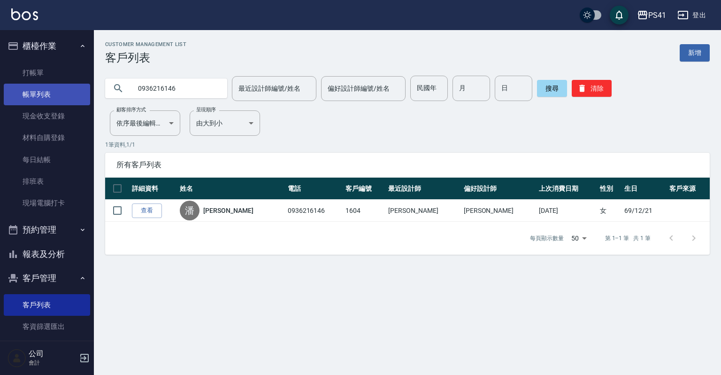
click at [32, 88] on link "帳單列表" at bounding box center [47, 95] width 86 height 22
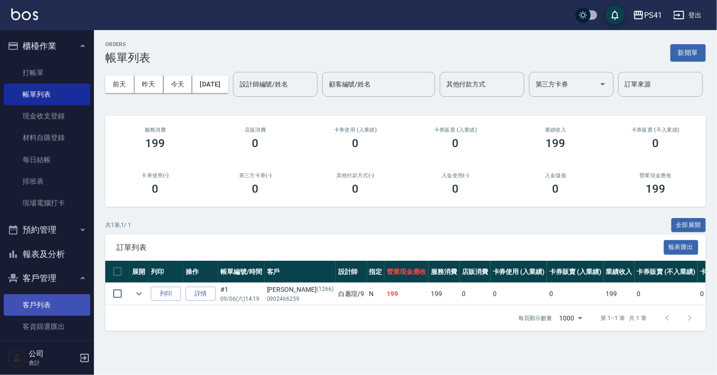
click at [38, 305] on link "客戶列表" at bounding box center [47, 305] width 86 height 22
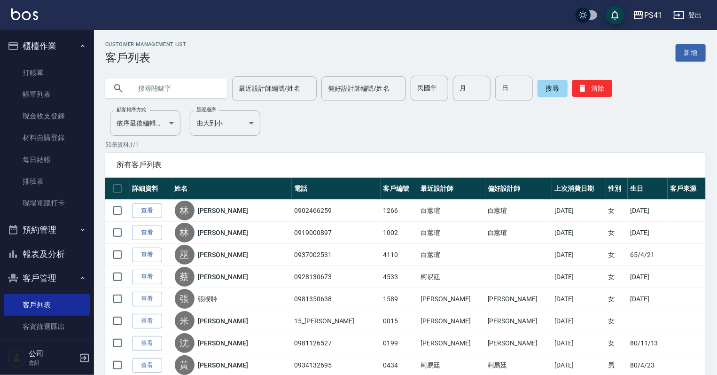
click at [209, 66] on div "最近設計師編號/姓名 最近設計師編號/姓名 偏好設計師編號/姓名 偏好設計師編號/姓名 民國年 民國年 月 月 日 日 搜尋 清除" at bounding box center [400, 82] width 612 height 37
click at [202, 78] on input "text" at bounding box center [176, 88] width 88 height 25
type input "0912507698"
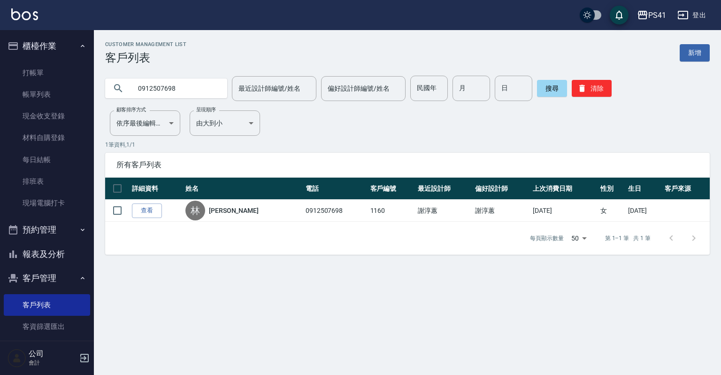
drag, startPoint x: 180, startPoint y: 93, endPoint x: 272, endPoint y: 133, distance: 99.7
click at [272, 133] on div "Customer Management List 客戶列表 新增 0912507698 最近設計師編號/姓名 最近設計師編號/姓名 偏好設計師編號/姓名 偏好…" at bounding box center [408, 147] width 628 height 213
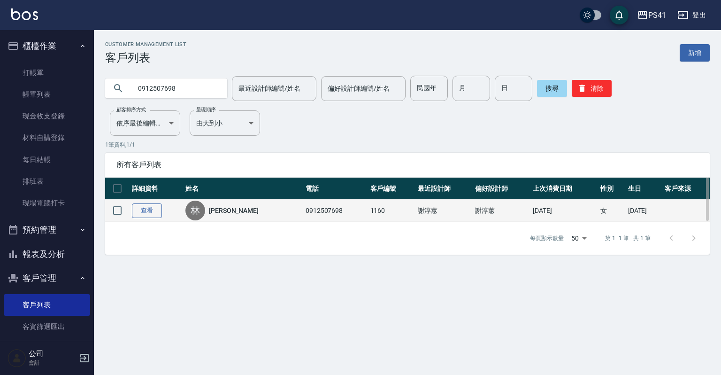
click at [154, 209] on link "查看" at bounding box center [147, 210] width 30 height 15
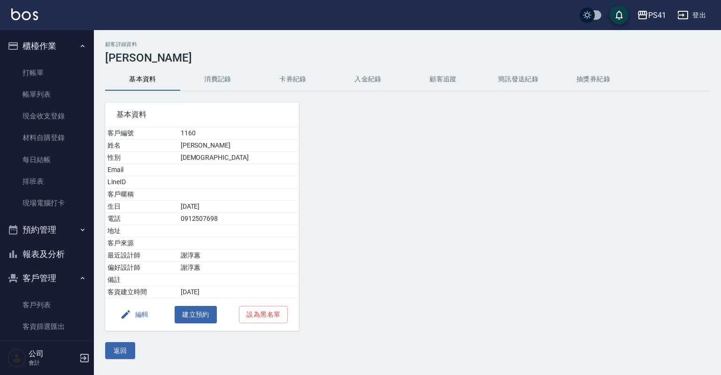
click at [291, 75] on button "卡券紀錄" at bounding box center [293, 79] width 75 height 23
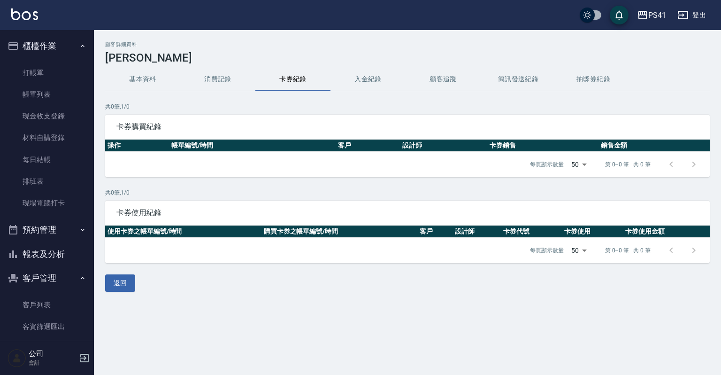
click at [226, 75] on button "消費記錄" at bounding box center [217, 79] width 75 height 23
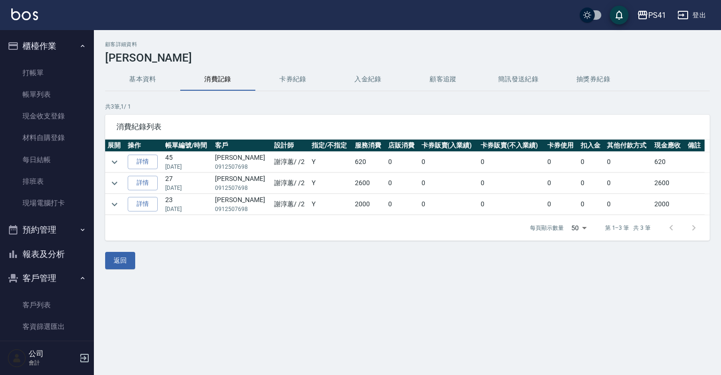
click at [310, 65] on div "顧客詳細資料 [PERSON_NAME] 基本資料 消費記錄 卡券紀錄 入金紀錄 顧客追蹤 簡訊發送紀錄 抽獎券紀錄 共 3 筆, 1 / 1 消費紀錄列表 …" at bounding box center [408, 155] width 628 height 228
click at [306, 73] on button "卡券紀錄" at bounding box center [293, 79] width 75 height 23
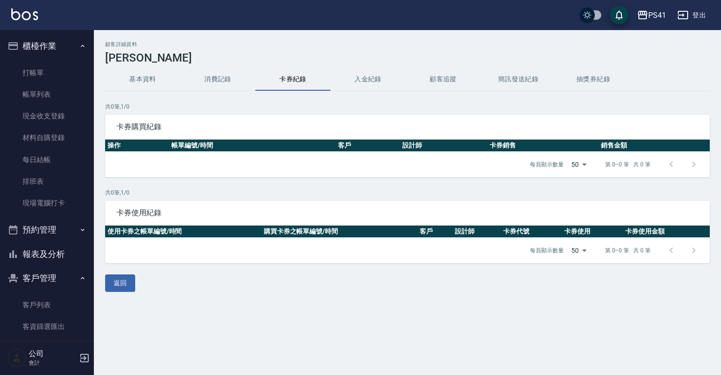
click at [139, 82] on button "基本資料" at bounding box center [142, 79] width 75 height 23
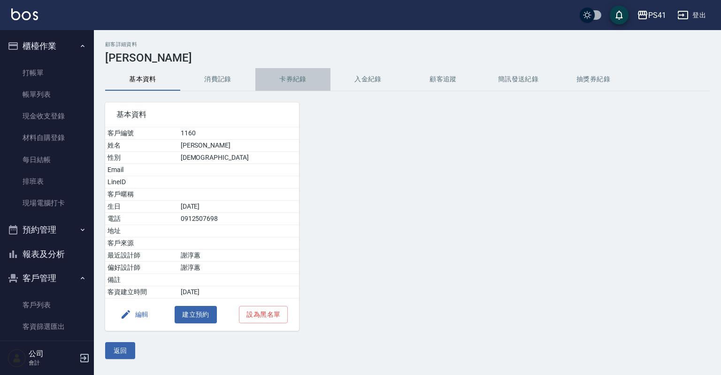
click at [314, 85] on button "卡券紀錄" at bounding box center [293, 79] width 75 height 23
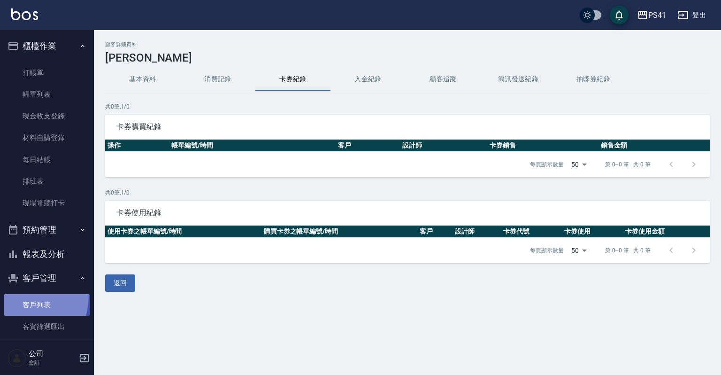
click at [15, 295] on link "客戶列表" at bounding box center [47, 305] width 86 height 22
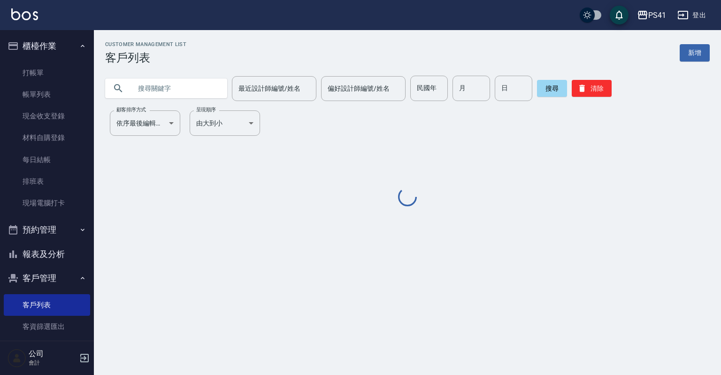
click at [158, 88] on input "text" at bounding box center [176, 88] width 88 height 25
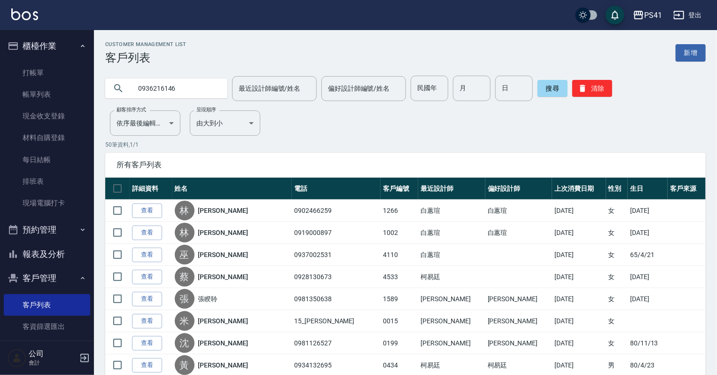
type input "0936216146"
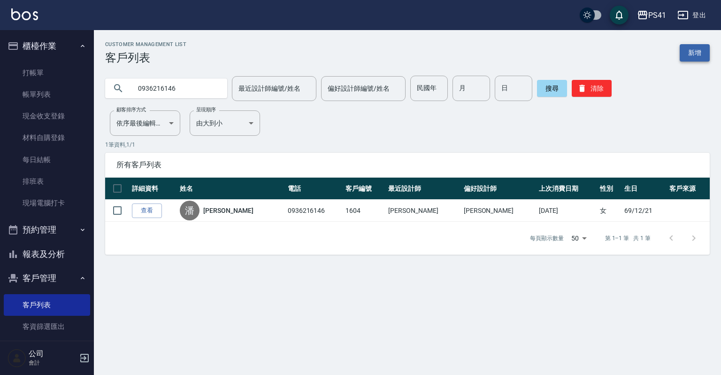
click at [683, 49] on link "新增" at bounding box center [695, 52] width 30 height 17
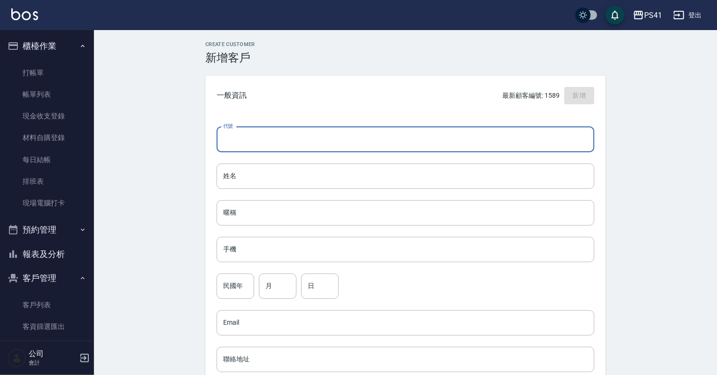
click at [280, 137] on input "代號" at bounding box center [406, 139] width 378 height 25
type input "1592"
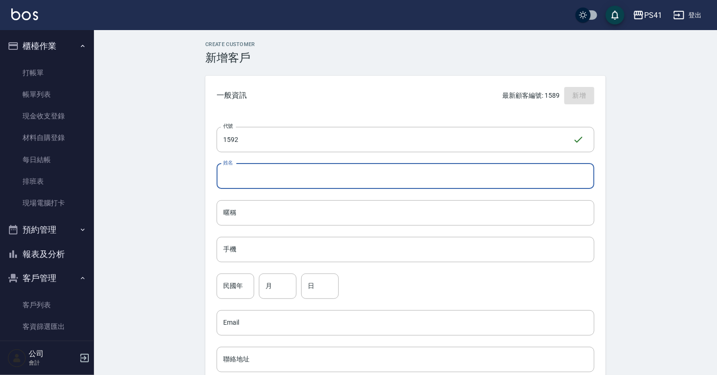
click at [348, 181] on input "姓名" at bounding box center [406, 175] width 378 height 25
type input "[PERSON_NAME]"
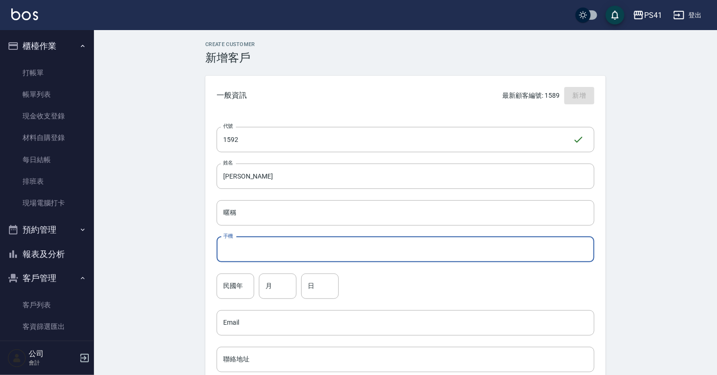
click at [255, 255] on input "手機" at bounding box center [406, 249] width 378 height 25
type input "0936696459"
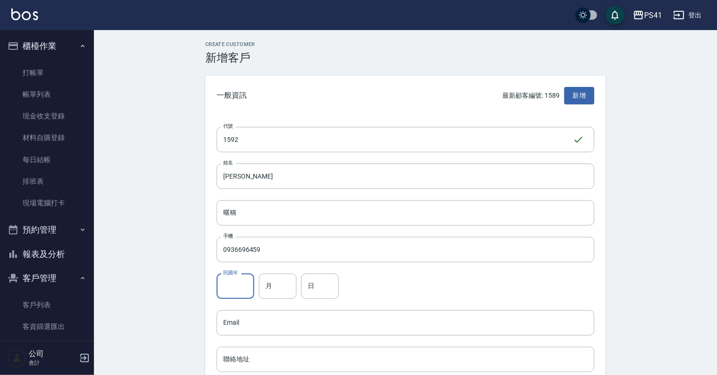
drag, startPoint x: 238, startPoint y: 285, endPoint x: 239, endPoint y: 278, distance: 6.7
click at [238, 284] on input "民國年" at bounding box center [236, 285] width 38 height 25
type input "87"
click at [280, 280] on input "月" at bounding box center [278, 285] width 38 height 25
type input "10"
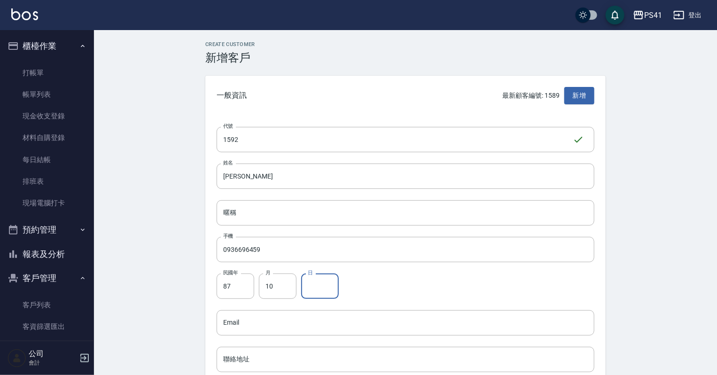
click at [315, 289] on input "日" at bounding box center [320, 285] width 38 height 25
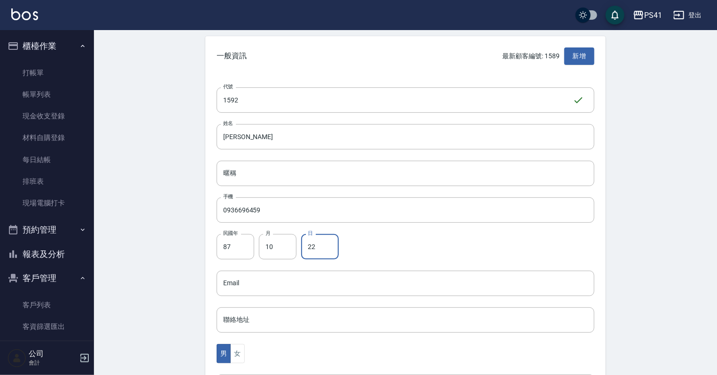
scroll to position [150, 0]
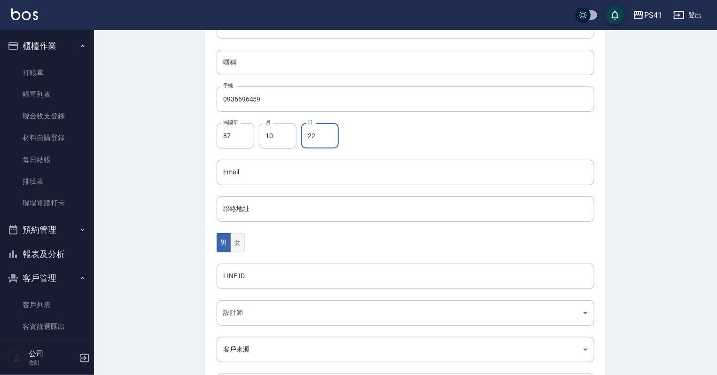
type input "22"
click at [232, 241] on button "女" at bounding box center [237, 242] width 14 height 19
click at [230, 313] on body "PS41 登出 櫃檯作業 打帳單 帳單列表 現金收支登錄 材料自購登錄 每日結帳 排班表 現場電腦打卡 預約管理 預約管理 單日預約紀錄 單週預約紀錄 報表及…" at bounding box center [358, 156] width 717 height 612
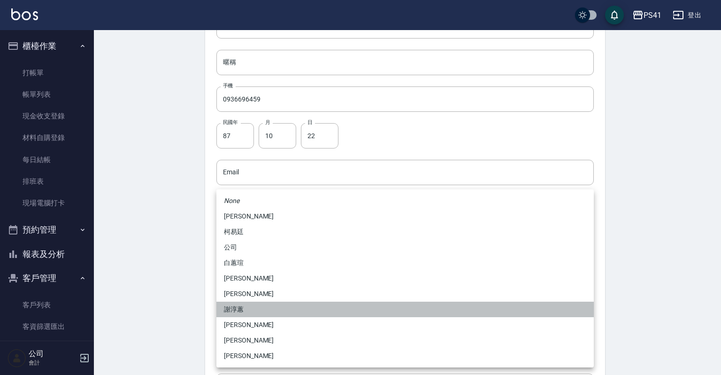
click at [242, 310] on li "謝淳蕙" at bounding box center [406, 310] width 378 height 16
type input "8c411568-4112-470a-9bf0-dab44adfddc4"
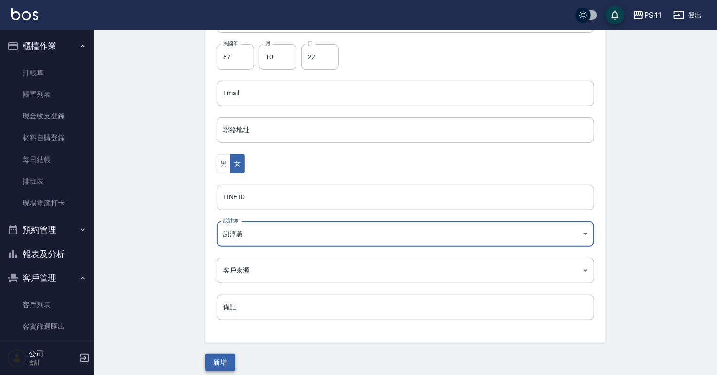
scroll to position [236, 0]
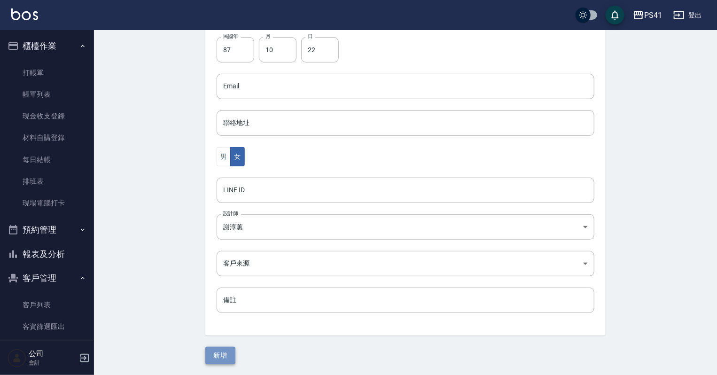
click at [218, 358] on button "新增" at bounding box center [220, 355] width 30 height 17
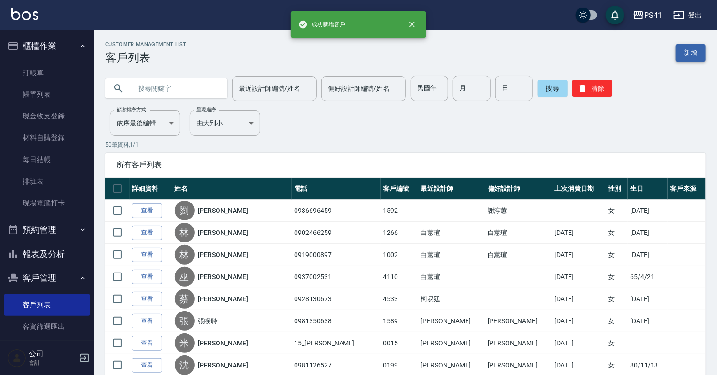
click at [680, 52] on link "新增" at bounding box center [690, 52] width 30 height 17
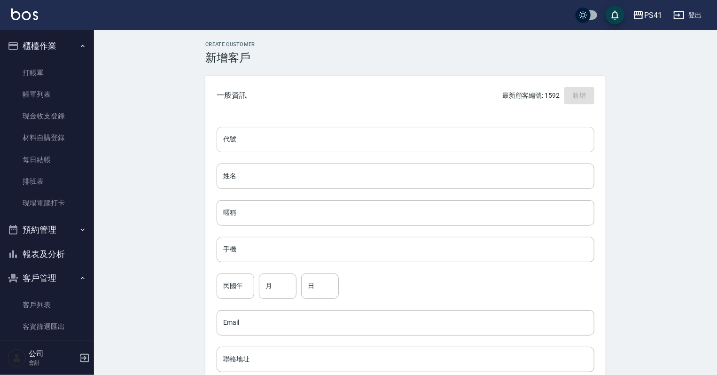
click at [278, 137] on input "代號" at bounding box center [406, 139] width 378 height 25
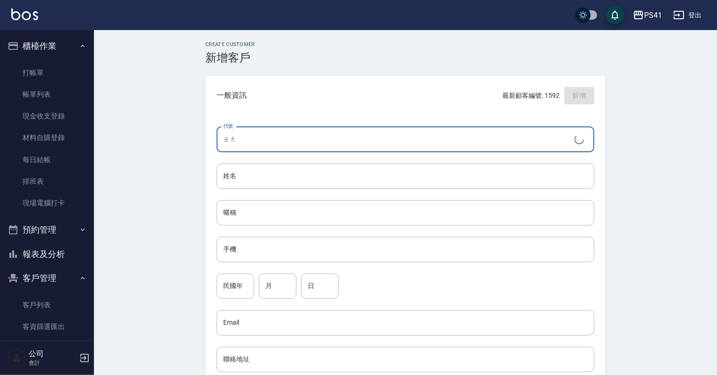
type input "張"
type input "1593"
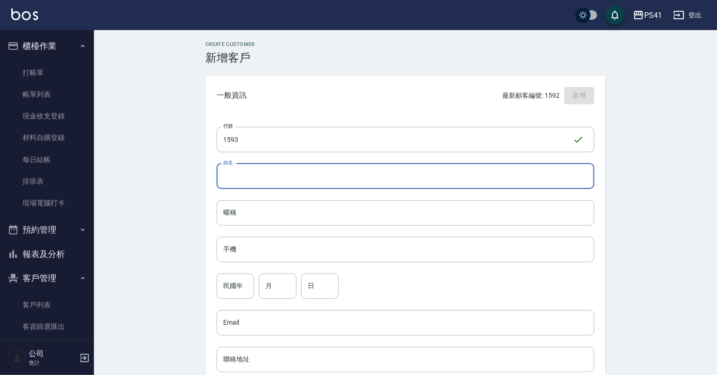
click at [301, 184] on input "姓名" at bounding box center [406, 175] width 378 height 25
type input "ˋ"
type input "[PERSON_NAME]"
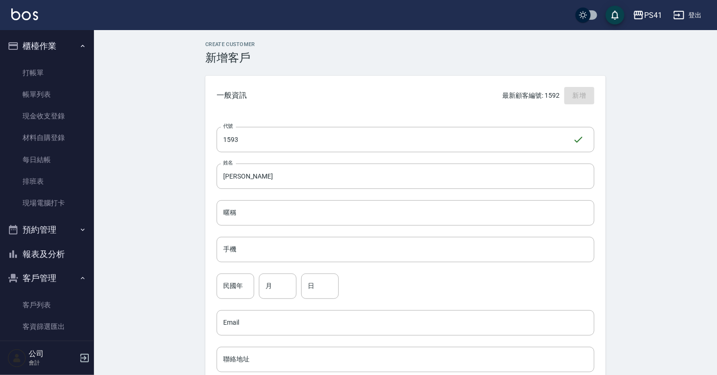
click at [327, 234] on div "代號 1593 ​ 代號 姓名 [PERSON_NAME] 暱稱 暱稱 手機 手機 民國年 民國年 月 月 日 日 Email Email 聯絡地址 聯絡地址…" at bounding box center [405, 344] width 400 height 457
click at [344, 257] on input "手機" at bounding box center [406, 249] width 378 height 25
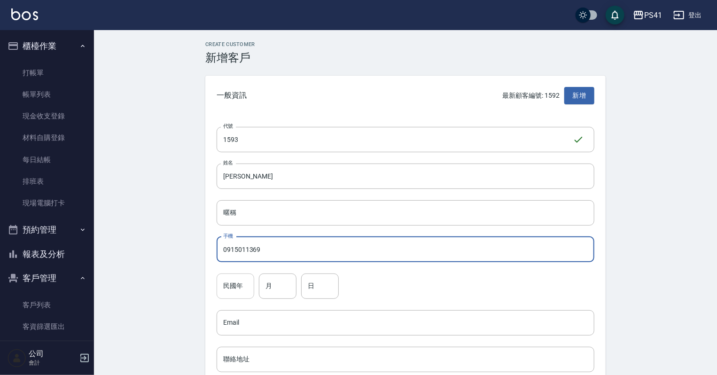
type input "0915011369"
click at [229, 279] on input "民國年" at bounding box center [236, 285] width 38 height 25
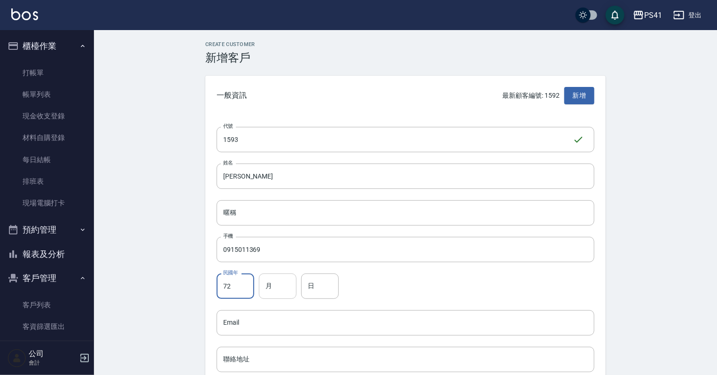
type input "72"
click at [285, 293] on input "月" at bounding box center [278, 285] width 38 height 25
type input "08"
click at [321, 291] on input "日" at bounding box center [320, 285] width 38 height 25
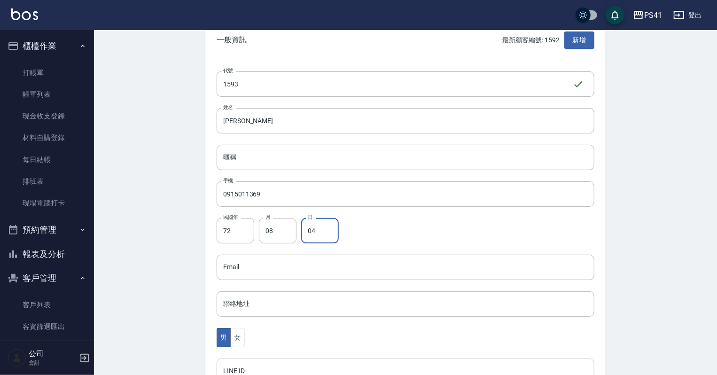
scroll to position [150, 0]
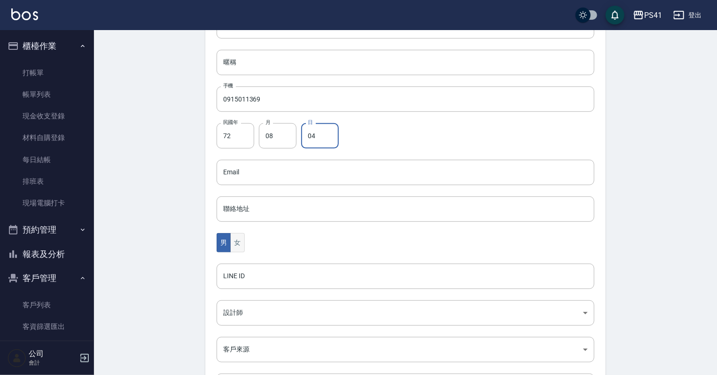
type input "04"
click at [233, 242] on button "女" at bounding box center [237, 242] width 14 height 19
click at [256, 299] on div "代號 1593 ​ 代號 姓名 [PERSON_NAME] 暱稱 暱稱 手機 0915011369 手機 民國年 72 民國年 月 08 月 日 04 日 E…" at bounding box center [405, 193] width 400 height 457
click at [265, 313] on body "PS41 登出 櫃檯作業 打帳單 帳單列表 現金收支登錄 材料自購登錄 每日結帳 排班表 現場電腦打卡 預約管理 預約管理 單日預約紀錄 單週預約紀錄 報表及…" at bounding box center [358, 156] width 717 height 612
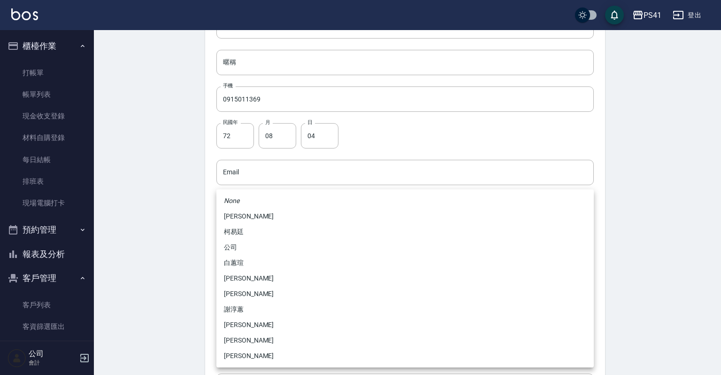
click at [265, 222] on li "[PERSON_NAME]" at bounding box center [406, 217] width 378 height 16
type input "a41d4cf0-59f1-404c-a8bf-2b9d1b27fb85"
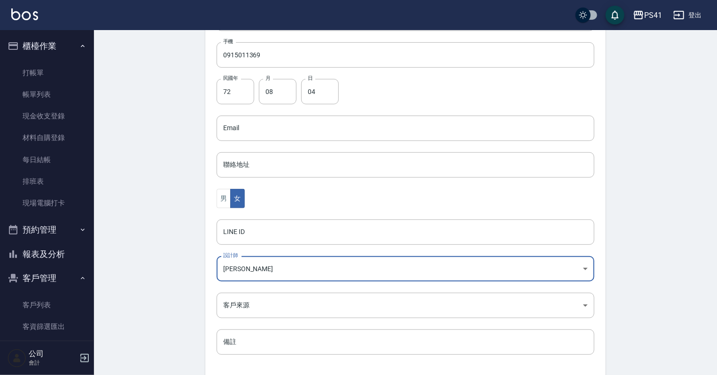
scroll to position [236, 0]
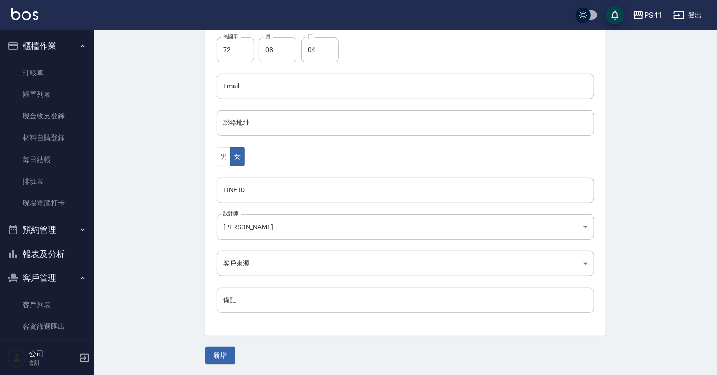
click at [229, 346] on div "Create Customer 新增客戶 一般資訊 最新顧客編號: 1592 新增 代號 1593 ​ 代號 姓名 [PERSON_NAME] 姓名 暱稱 暱…" at bounding box center [405, 84] width 423 height 559
click at [230, 350] on button "新增" at bounding box center [220, 355] width 30 height 17
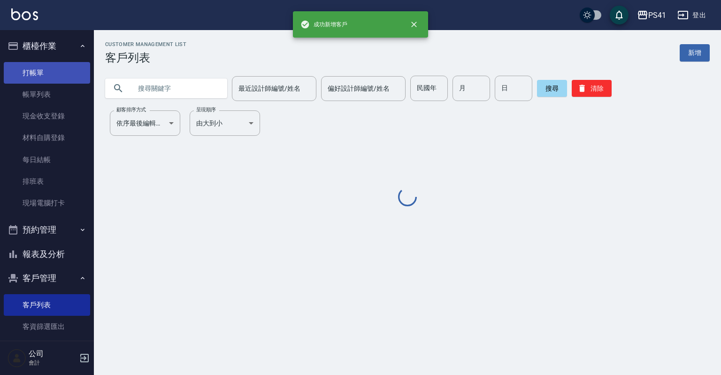
drag, startPoint x: 27, startPoint y: 77, endPoint x: 27, endPoint y: 70, distance: 6.6
click at [27, 77] on link "打帳單" at bounding box center [47, 73] width 86 height 22
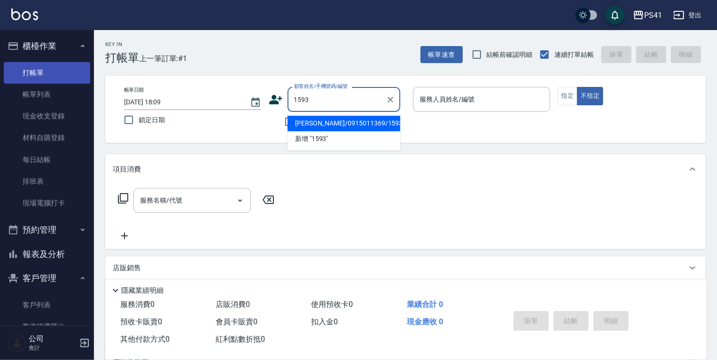
type input "[PERSON_NAME]/0915011369/1593"
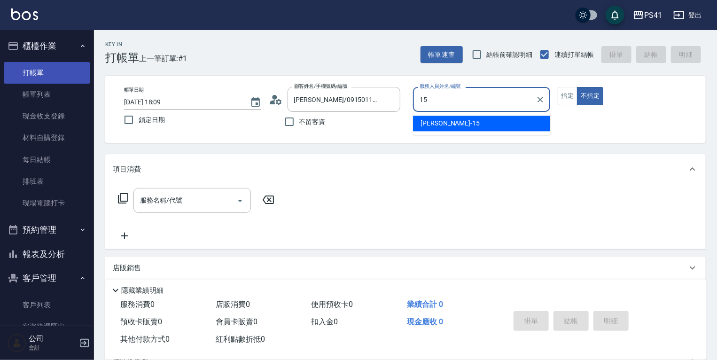
type input "[PERSON_NAME]-15"
type button "false"
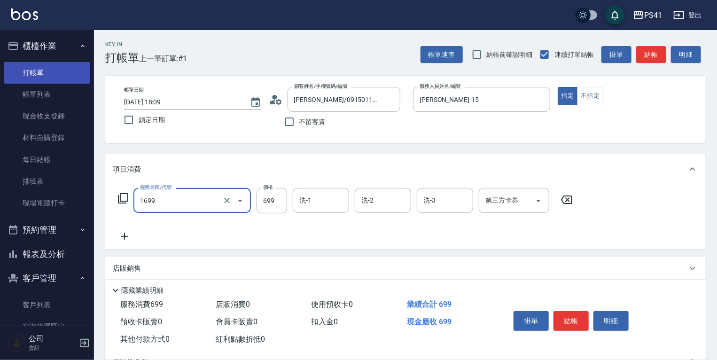
type input "純粹植淨控油SPA洗髮699(1699)"
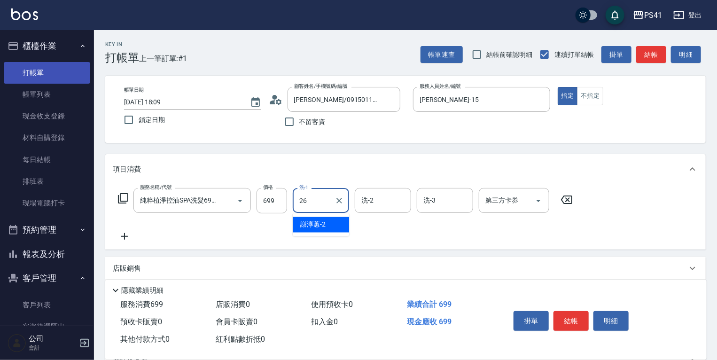
type input "[PERSON_NAME]-26"
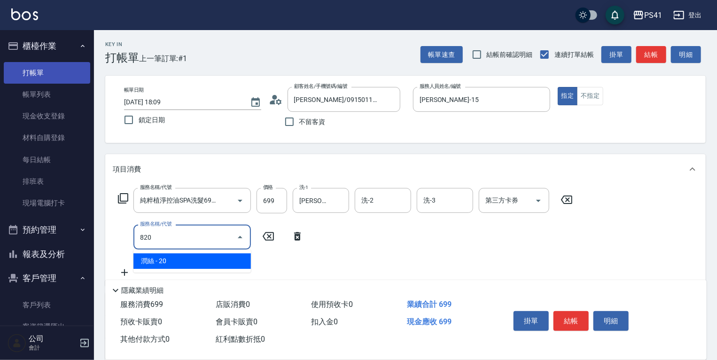
type input "潤絲(820)"
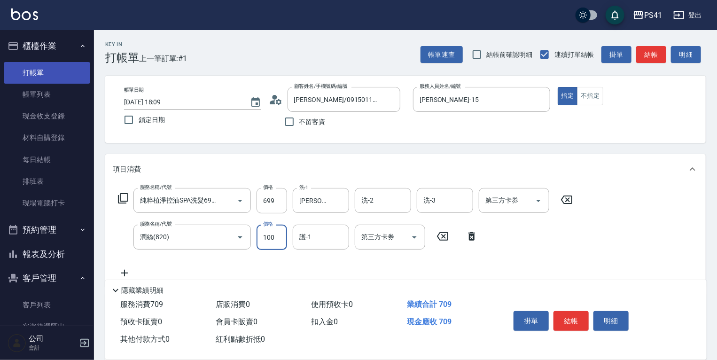
type input "100"
type input "[PERSON_NAME]-26"
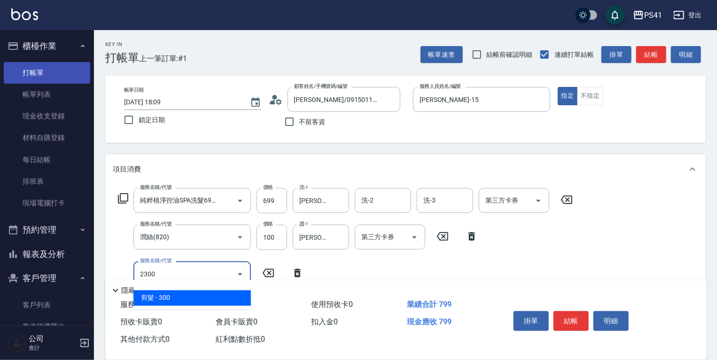
type input "剪髮(2300)"
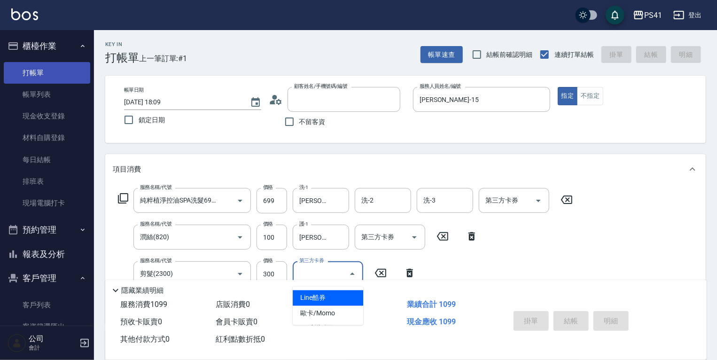
type input "5"
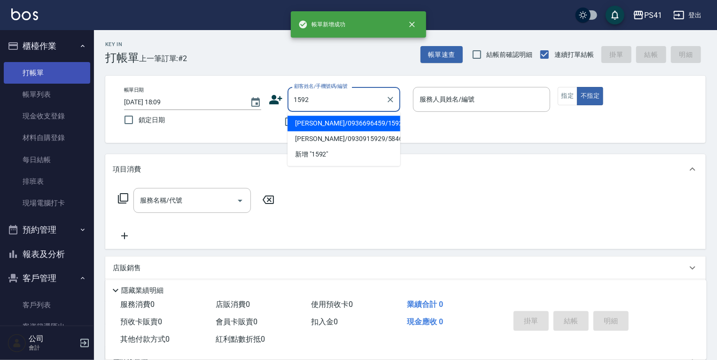
type input "[PERSON_NAME]/0936696459/1592"
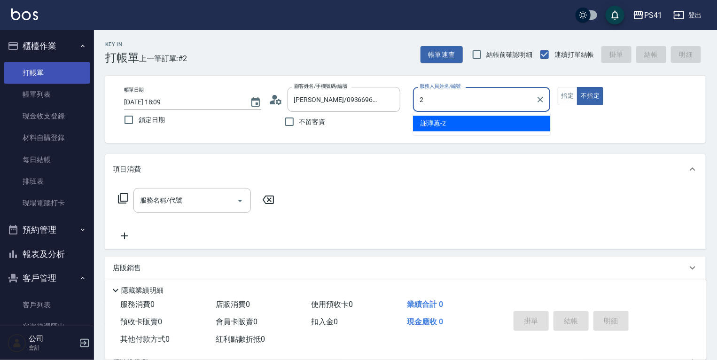
type input "[PERSON_NAME]-2"
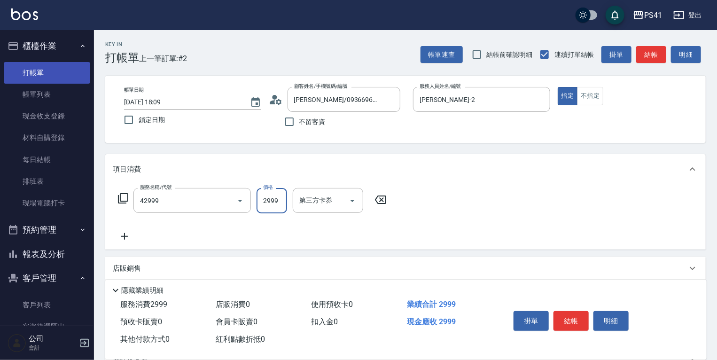
type input "漂染肩上2999以上(42999)"
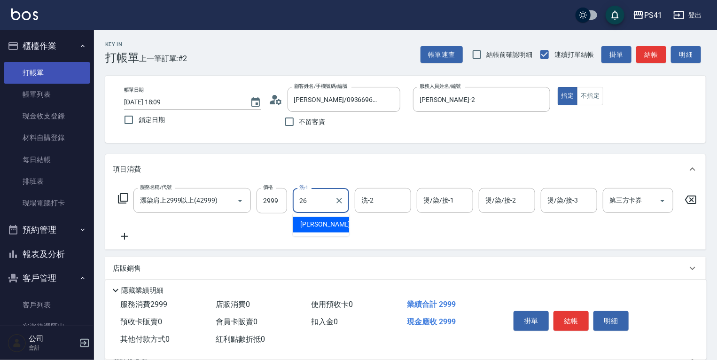
type input "[PERSON_NAME]-26"
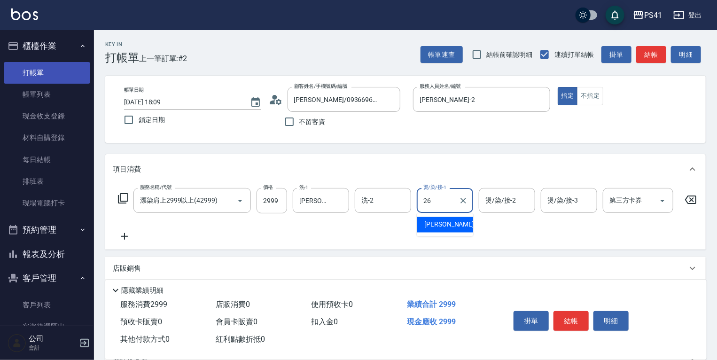
type input "[PERSON_NAME]-26"
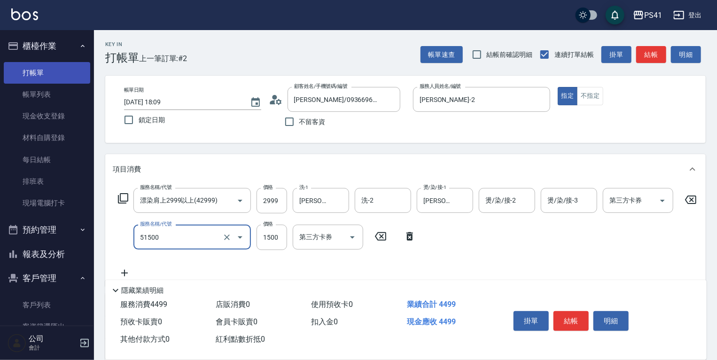
type input "原價1201~1500護髮(51500)"
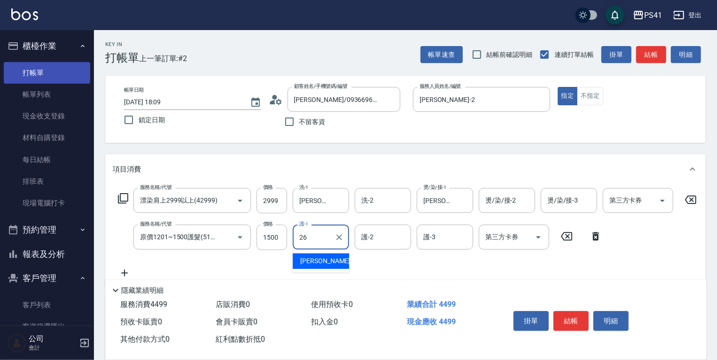
type input "[PERSON_NAME]-26"
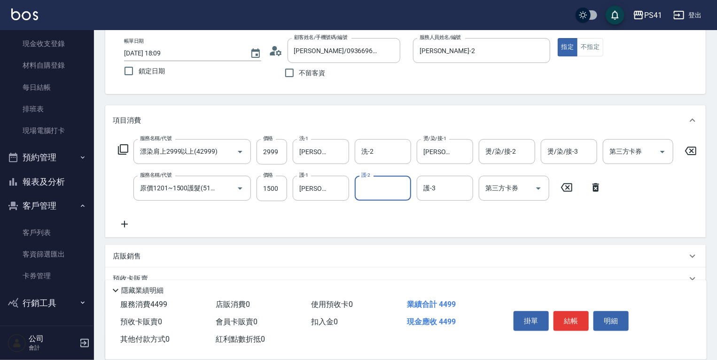
scroll to position [141, 0]
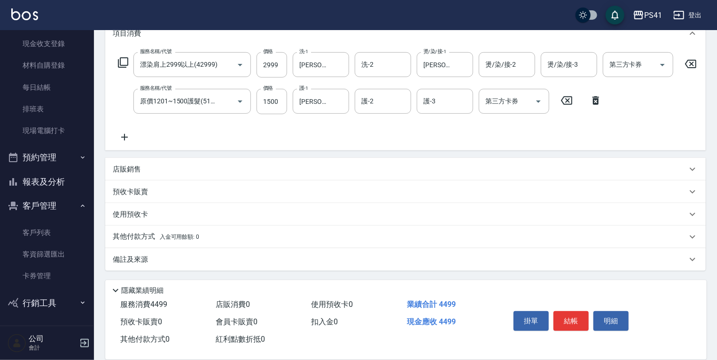
click at [193, 164] on div "項目消費 服務名稱/代號 漂染肩上2999以上(42999) 服務名稱/代號 價格 2999 價格 洗-1 [PERSON_NAME]-26 洗-1 洗-2 …" at bounding box center [405, 144] width 600 height 252
click at [200, 170] on div "店販銷售" at bounding box center [400, 169] width 574 height 10
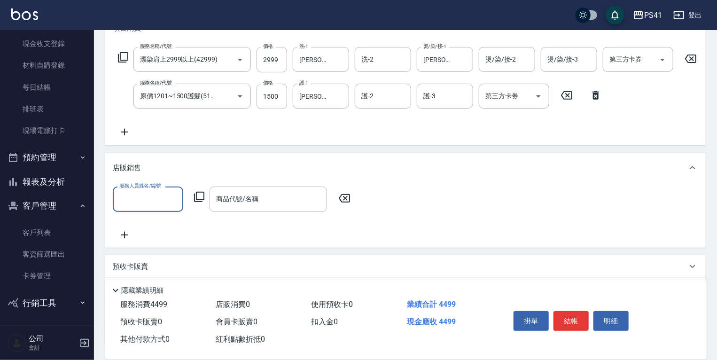
scroll to position [0, 0]
type input "[PERSON_NAME]-2"
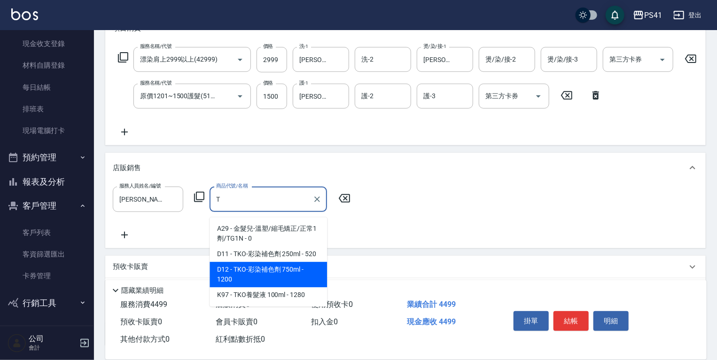
type input "TKO-彩染補色劑 750ml"
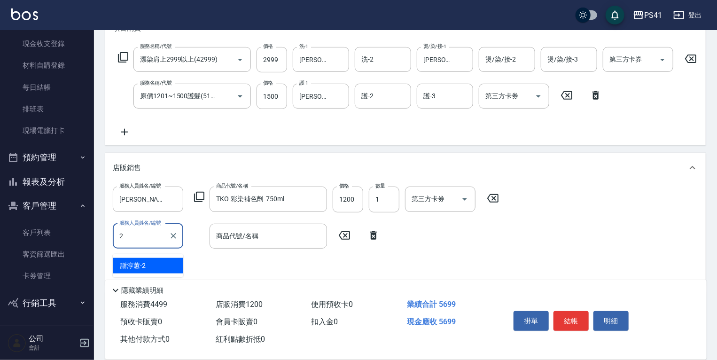
type input "[PERSON_NAME]-2"
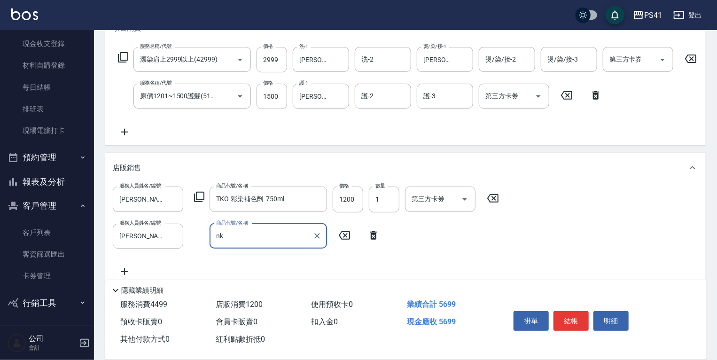
type input "n"
type input "[PERSON_NAME]-嗜色控染靚露"
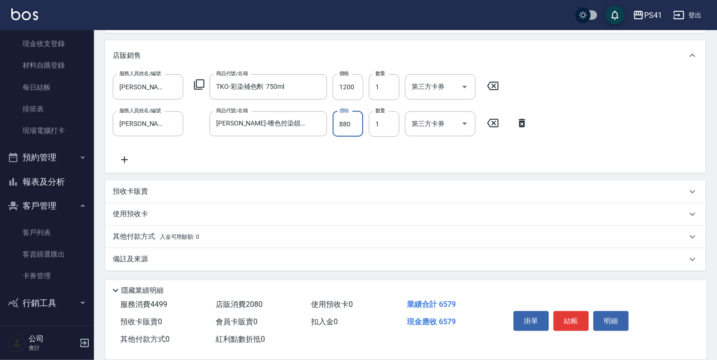
scroll to position [258, 0]
type input "[DATE] 18:10"
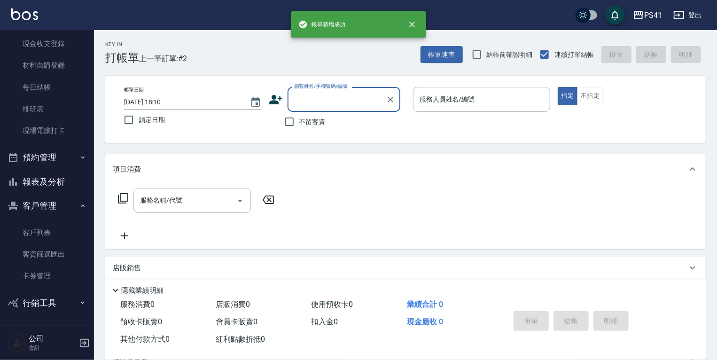
scroll to position [0, 0]
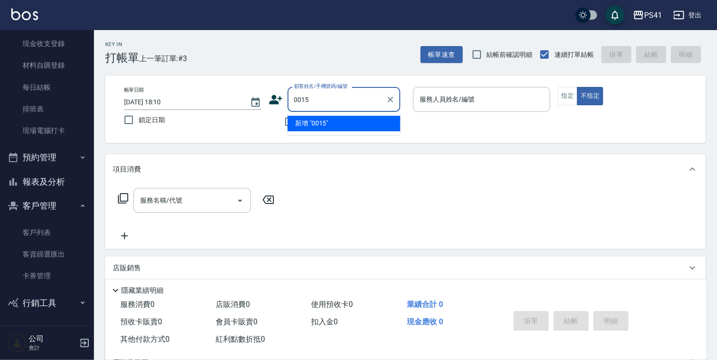
type input "0015"
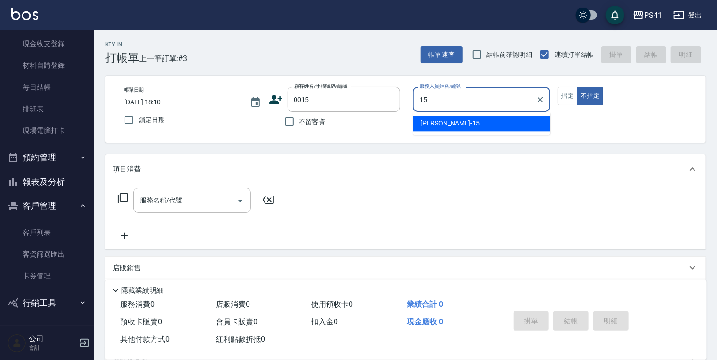
type input "[PERSON_NAME]-15"
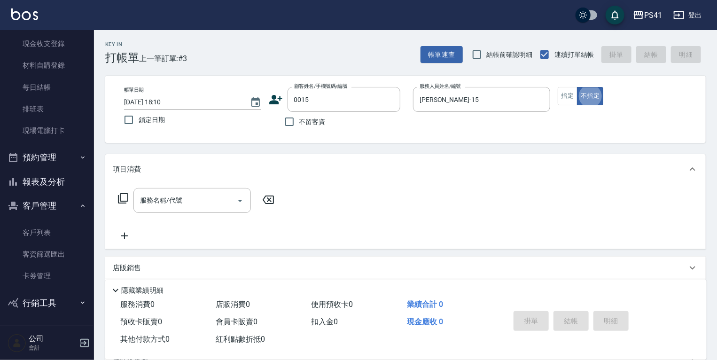
type input "米雪/15_米雪/0015"
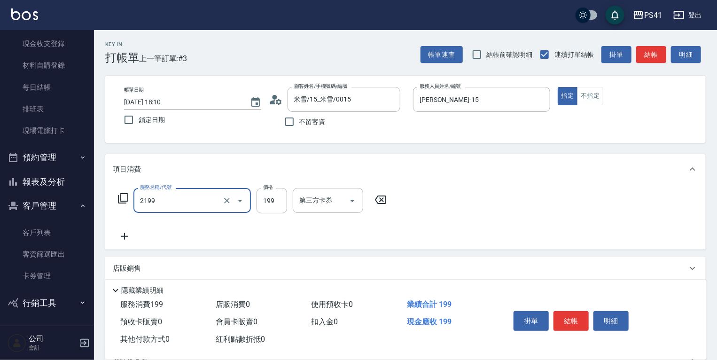
type input "不指定剪髮活動(2199)"
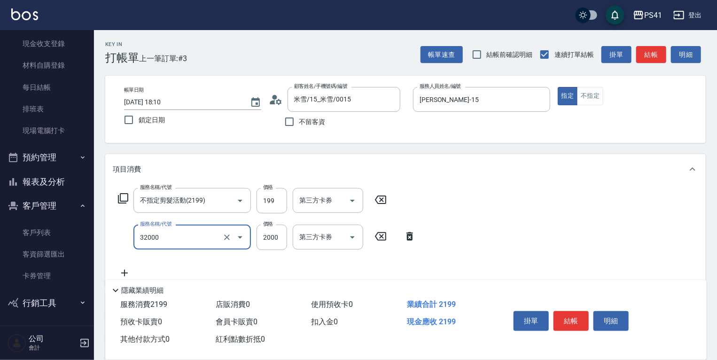
type input "2000以上燙髮(32000)"
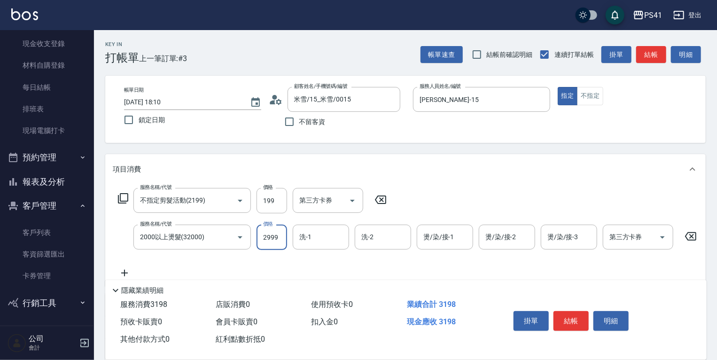
type input "2999"
click at [388, 100] on icon "Clear" at bounding box center [390, 99] width 9 height 9
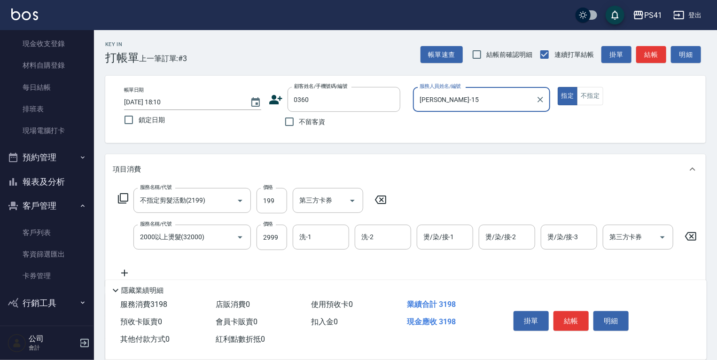
type input "[PERSON_NAME]/0916258964/0360"
click at [375, 203] on icon at bounding box center [380, 199] width 23 height 11
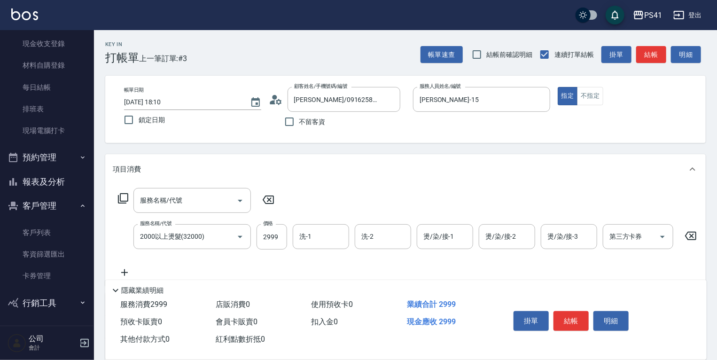
click at [695, 234] on icon at bounding box center [690, 236] width 11 height 8
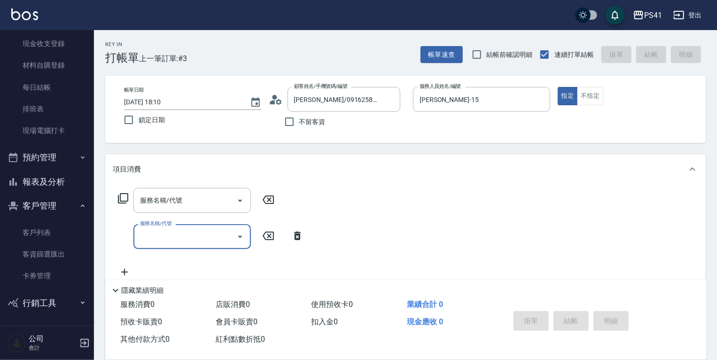
click at [184, 187] on div "服務名稱/代號 服務名稱/代號 服務名稱/代號 服務名稱/代號" at bounding box center [405, 234] width 600 height 101
click at [186, 203] on input "服務名稱/代號" at bounding box center [185, 200] width 95 height 16
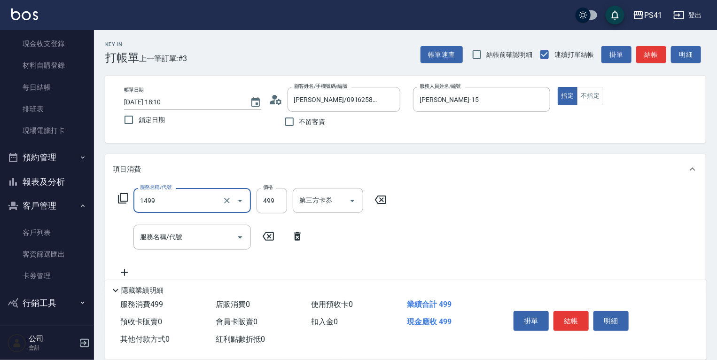
type input "活氧毛囊淨化髮浴(1499)"
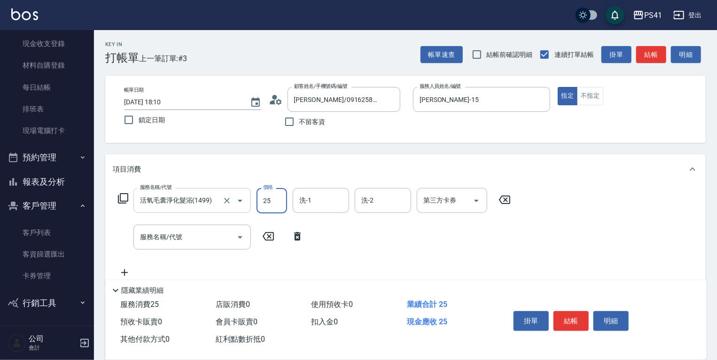
type input "25"
click at [243, 202] on icon "Open" at bounding box center [239, 200] width 11 height 11
click at [229, 202] on icon "Clear" at bounding box center [226, 200] width 9 height 9
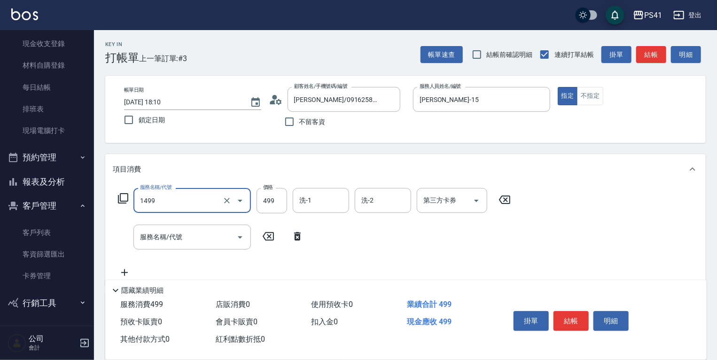
type input "活氧毛囊淨化髮浴(1499)"
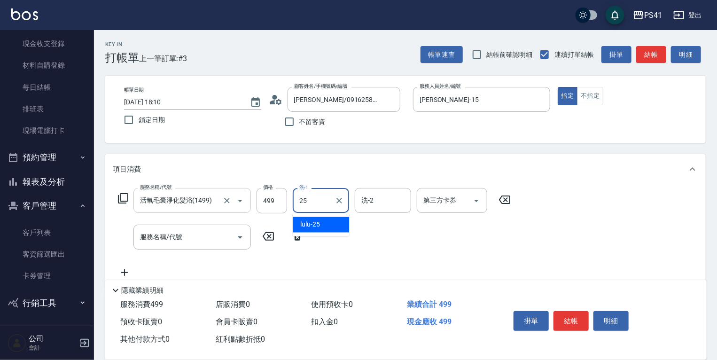
type input "lulu-25"
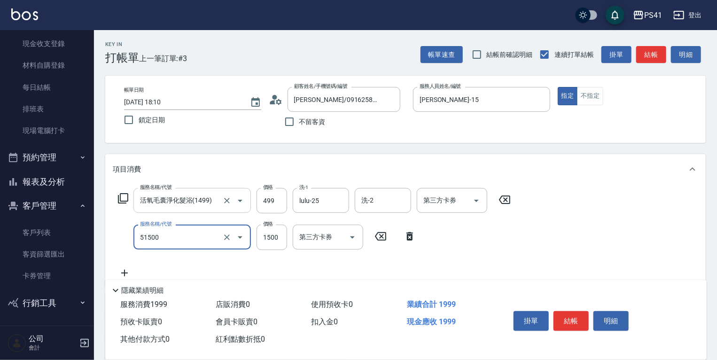
type input "原價1201~1500護髮(51500)"
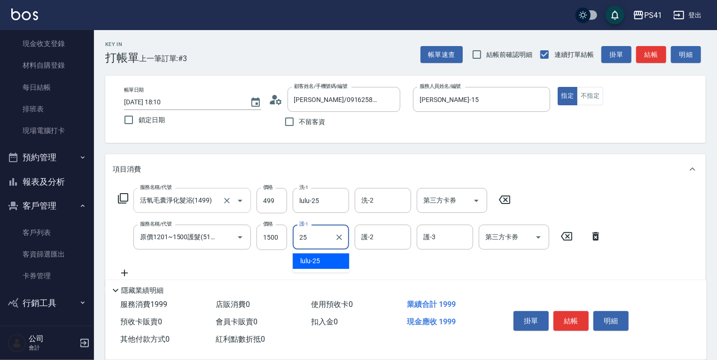
type input "lulu-25"
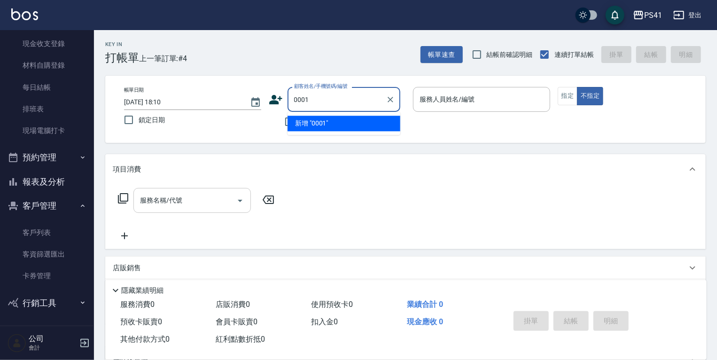
type input "0001"
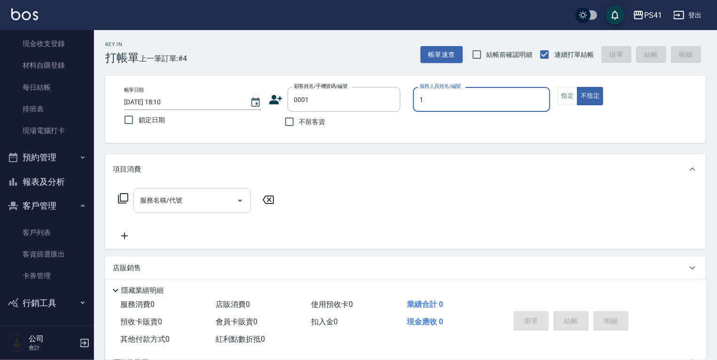
type input "[PERSON_NAME]-1"
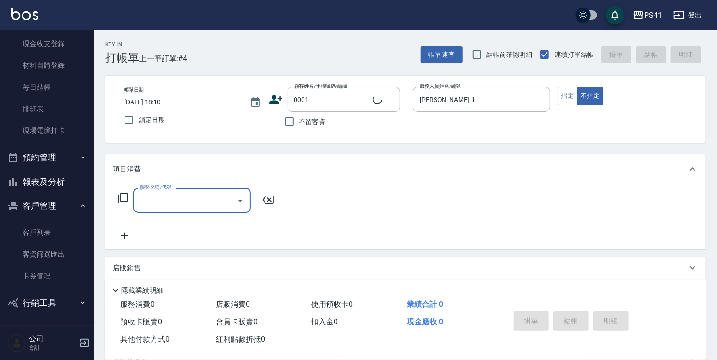
type input "pingu/1_pingu/0001"
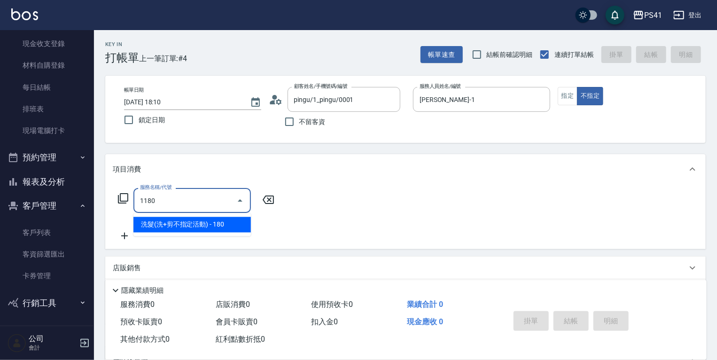
type input "洗髮(洗+剪不指定活動)(1180)"
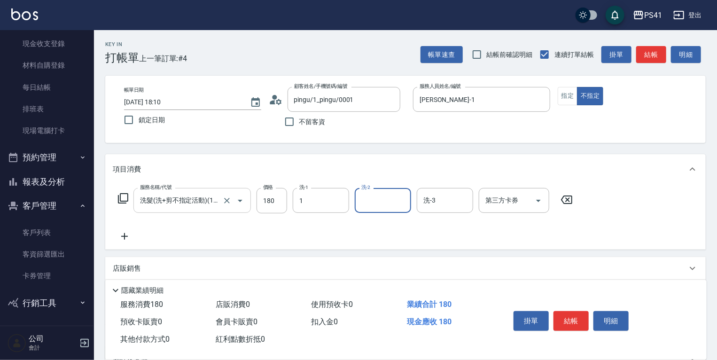
type input "[PERSON_NAME]-1"
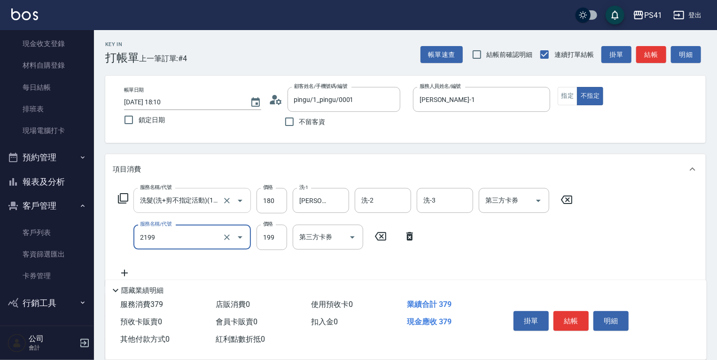
type input "不指定剪髮活動(2199)"
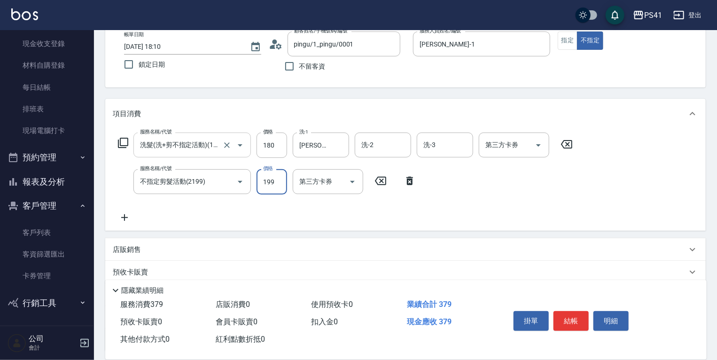
scroll to position [135, 0]
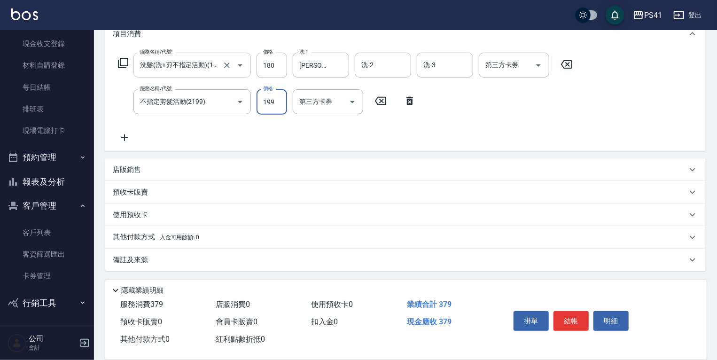
click at [173, 175] on div "店販銷售" at bounding box center [405, 169] width 600 height 23
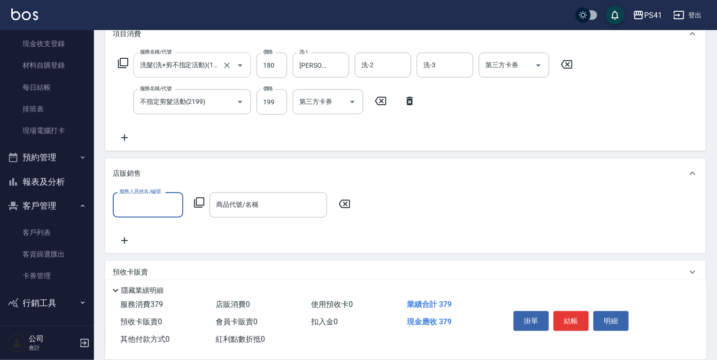
scroll to position [0, 0]
type input "[PERSON_NAME]-1"
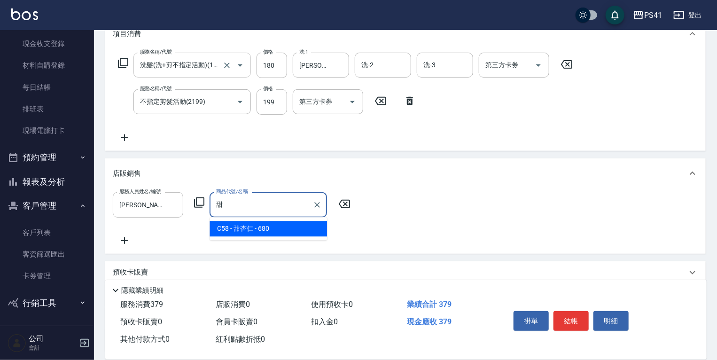
type input "甜杏仁"
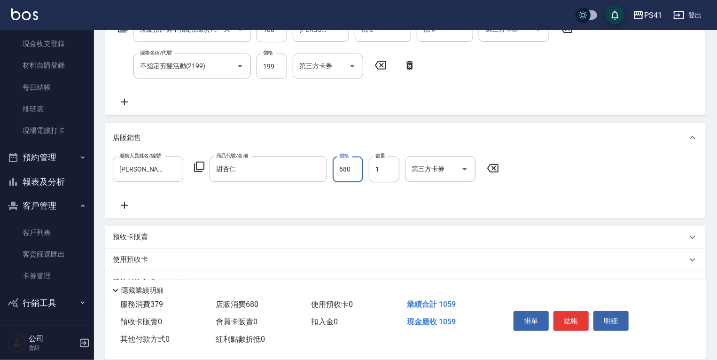
scroll to position [216, 0]
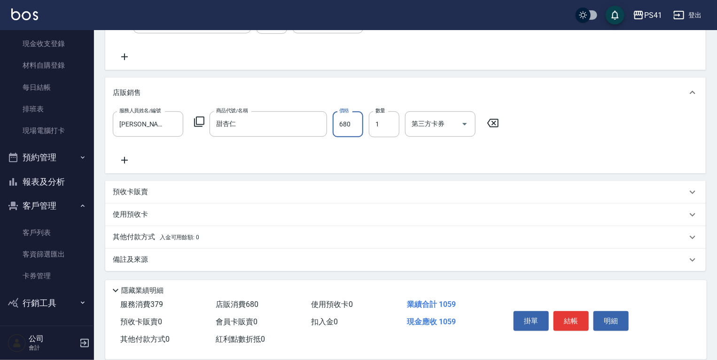
click at [186, 238] on span "入金可用餘額: 0" at bounding box center [180, 237] width 40 height 7
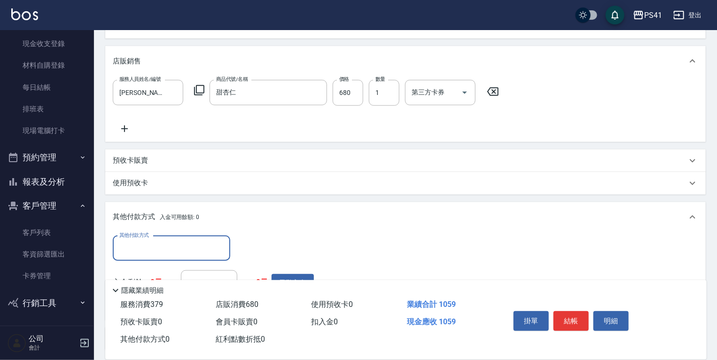
scroll to position [0, 0]
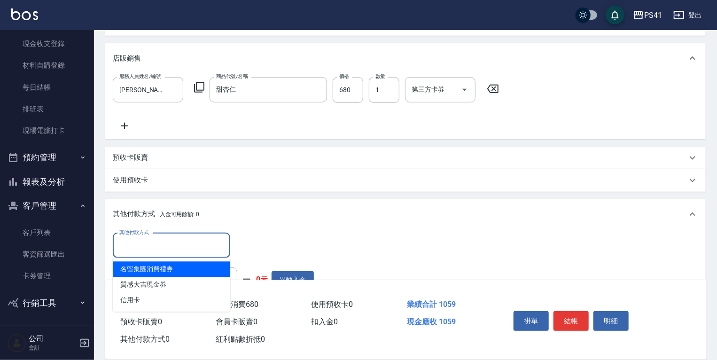
click at [176, 245] on input "其他付款方式" at bounding box center [171, 245] width 109 height 16
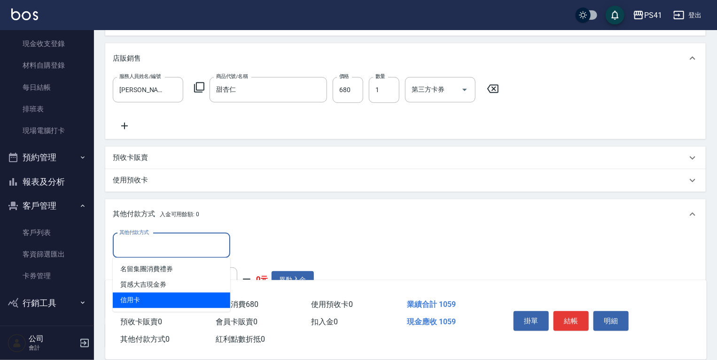
click at [170, 298] on span "信用卡" at bounding box center [171, 301] width 117 height 16
type input "信用卡"
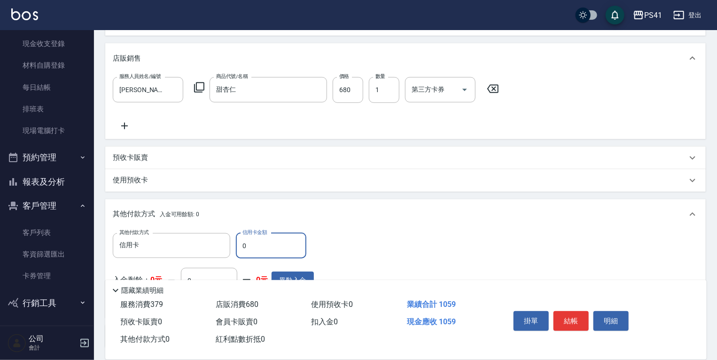
drag, startPoint x: 263, startPoint y: 242, endPoint x: 3, endPoint y: 233, distance: 259.4
click at [106, 259] on div "其他付款方式 信用卡 其他付款方式 信用卡金額 0 信用卡金額 入金剩餘： 0元 0 ​ 整筆扣入金 0元 異動入金" at bounding box center [405, 273] width 600 height 88
type input "1059"
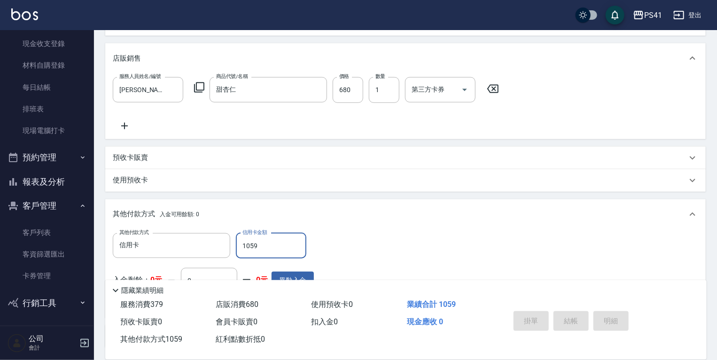
type input "[DATE] 18:11"
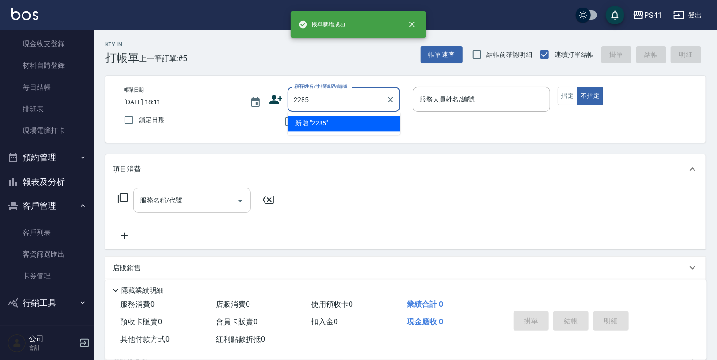
type input "2285"
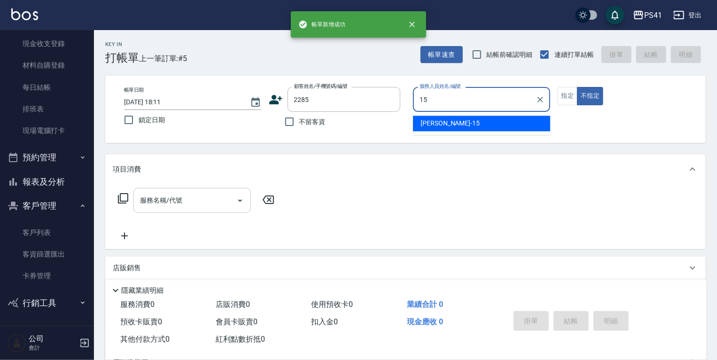
type input "[PERSON_NAME]-15"
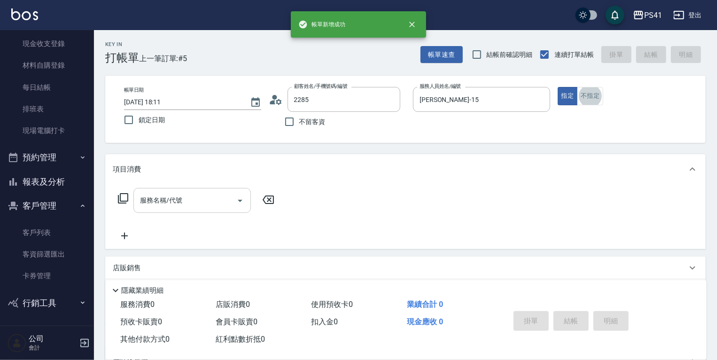
type input "[PERSON_NAME]/0919557754/2285"
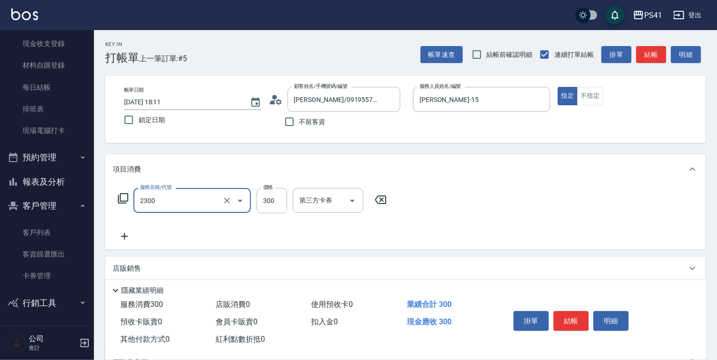
type input "剪髮(2300)"
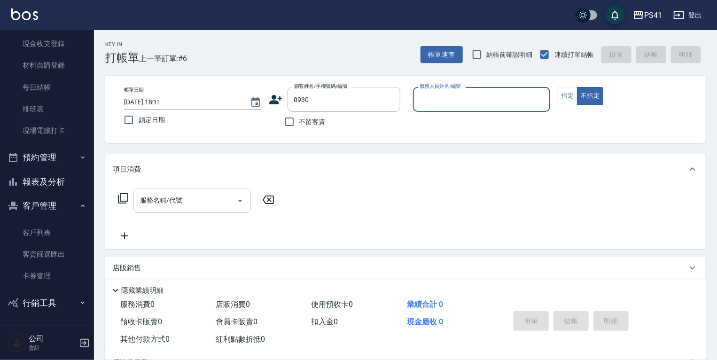
type input "[PERSON_NAME]/0926132190/0930"
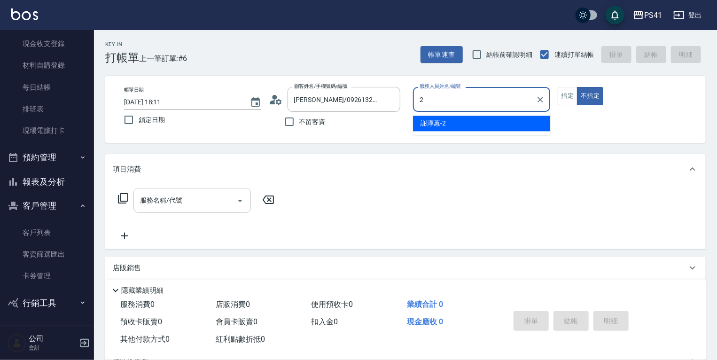
type input "[PERSON_NAME]-2"
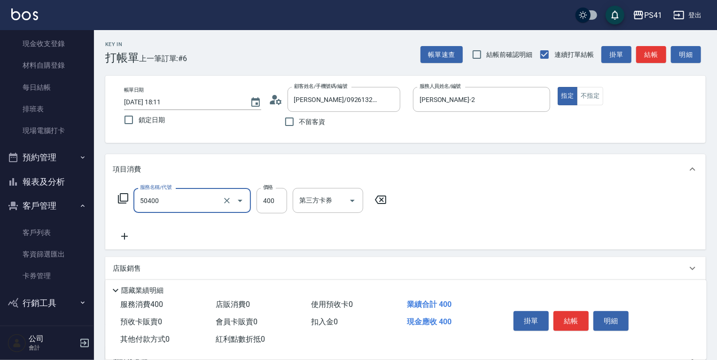
type input "原價1~400護髮(50400)"
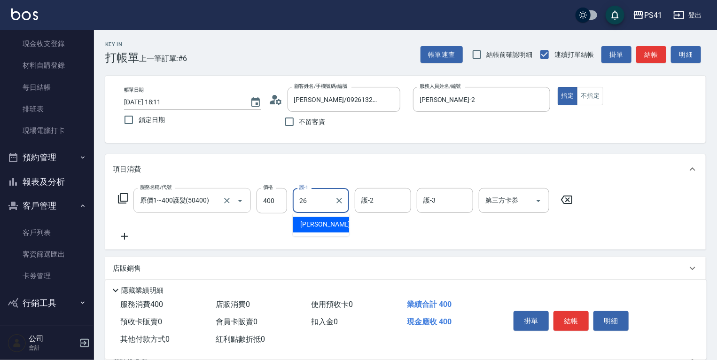
type input "[PERSON_NAME]-26"
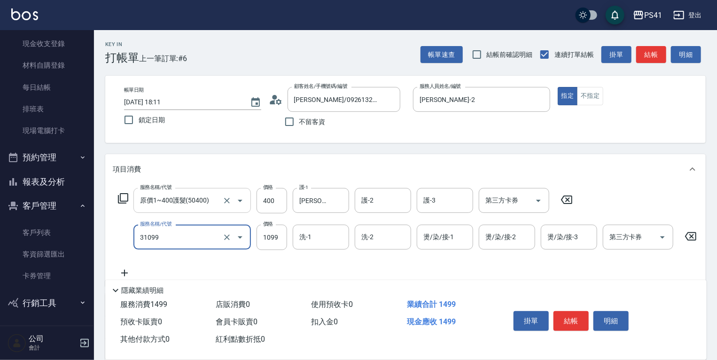
type input "公司活動/早鳥(31099)"
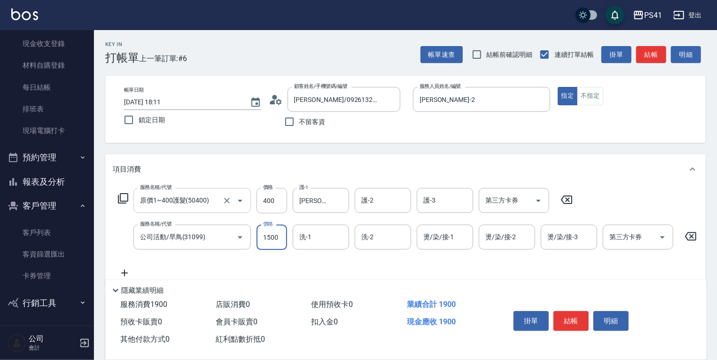
type input "1500"
type input "[PERSON_NAME]-26"
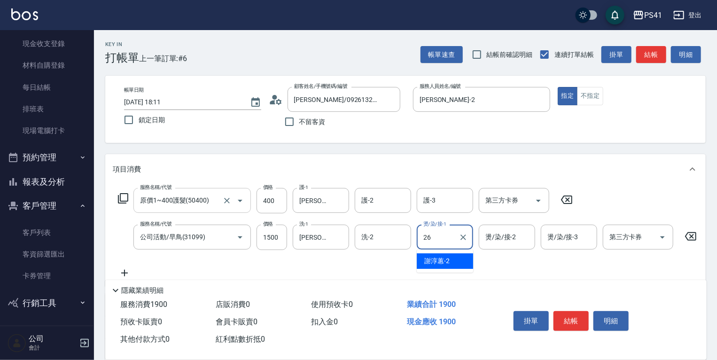
type input "[PERSON_NAME]-26"
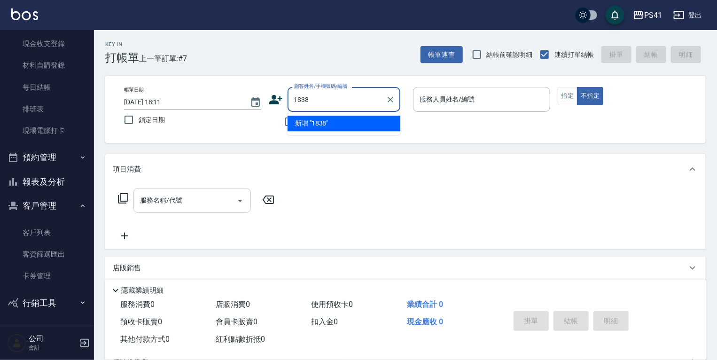
type input "1838"
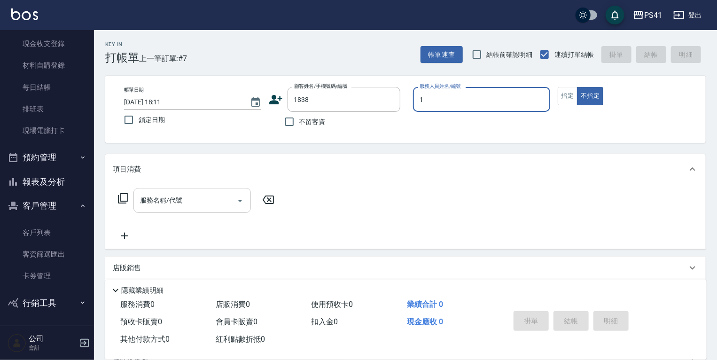
type input "[PERSON_NAME]-1"
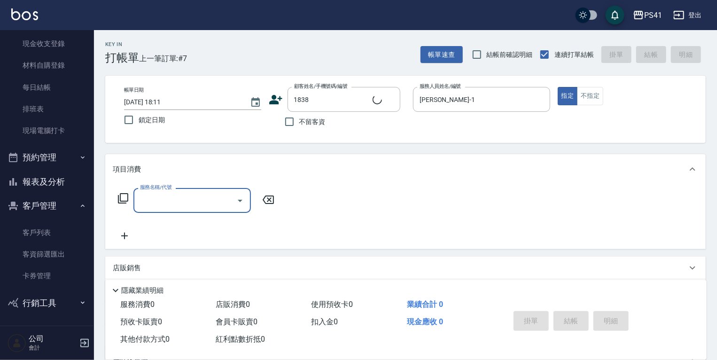
type input "[PERSON_NAME]/0916817848/1838"
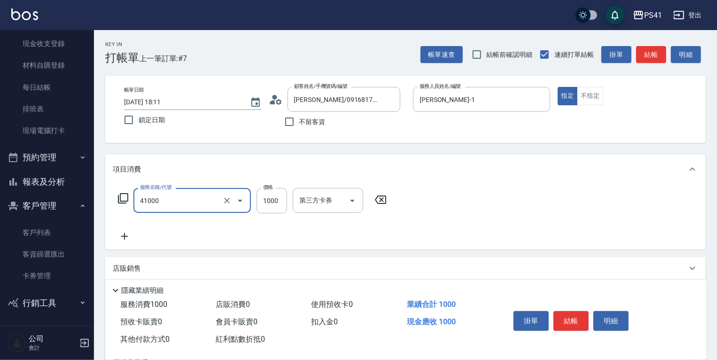
type input "漂髮(41000)"
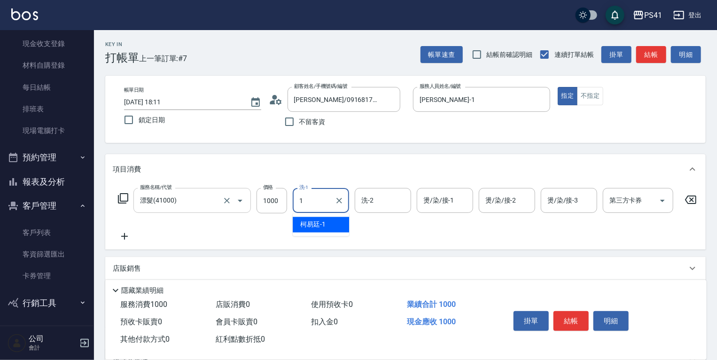
type input "[PERSON_NAME]-1"
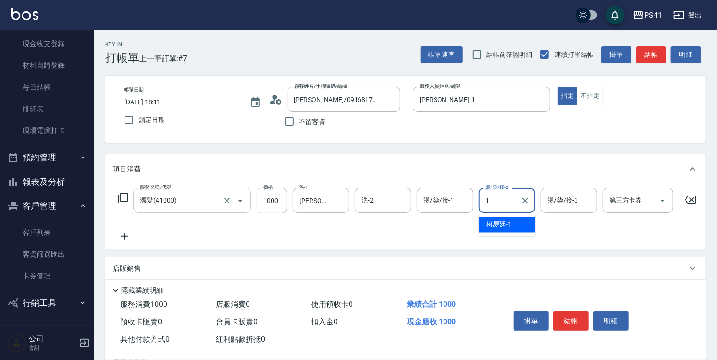
type input "[PERSON_NAME]-1"
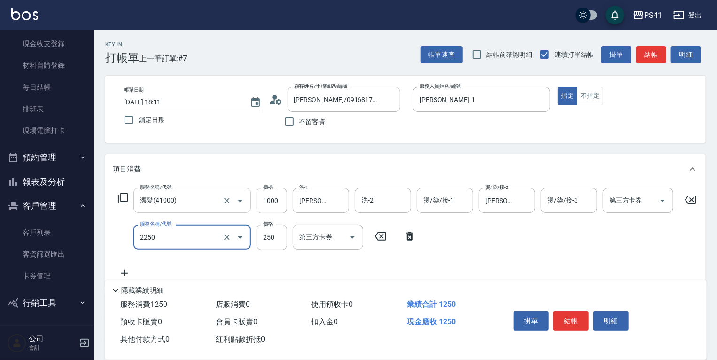
type input "指定剪髮優惠(2250)"
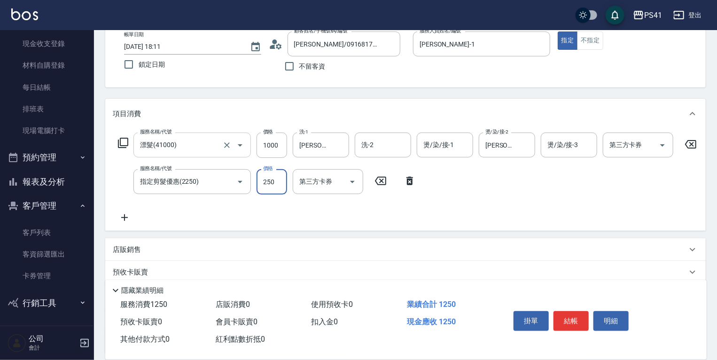
scroll to position [144, 0]
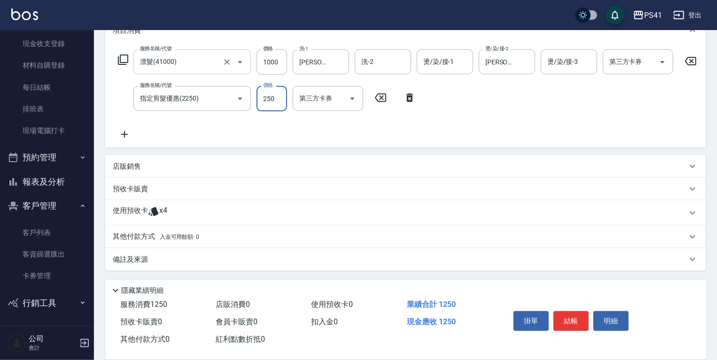
click at [186, 222] on div "使用預收卡 x4" at bounding box center [405, 212] width 600 height 25
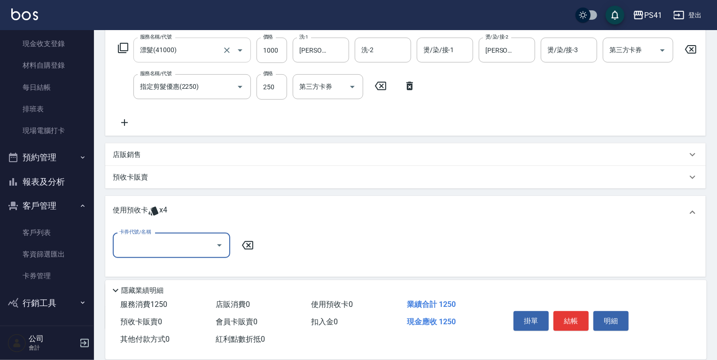
scroll to position [162, 0]
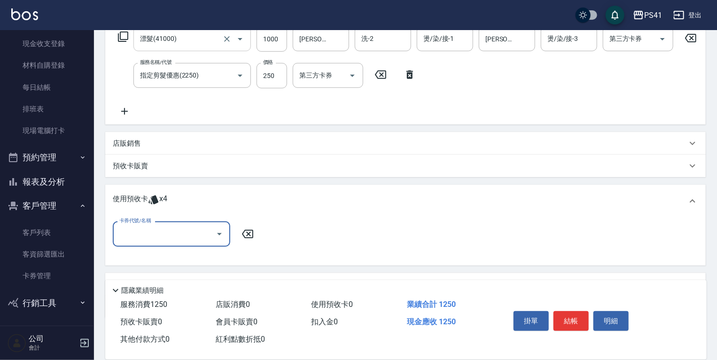
click at [185, 240] on input "卡券代號/名稱" at bounding box center [164, 233] width 95 height 16
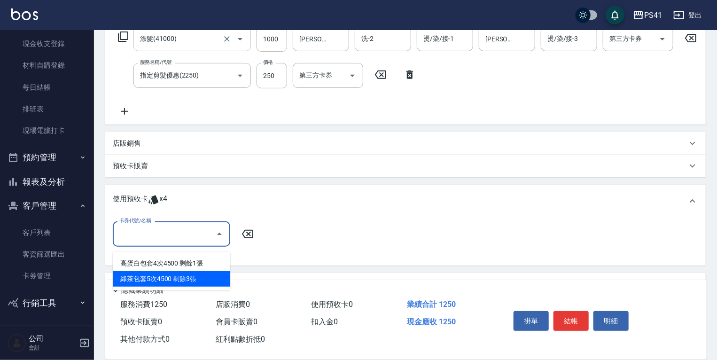
click at [182, 276] on div "綠茶包套5次4500 剩餘3張" at bounding box center [171, 279] width 117 height 16
type input "綠茶包套5次4500"
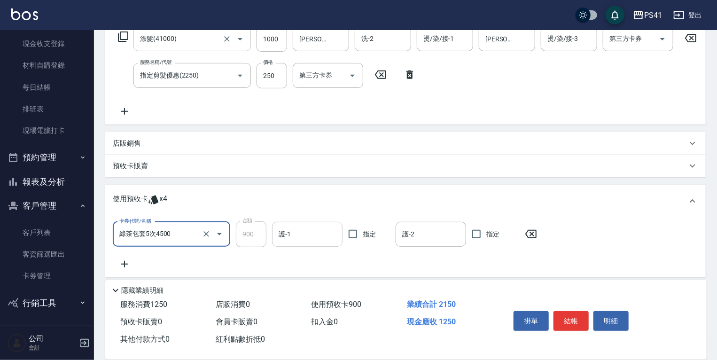
click at [294, 240] on input "護-1" at bounding box center [307, 234] width 62 height 16
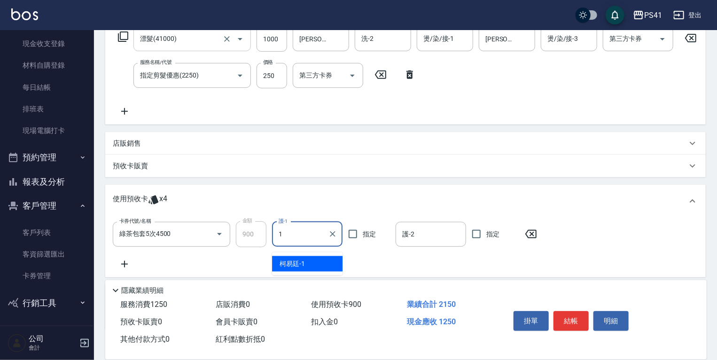
type input "[PERSON_NAME]-1"
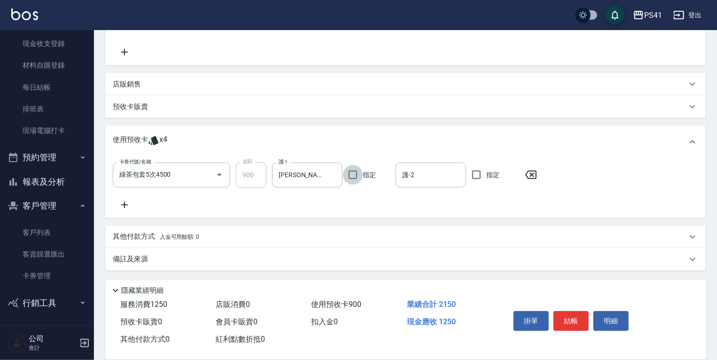
scroll to position [225, 0]
click at [241, 240] on div "其他付款方式 入金可用餘額: 0" at bounding box center [400, 237] width 574 height 10
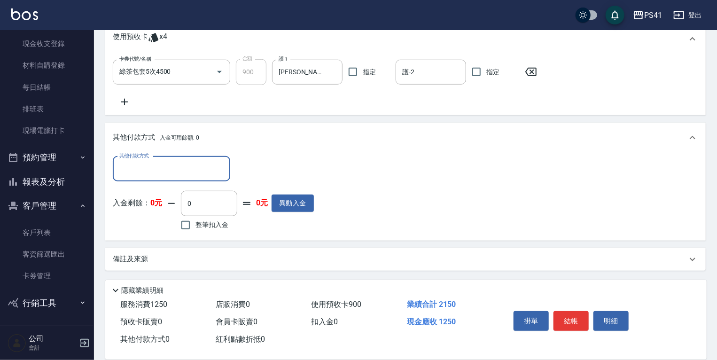
scroll to position [329, 0]
click at [191, 170] on input "其他付款方式" at bounding box center [171, 169] width 109 height 16
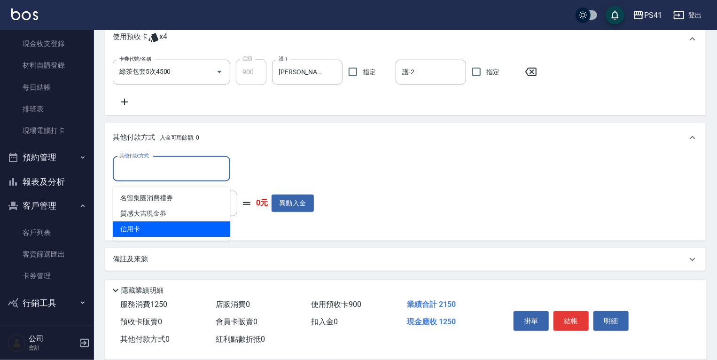
click at [182, 229] on span "信用卡" at bounding box center [171, 229] width 117 height 16
type input "信用卡"
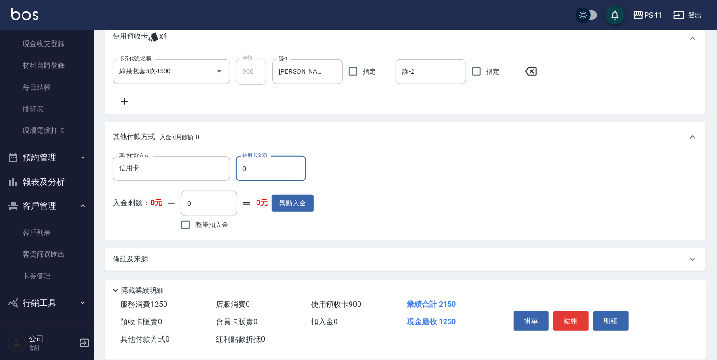
drag, startPoint x: 265, startPoint y: 175, endPoint x: 0, endPoint y: 172, distance: 265.4
click at [0, 171] on div "PS41 登出 櫃檯作業 打帳單 帳單列表 現金收支登錄 材料自購登錄 每日結帳 排班表 現場電腦打卡 預約管理 預約管理 單日預約紀錄 單週預約紀錄 報表及…" at bounding box center [358, 18] width 717 height 684
type input "1250"
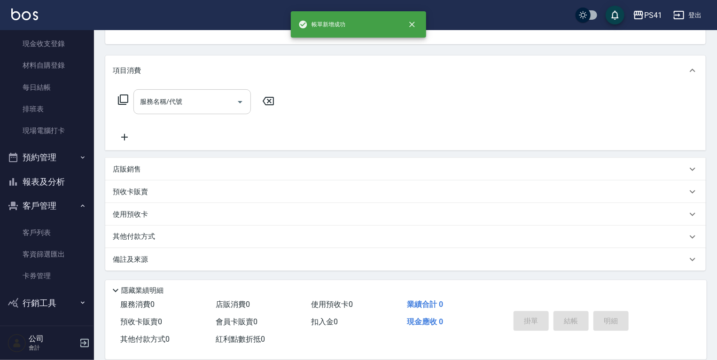
scroll to position [0, 0]
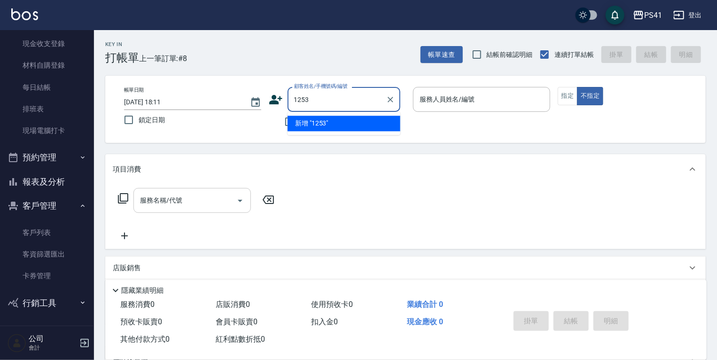
type input "1253"
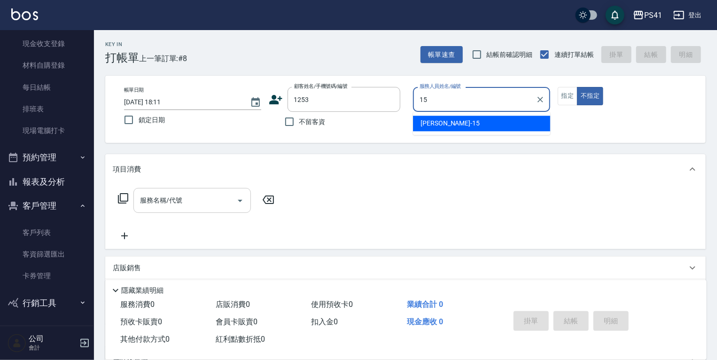
type input "[PERSON_NAME]-15"
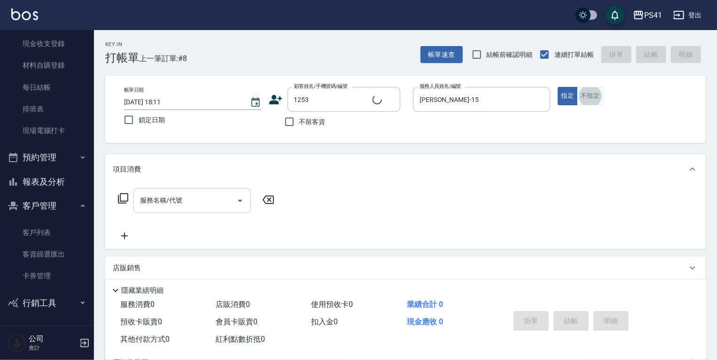
type input "[PERSON_NAME]/0987252904/1253"
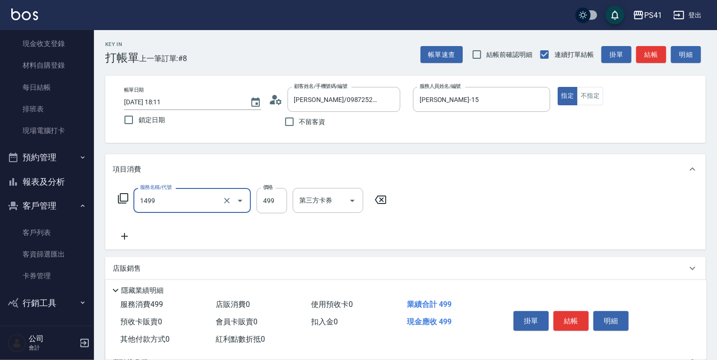
type input "活氧毛囊淨化髮浴(1499)"
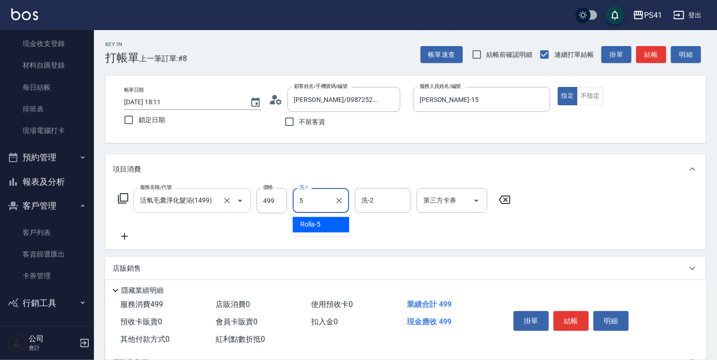
type input "Rolla-5"
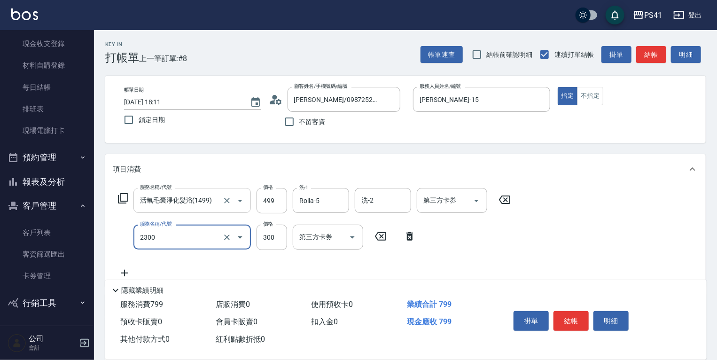
type input "剪髮(2300)"
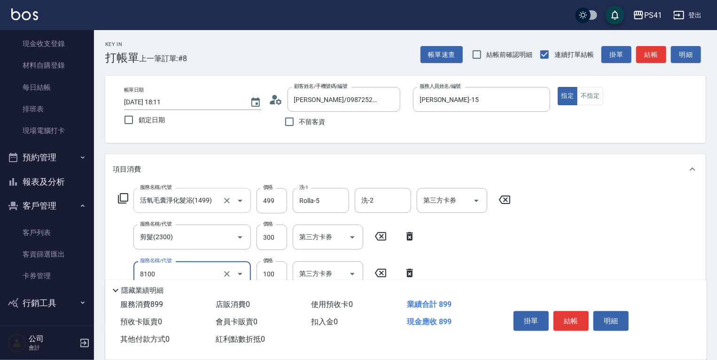
type input "電棒 夾直 玉米鬚(8100)"
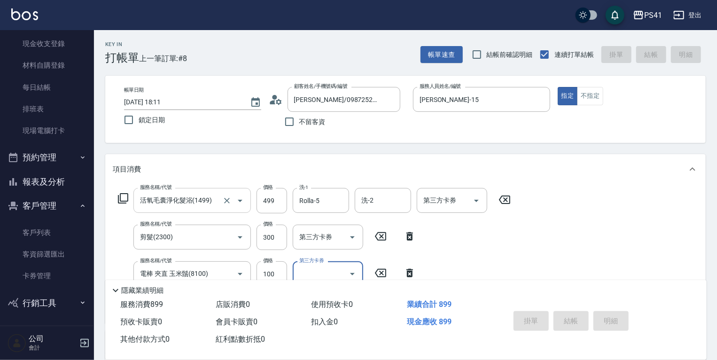
type input "[DATE] 18:12"
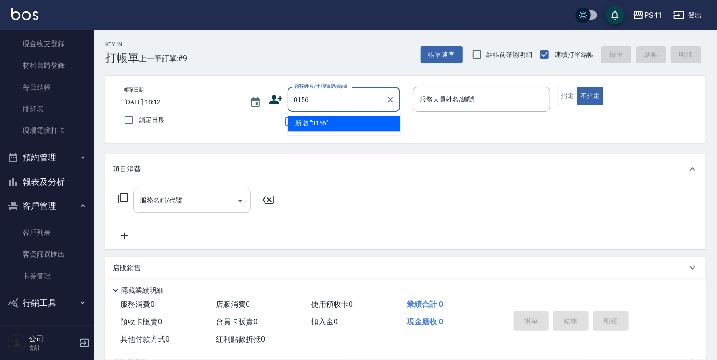
type input "0156"
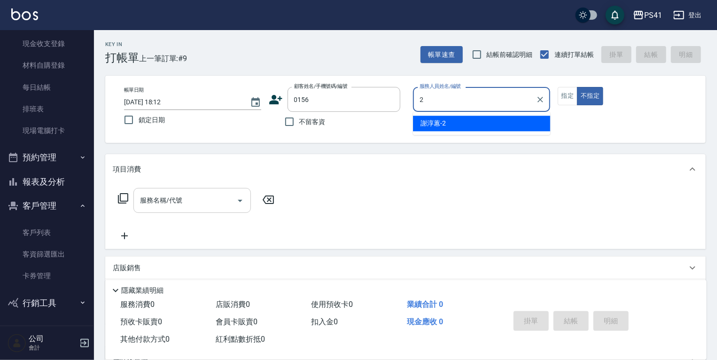
type input "[PERSON_NAME]-2"
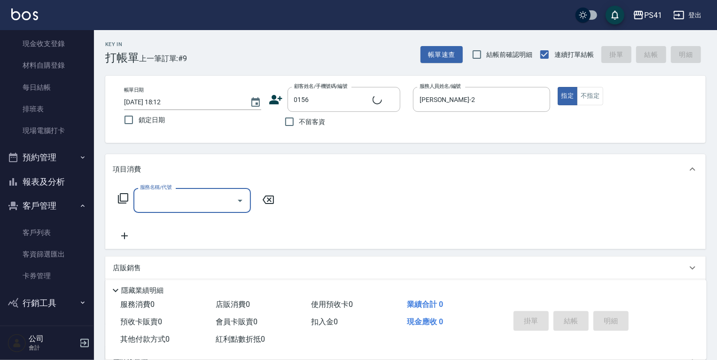
type input "[PERSON_NAME]/0981032667/0156"
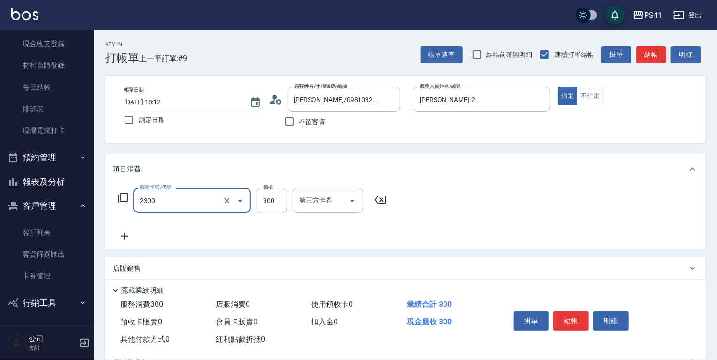
type input "剪髮(2300)"
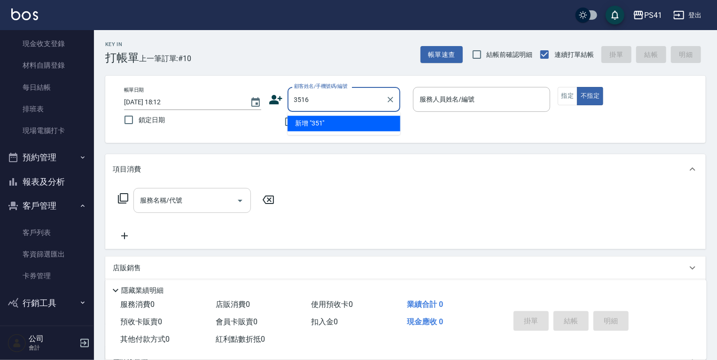
type input "3516"
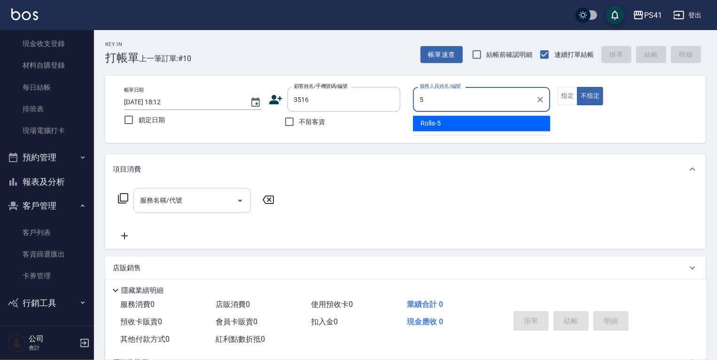
type input "Rolla-5"
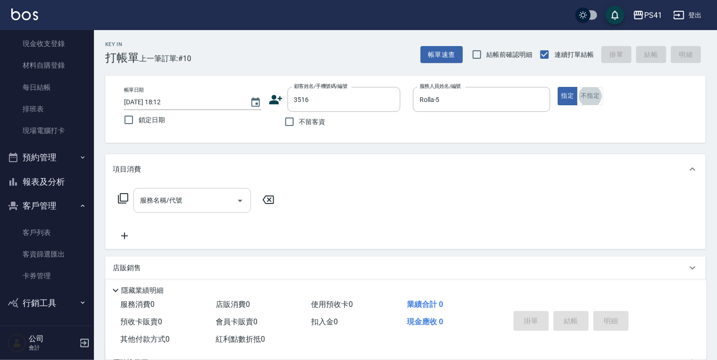
type input "[PERSON_NAME]/0987331150/3516"
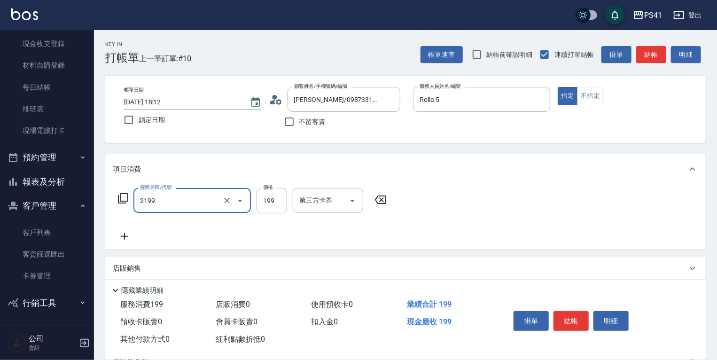
type input "不指定剪髮活動(2199)"
type input "200"
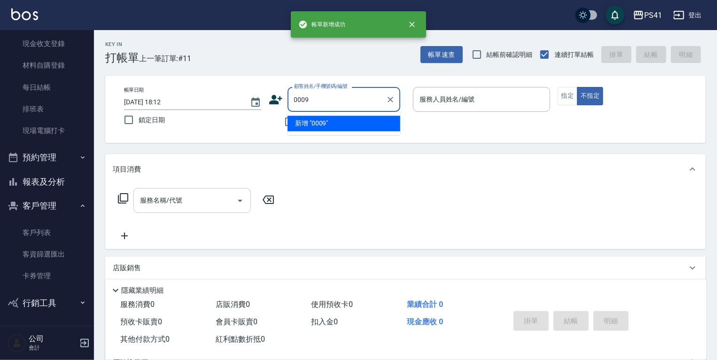
type input "0009"
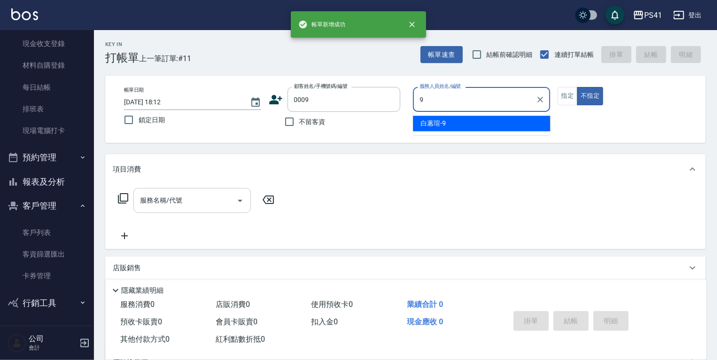
type input "白蕙瑄-9"
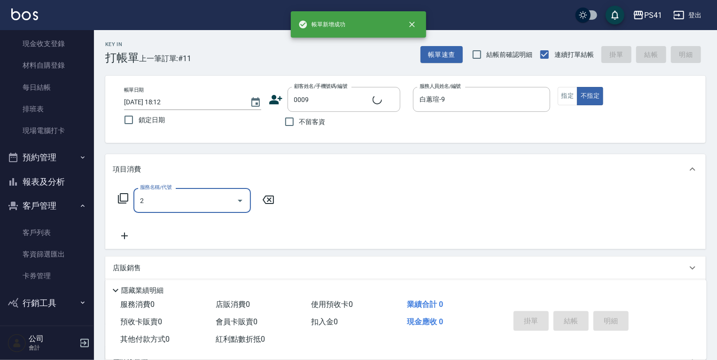
type input "21"
type input "白白/9_白白/0009"
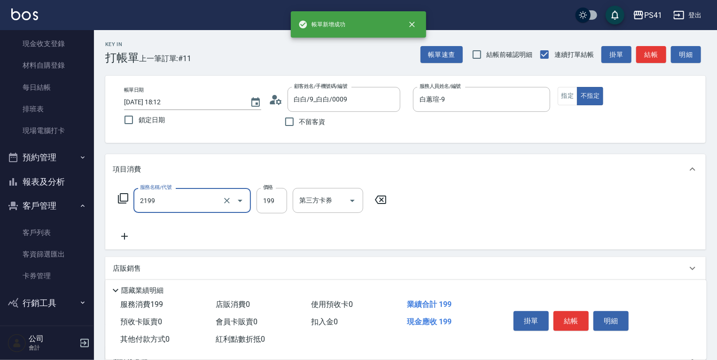
type input "不指定剪髮活動(2199)"
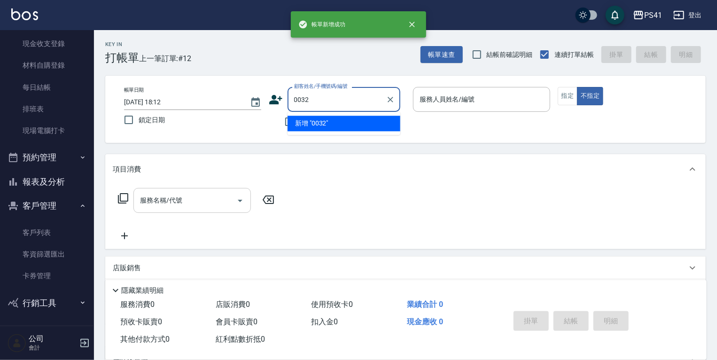
type input "0032"
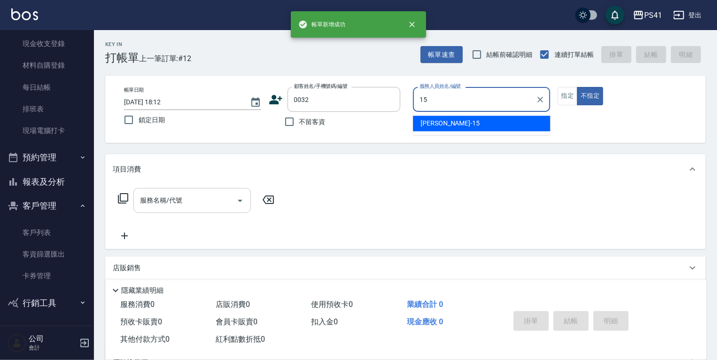
type input "15"
type input "[PERSON_NAME]/0939215866/0032"
type input "[PERSON_NAME]-15"
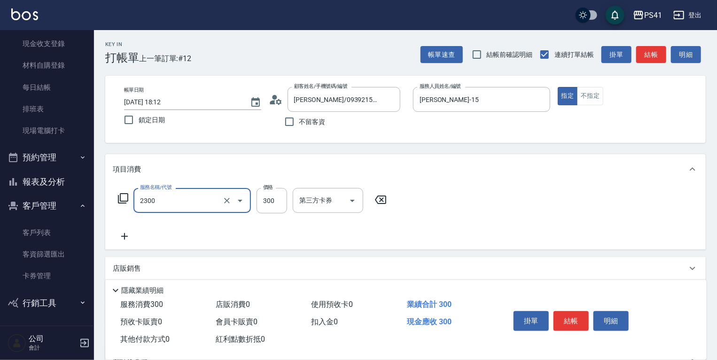
type input "剪髮(2300)"
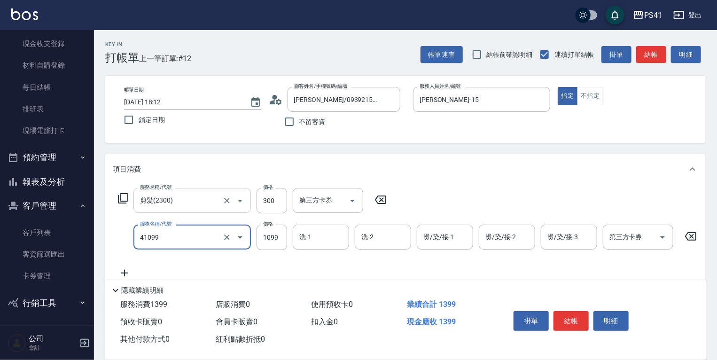
type input "公司活動/早鳥(41099)"
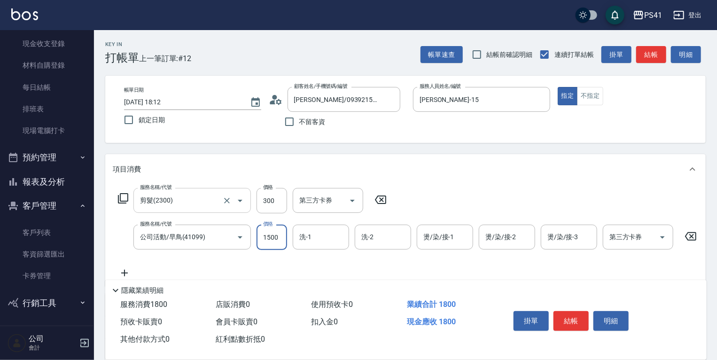
type input "1500"
type input "Rolla-5"
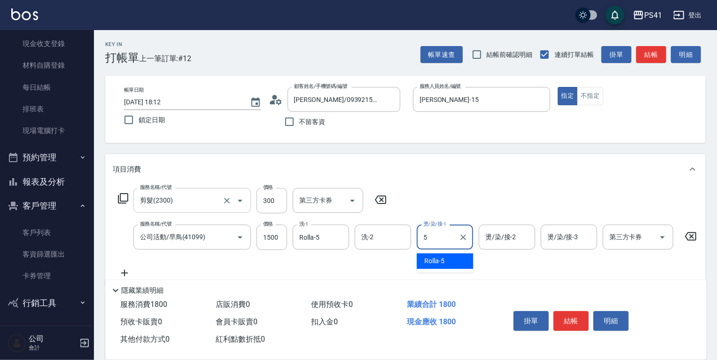
type input "Rolla-5"
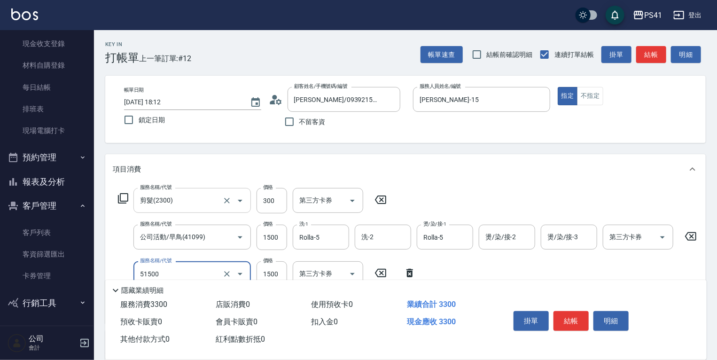
type input "原價1201~1500護髮(51500)"
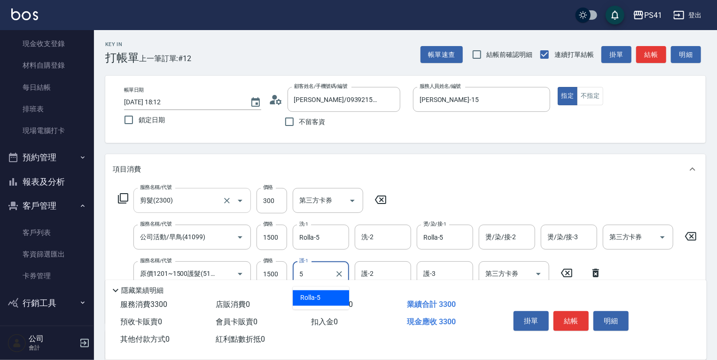
type input "Rolla-5"
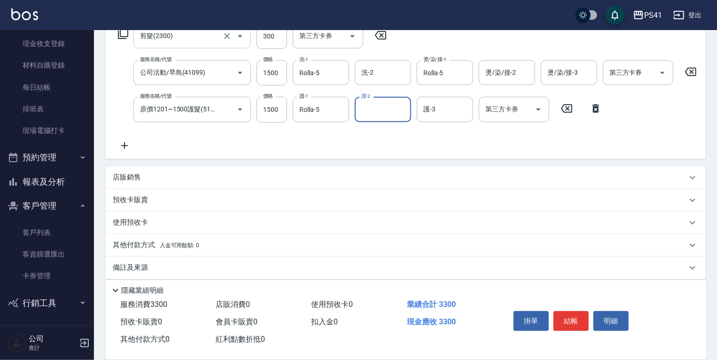
scroll to position [178, 0]
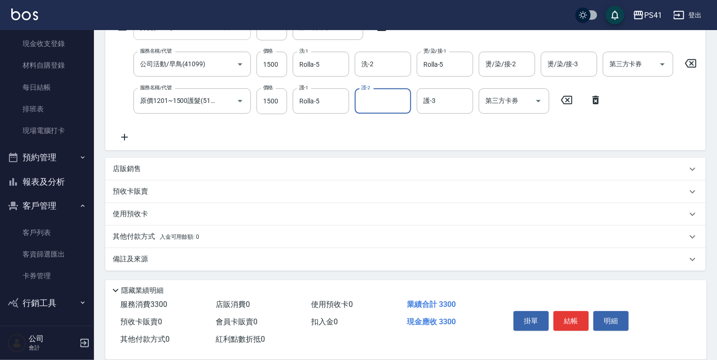
drag, startPoint x: 204, startPoint y: 248, endPoint x: 205, endPoint y: 243, distance: 5.7
click at [205, 248] on div "備註及來源" at bounding box center [405, 259] width 600 height 23
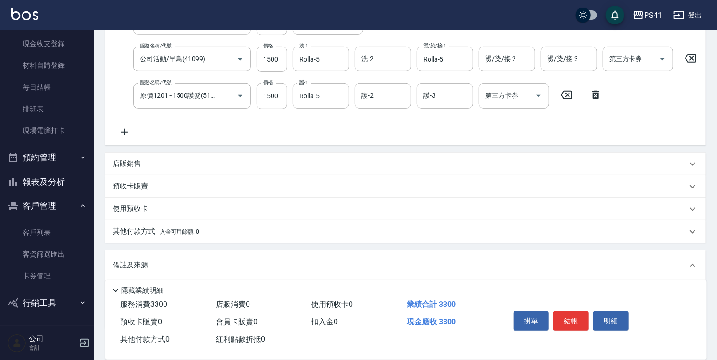
click at [205, 237] on div "其他付款方式 入金可用餘額: 0" at bounding box center [400, 231] width 574 height 10
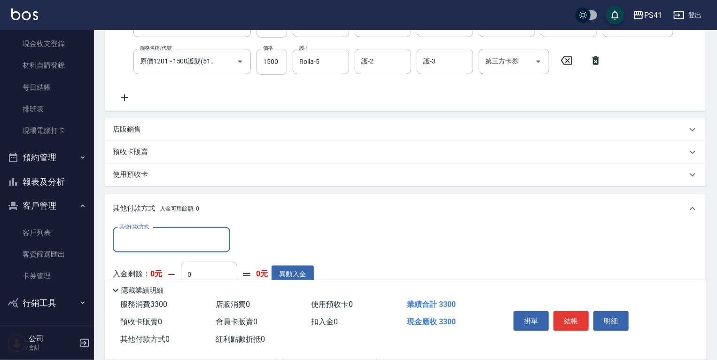
scroll to position [253, 0]
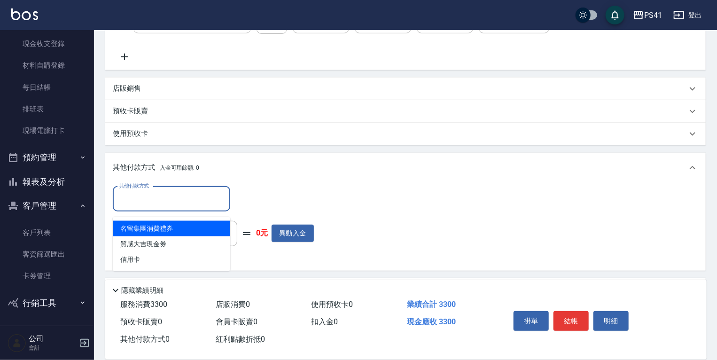
click at [157, 207] on input "其他付款方式" at bounding box center [171, 199] width 109 height 16
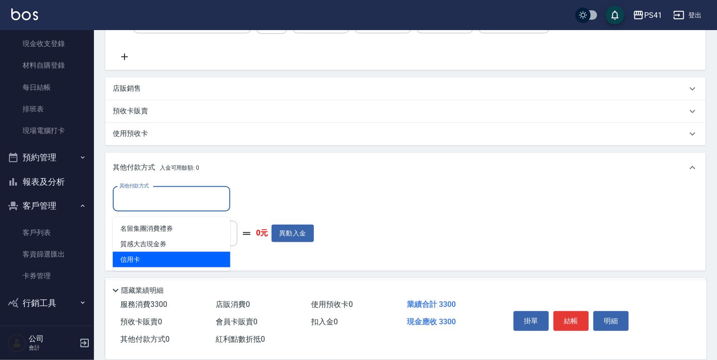
drag, startPoint x: 156, startPoint y: 271, endPoint x: 163, endPoint y: 260, distance: 12.6
click at [157, 268] on ul "名留集團消費禮券 質感大吉現金券 信用卡" at bounding box center [171, 244] width 117 height 54
click at [165, 256] on span "信用卡" at bounding box center [171, 260] width 117 height 16
type input "信用卡"
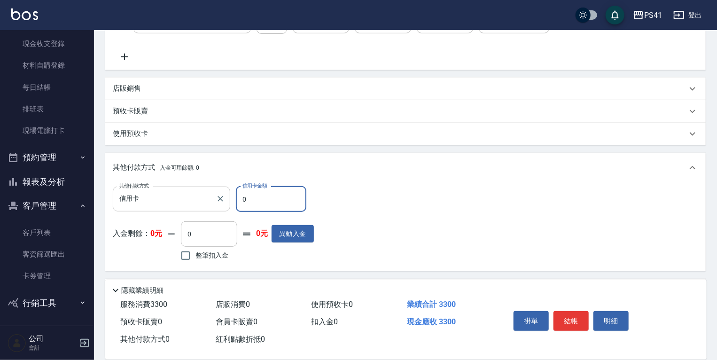
drag, startPoint x: 258, startPoint y: 205, endPoint x: 124, endPoint y: 203, distance: 133.9
click at [146, 203] on div "其他付款方式 信用卡 其他付款方式 信用卡金額 0 信用卡金額" at bounding box center [213, 198] width 201 height 25
type input "3300"
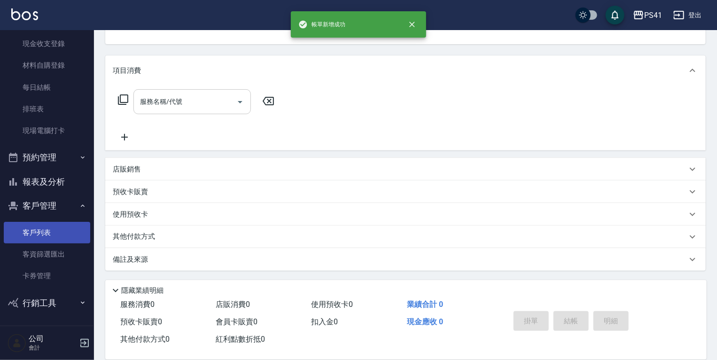
scroll to position [0, 0]
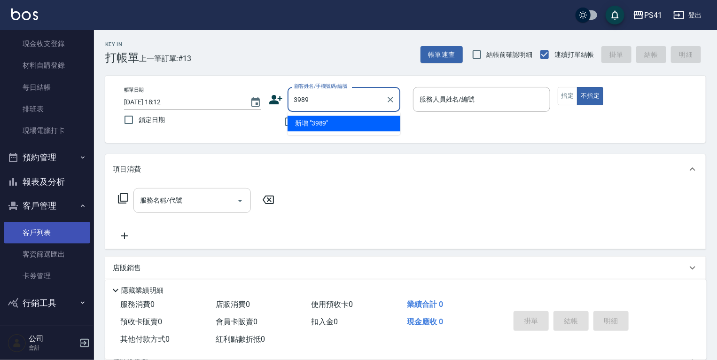
type input "3989"
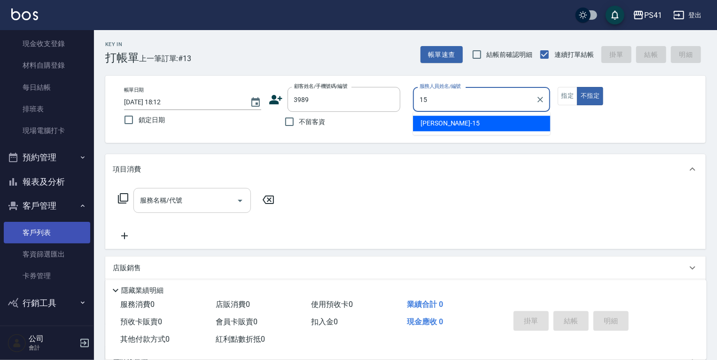
type input "[PERSON_NAME]-15"
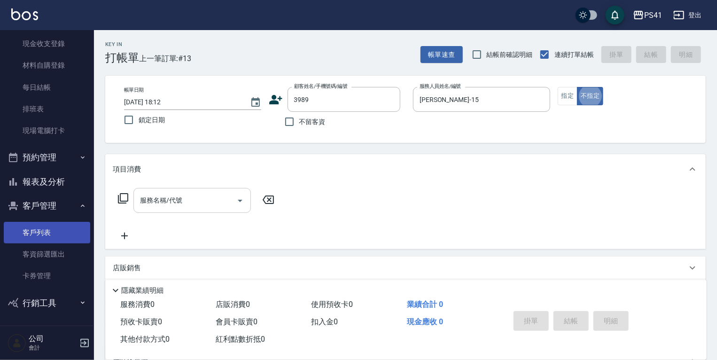
type input "[PERSON_NAME]/0985071572/3989"
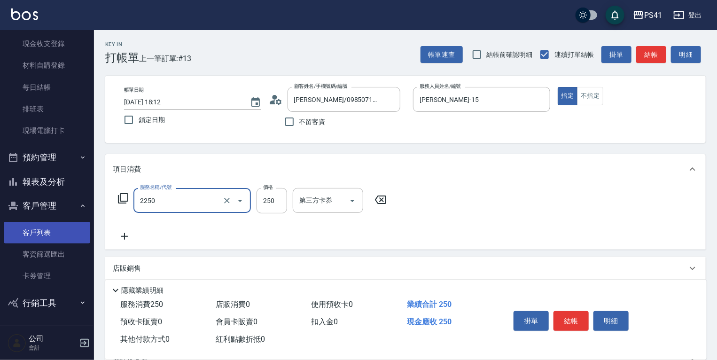
type input "指定剪髮優惠(2250)"
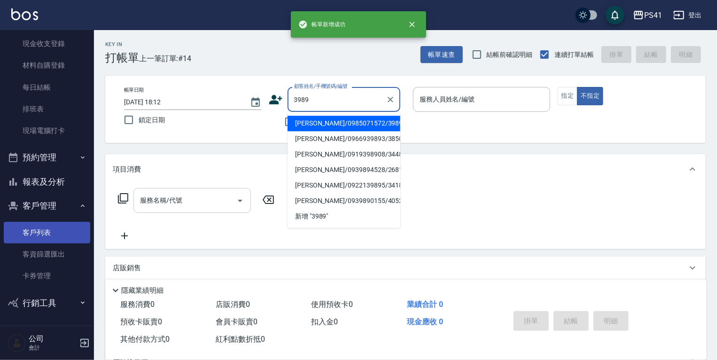
type input "[PERSON_NAME]/0985071572/3989"
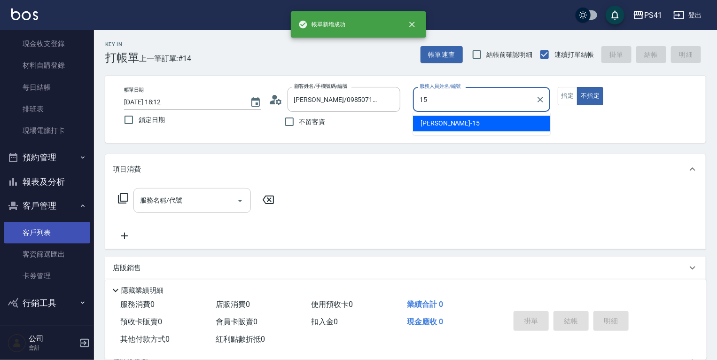
type input "[PERSON_NAME]-15"
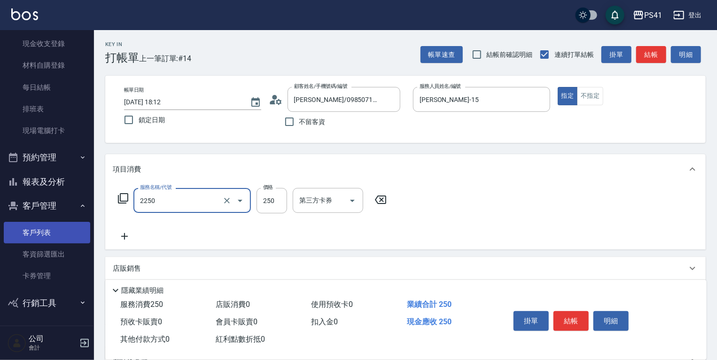
type input "指定剪髮優惠(2250)"
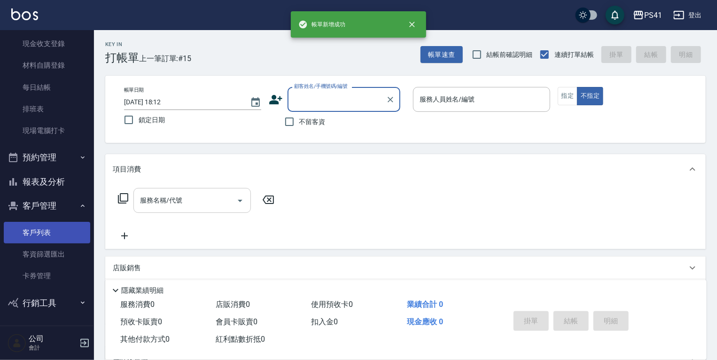
type input "2"
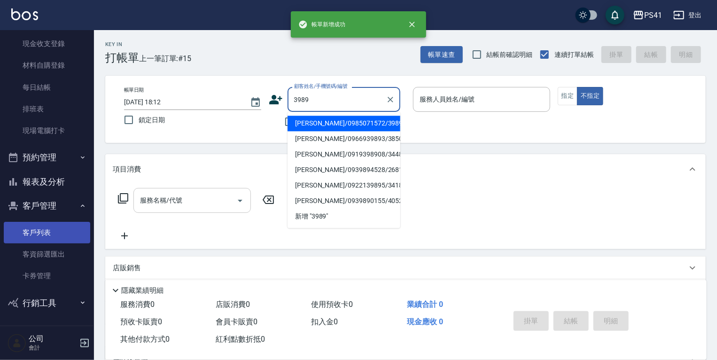
type input "[PERSON_NAME]/0985071572/3989"
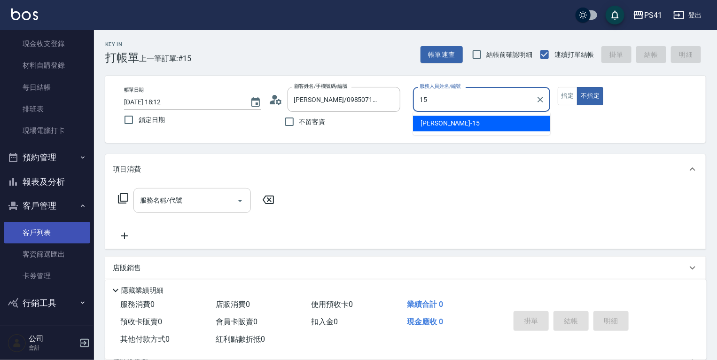
type input "[PERSON_NAME]-15"
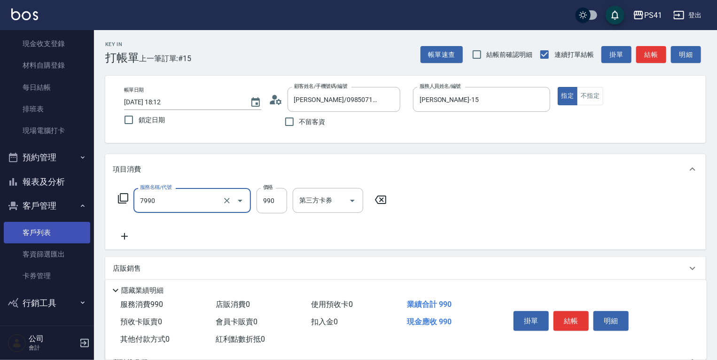
type input "髮原素頭皮養護-活動(7990)"
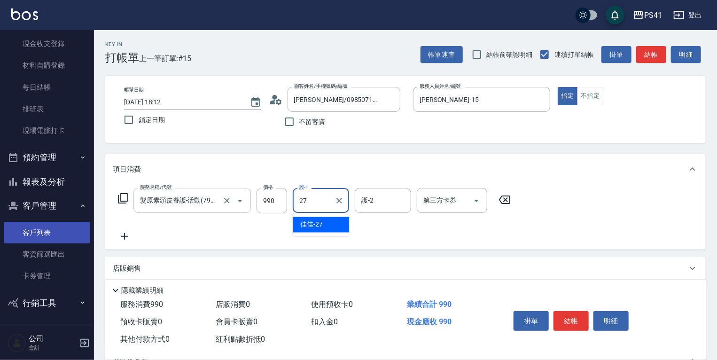
type input "佳佳-27"
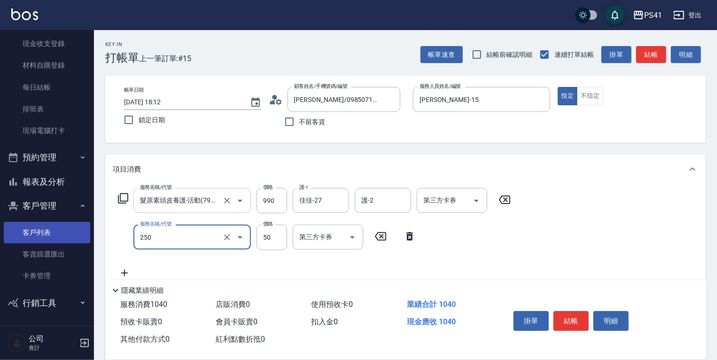
type input "剪瀏海(250)"
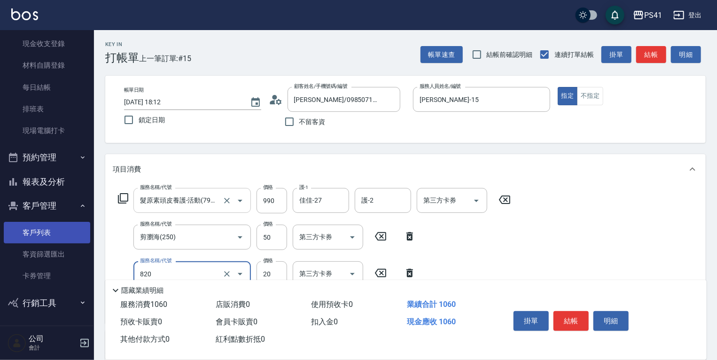
type input "潤絲(820)"
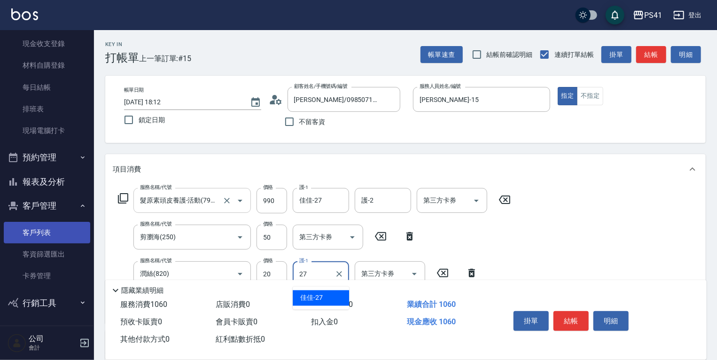
type input "佳佳-27"
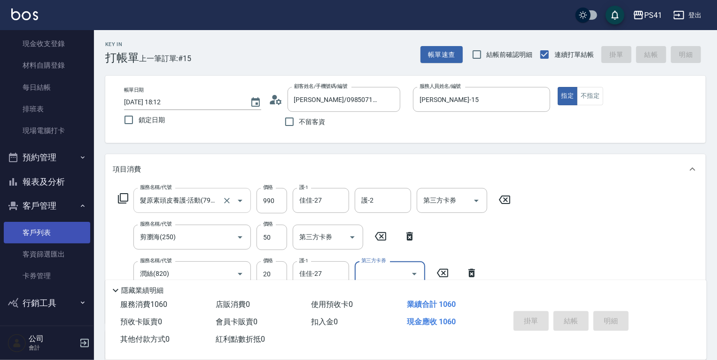
type input "[DATE] 18:13"
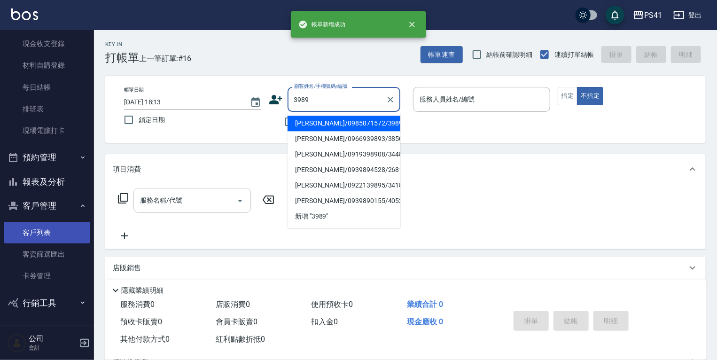
type input "[PERSON_NAME]/0985071572/3989"
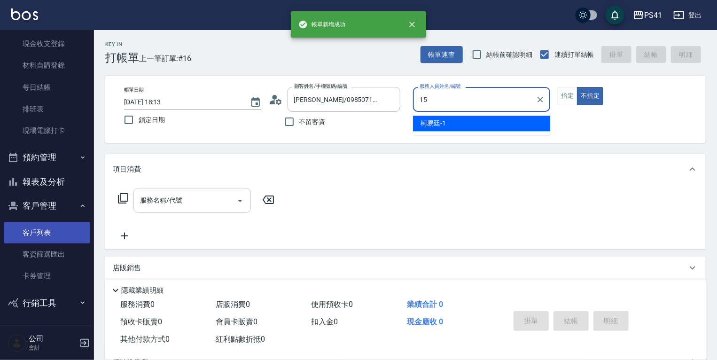
type input "[PERSON_NAME]-15"
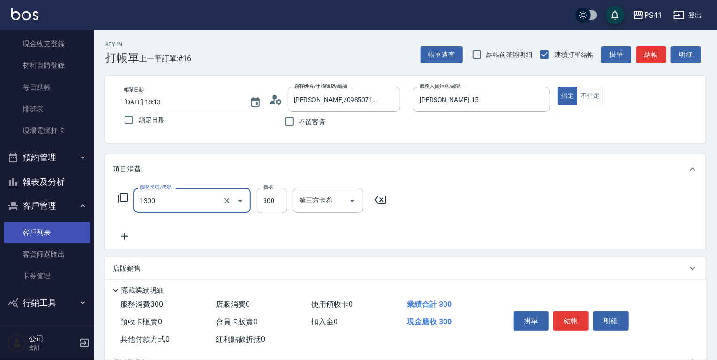
type input "洗髮300(1300)"
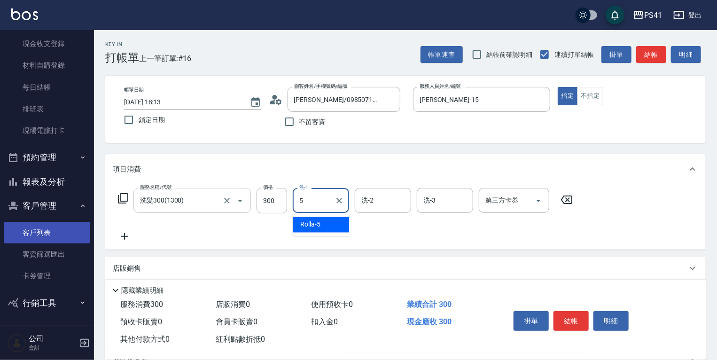
type input "Rolla-5"
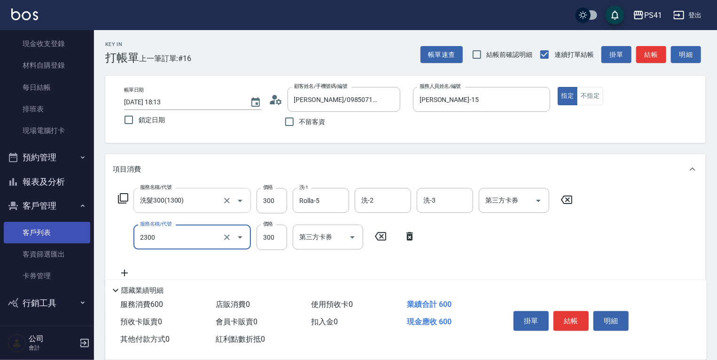
type input "剪髮(2300)"
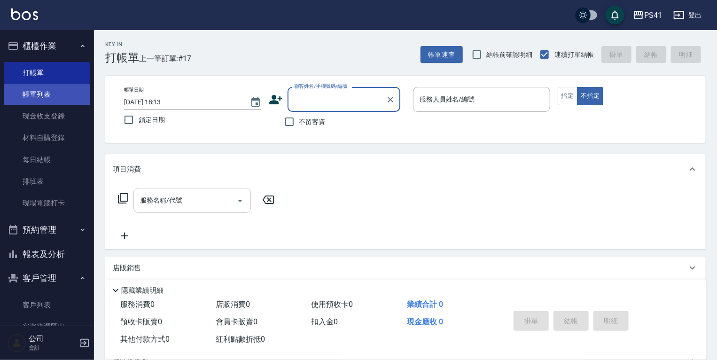
click at [37, 103] on link "帳單列表" at bounding box center [47, 95] width 86 height 22
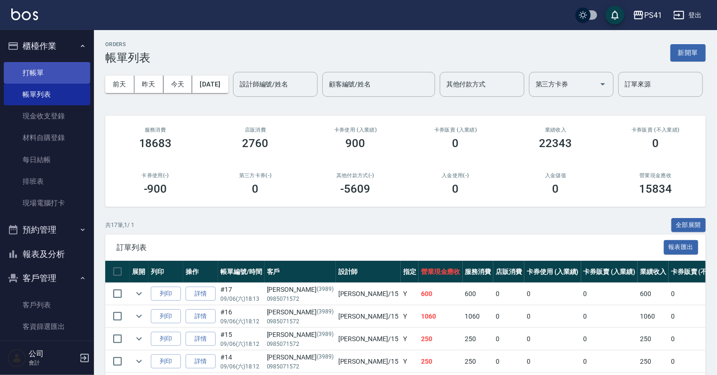
click at [52, 76] on link "打帳單" at bounding box center [47, 73] width 86 height 22
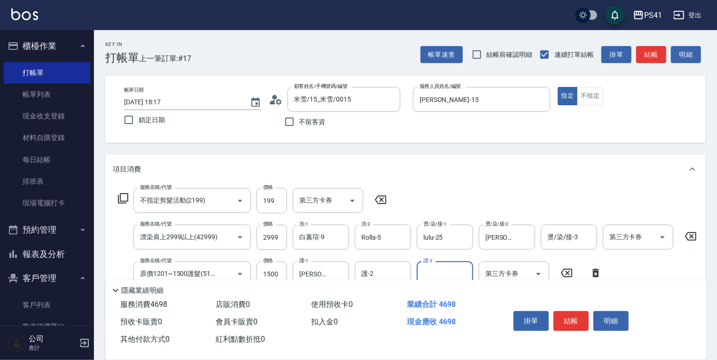
scroll to position [75, 0]
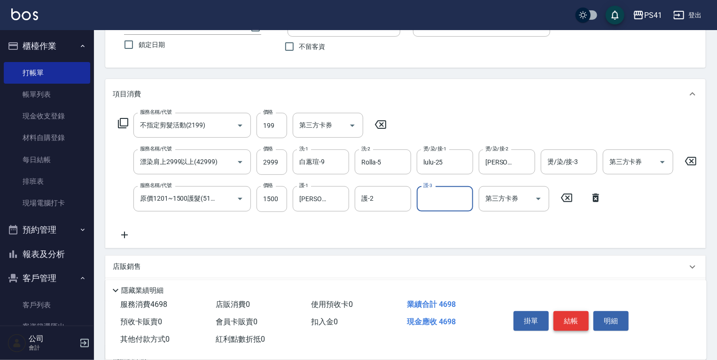
click at [581, 316] on button "結帳" at bounding box center [570, 321] width 35 height 20
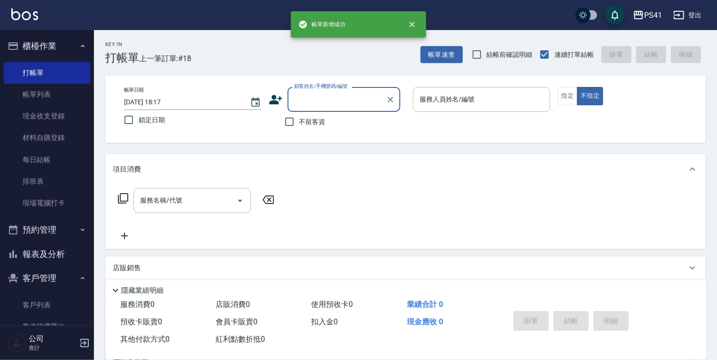
scroll to position [0, 0]
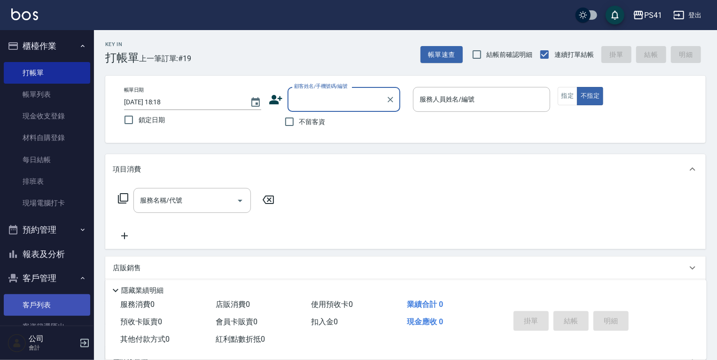
drag, startPoint x: 31, startPoint y: 310, endPoint x: 36, endPoint y: 315, distance: 7.6
click at [31, 310] on link "客戶列表" at bounding box center [47, 305] width 86 height 22
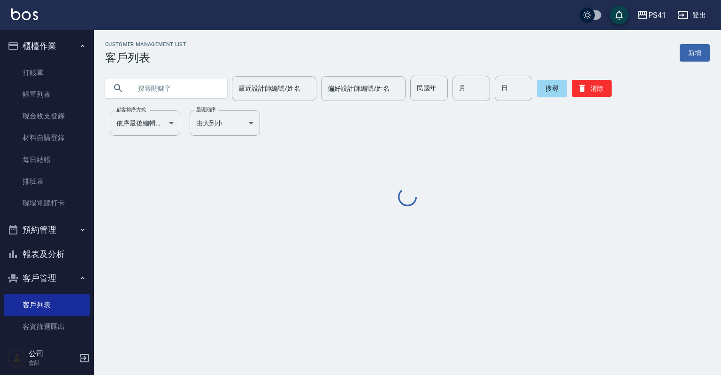
click at [192, 82] on input "text" at bounding box center [176, 88] width 88 height 25
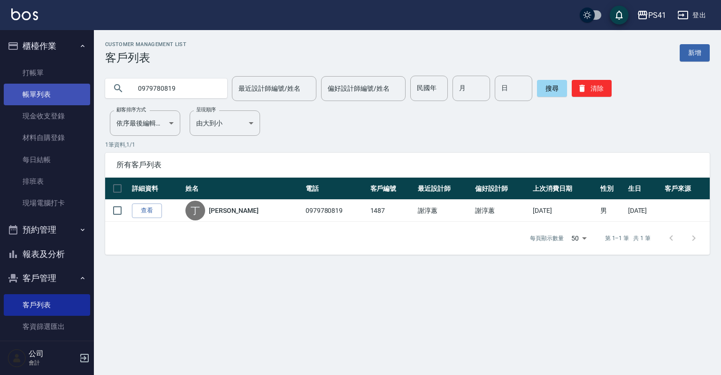
drag, startPoint x: 193, startPoint y: 81, endPoint x: 12, endPoint y: 92, distance: 181.2
click at [17, 103] on div "PS41 登出 櫃檯作業 打帳單 帳單列表 現金收支登錄 材料自購登錄 每日結帳 排班表 現場電腦打卡 預約管理 預約管理 單日預約紀錄 單週預約紀錄 報表及…" at bounding box center [360, 187] width 721 height 375
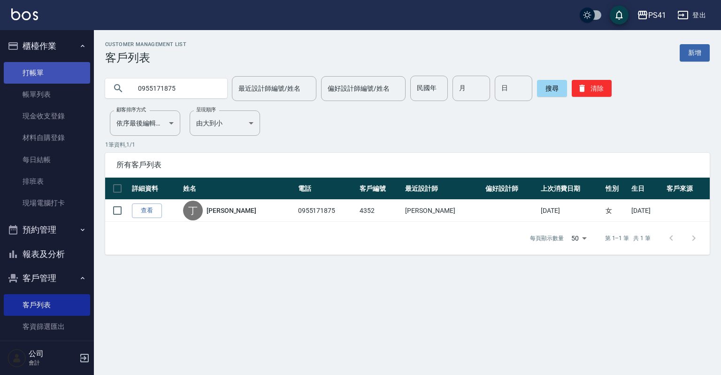
click at [38, 71] on link "打帳單" at bounding box center [47, 73] width 86 height 22
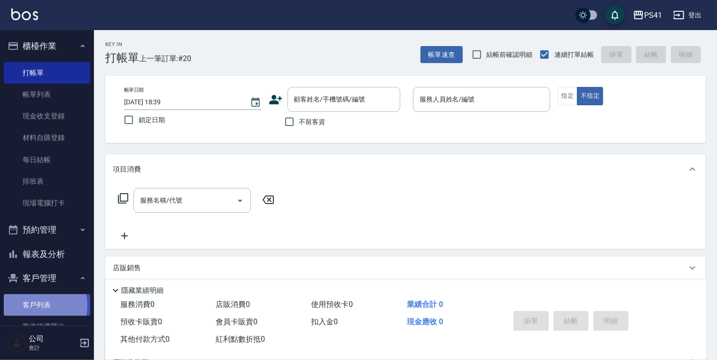
click at [34, 305] on link "客戶列表" at bounding box center [47, 305] width 86 height 22
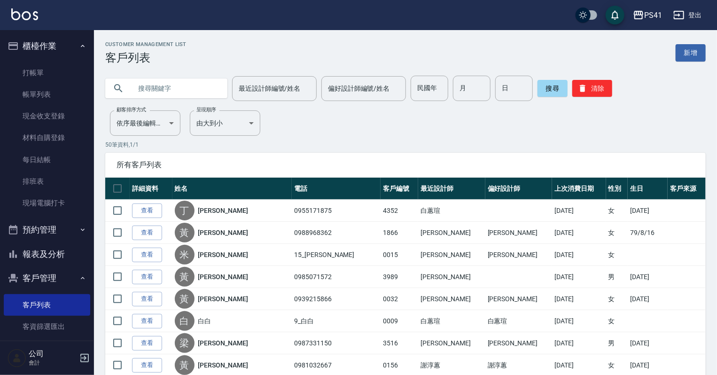
click at [167, 85] on input "text" at bounding box center [176, 88] width 88 height 25
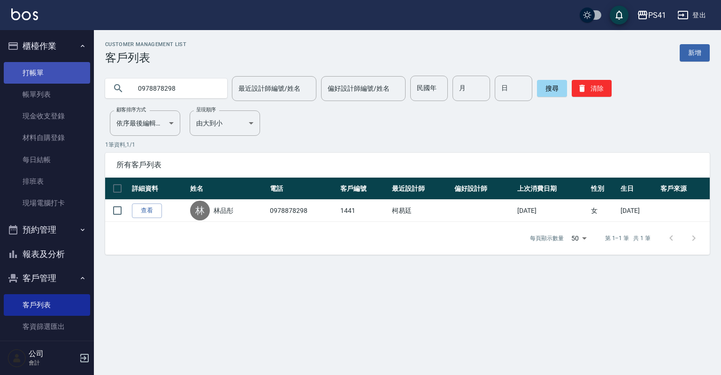
click at [66, 69] on link "打帳單" at bounding box center [47, 73] width 86 height 22
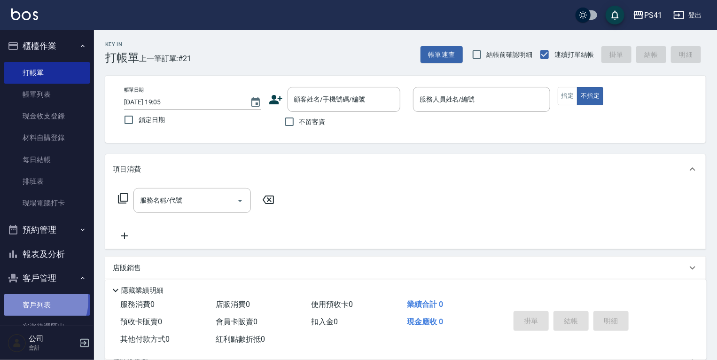
click at [38, 301] on link "客戶列表" at bounding box center [47, 305] width 86 height 22
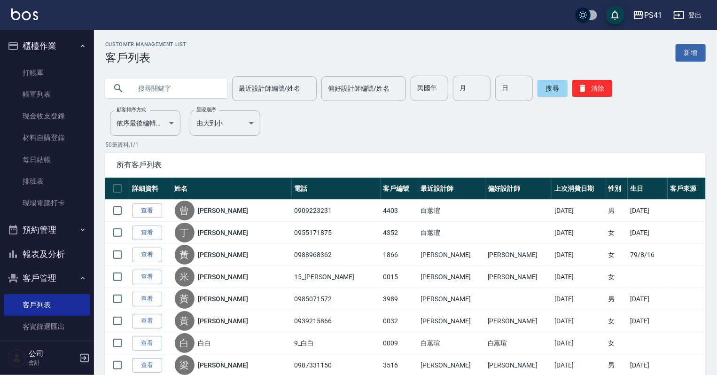
click at [194, 88] on input "text" at bounding box center [176, 88] width 88 height 25
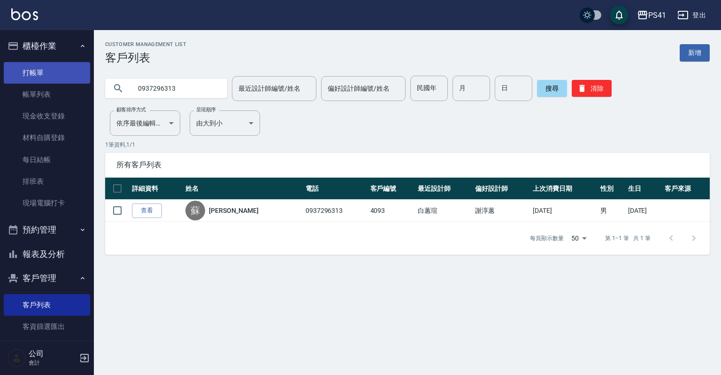
click at [50, 76] on link "打帳單" at bounding box center [47, 73] width 86 height 22
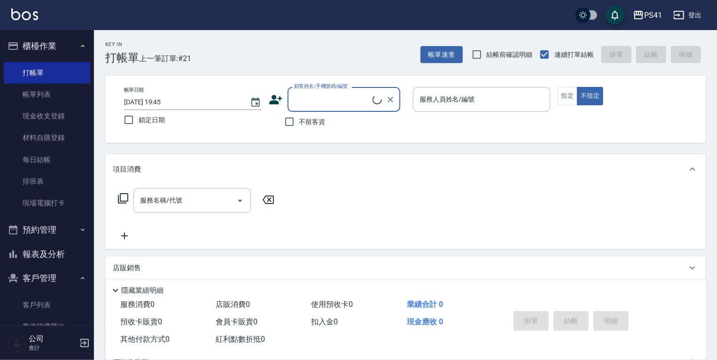
click at [344, 93] on input "顧客姓名/手機號碼/編號" at bounding box center [332, 99] width 81 height 16
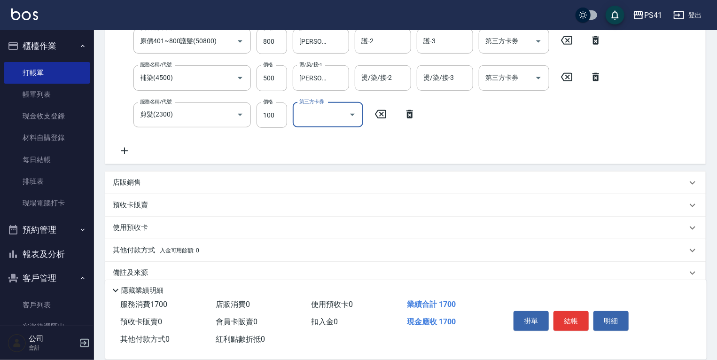
scroll to position [209, 0]
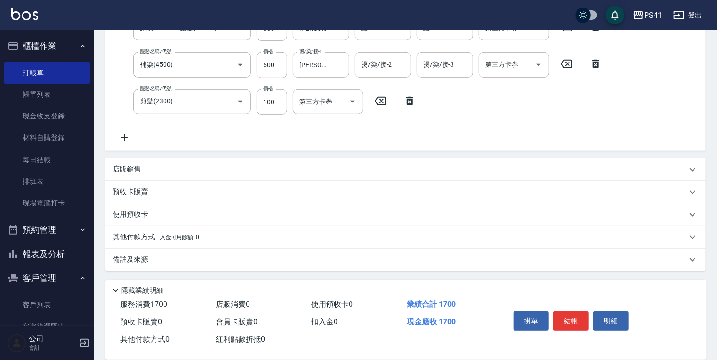
click at [143, 236] on p "其他付款方式 入金可用餘額: 0" at bounding box center [156, 237] width 86 height 10
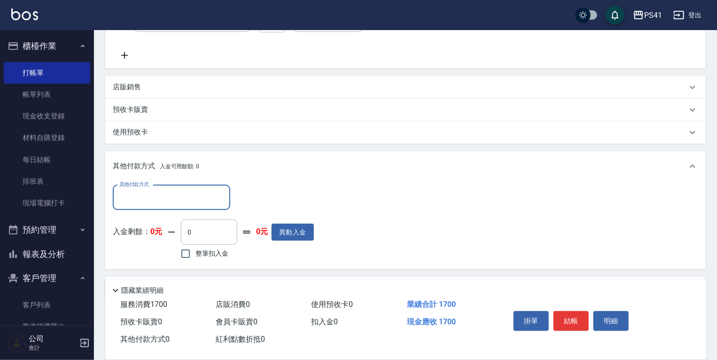
scroll to position [291, 0]
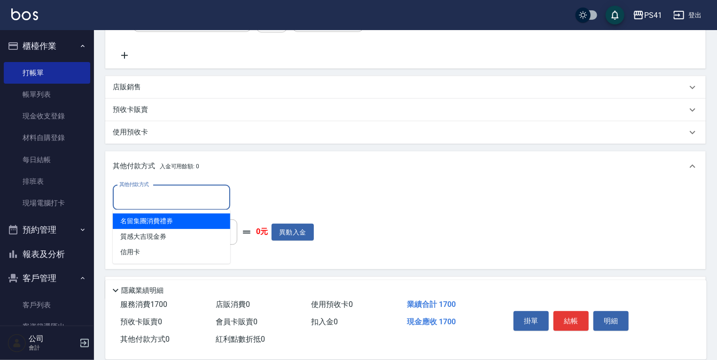
click at [161, 196] on input "其他付款方式" at bounding box center [171, 197] width 109 height 16
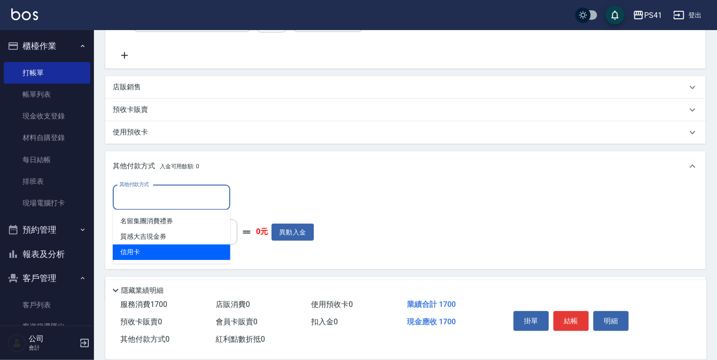
click at [189, 247] on span "信用卡" at bounding box center [171, 252] width 117 height 16
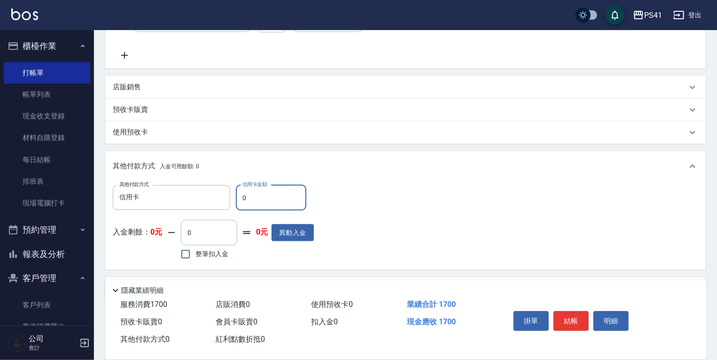
drag, startPoint x: 155, startPoint y: 194, endPoint x: 0, endPoint y: 149, distance: 162.0
click at [75, 194] on div "PS41 登出 櫃檯作業 打帳單 帳單列表 現金收支登錄 材料自購登錄 每日結帳 排班表 現場電腦打卡 預約管理 預約管理 單日預約紀錄 單週預約紀錄 報表及…" at bounding box center [358, 49] width 717 height 680
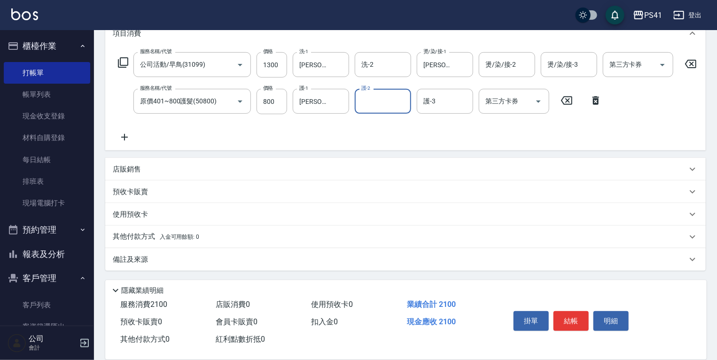
scroll to position [141, 0]
click at [162, 231] on div "其他付款方式 入金可用餘額: 0" at bounding box center [405, 236] width 600 height 23
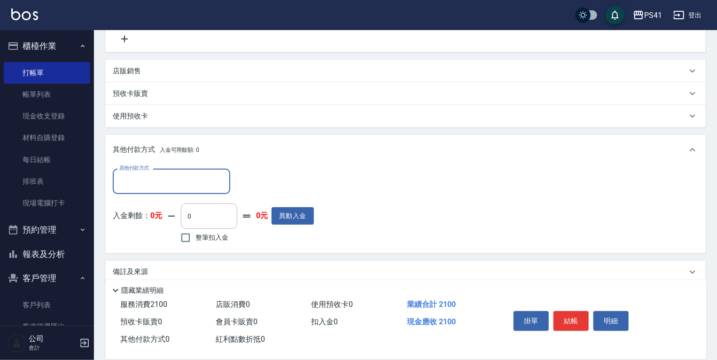
scroll to position [250, 0]
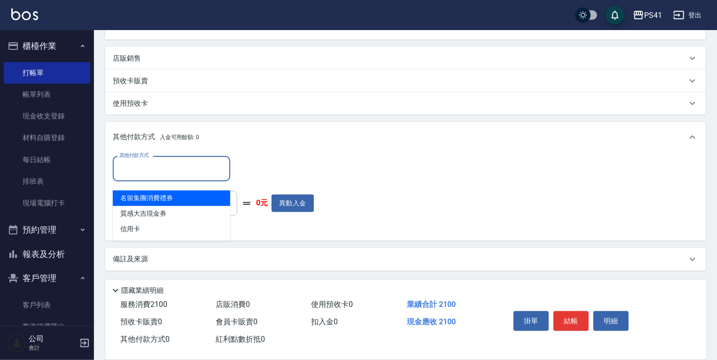
click at [188, 172] on input "其他付款方式" at bounding box center [171, 168] width 109 height 16
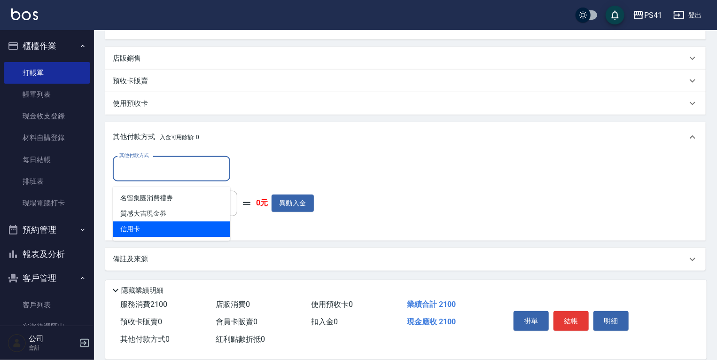
click at [172, 224] on span "信用卡" at bounding box center [171, 229] width 117 height 16
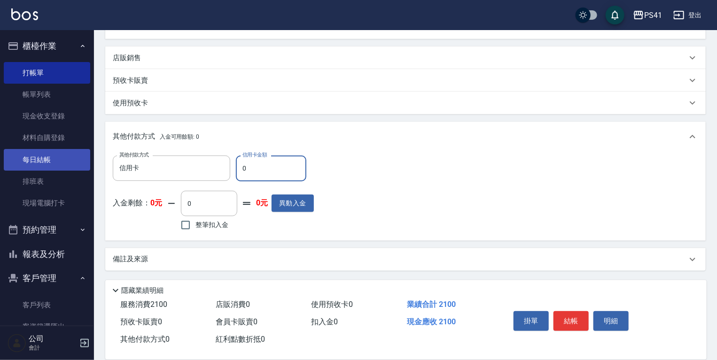
drag, startPoint x: 267, startPoint y: 171, endPoint x: 28, endPoint y: 162, distance: 238.8
click at [183, 171] on div "其他付款方式 信用卡 其他付款方式 信用卡金額 0 信用卡金額" at bounding box center [213, 167] width 201 height 25
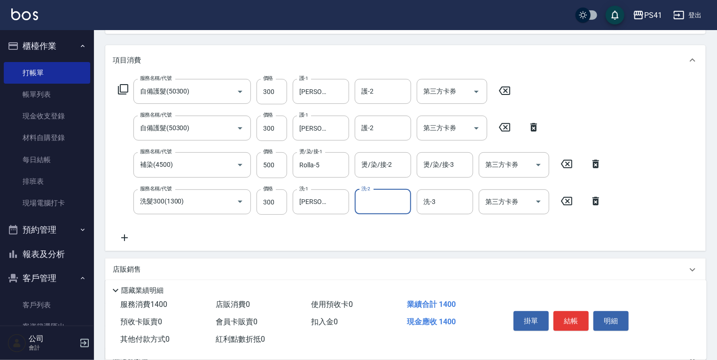
scroll to position [209, 0]
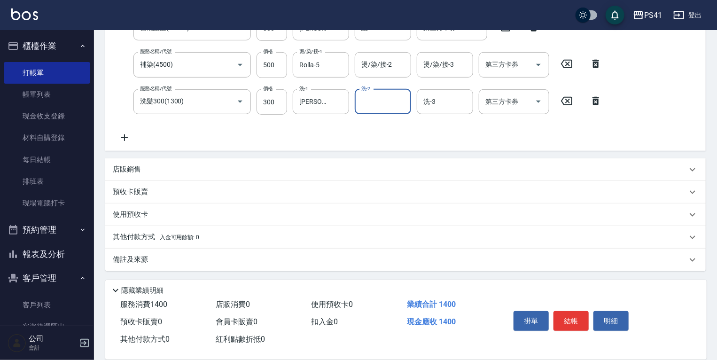
click at [233, 244] on div "其他付款方式 入金可用餘額: 0" at bounding box center [405, 237] width 600 height 23
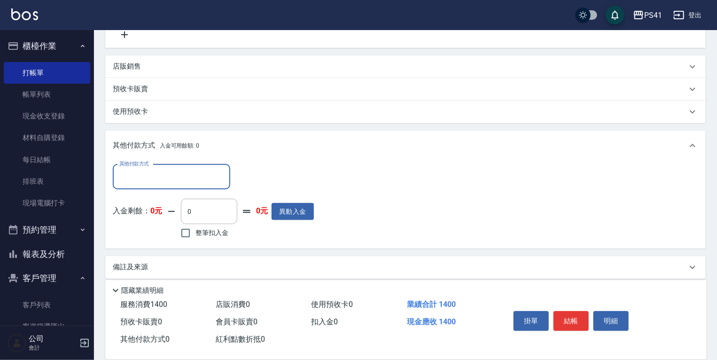
scroll to position [317, 0]
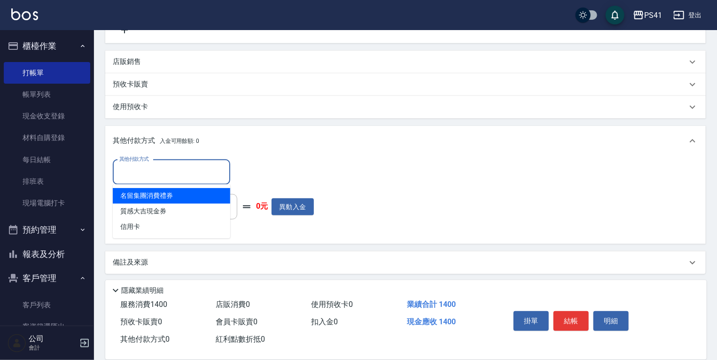
click at [207, 177] on input "其他付款方式" at bounding box center [171, 172] width 109 height 16
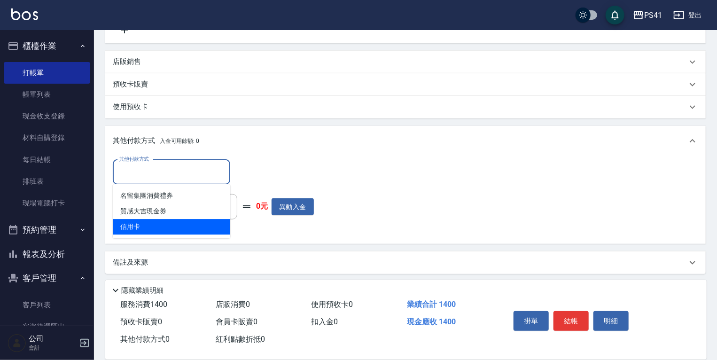
click at [206, 219] on span "信用卡" at bounding box center [171, 227] width 117 height 16
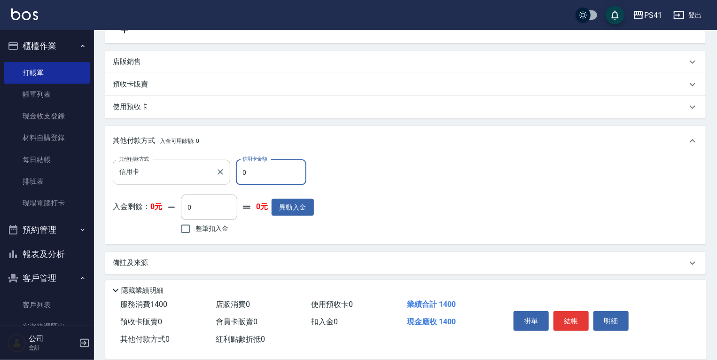
drag, startPoint x: 245, startPoint y: 171, endPoint x: 200, endPoint y: 163, distance: 45.7
click at [200, 163] on div "其他付款方式 信用卡 其他付款方式 信用卡金額 0 信用卡金額" at bounding box center [213, 172] width 201 height 25
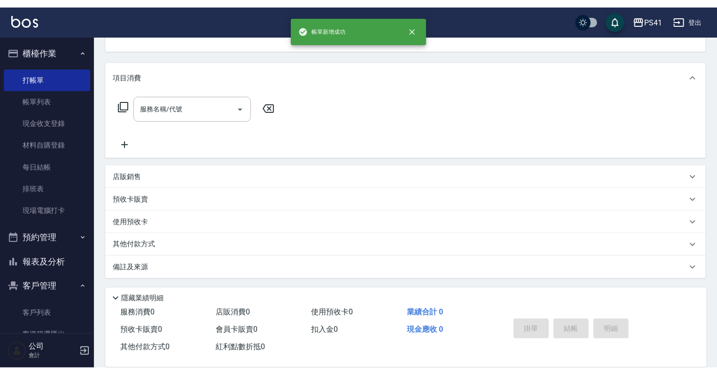
scroll to position [0, 0]
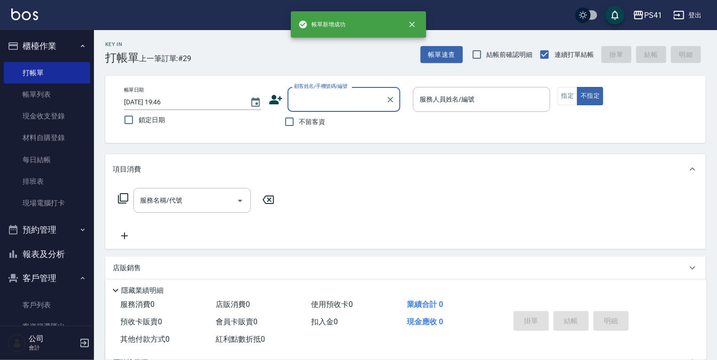
drag, startPoint x: 62, startPoint y: 87, endPoint x: 86, endPoint y: 116, distance: 38.7
click at [62, 87] on link "帳單列表" at bounding box center [47, 95] width 86 height 22
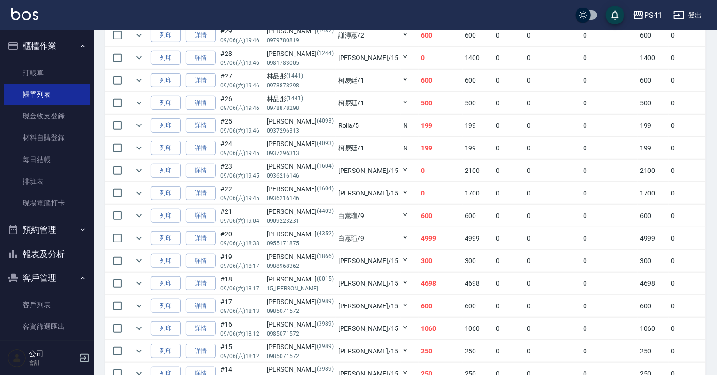
scroll to position [263, 0]
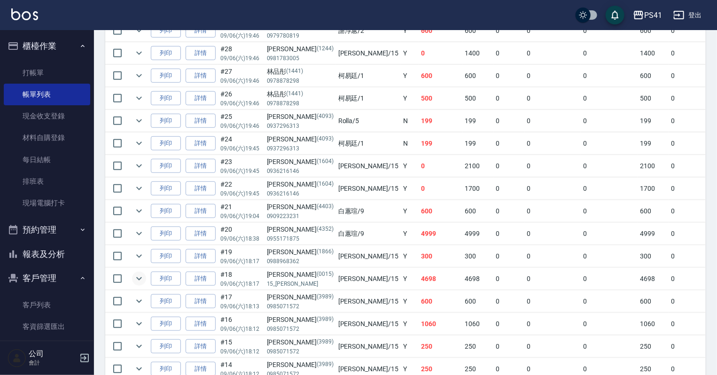
click at [142, 284] on icon "expand row" at bounding box center [138, 278] width 11 height 11
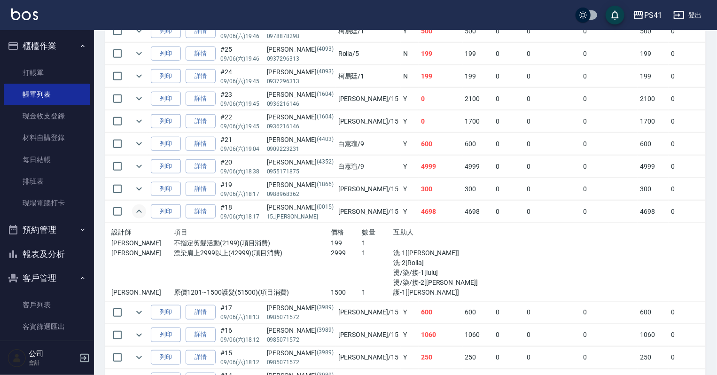
scroll to position [338, 0]
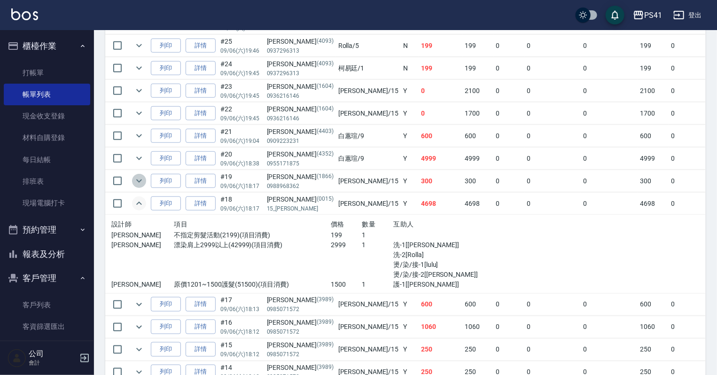
click at [140, 183] on icon "expand row" at bounding box center [139, 180] width 6 height 3
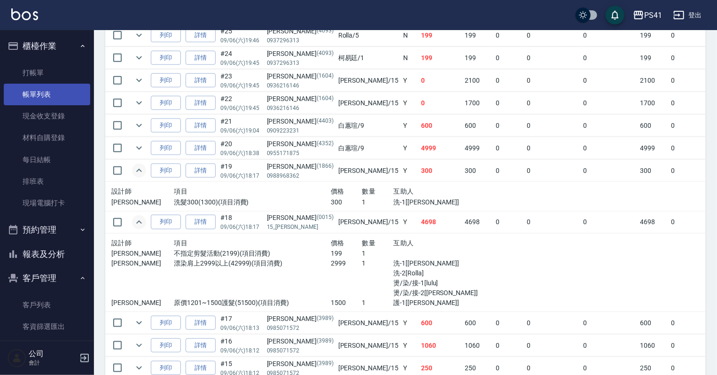
scroll to position [188, 0]
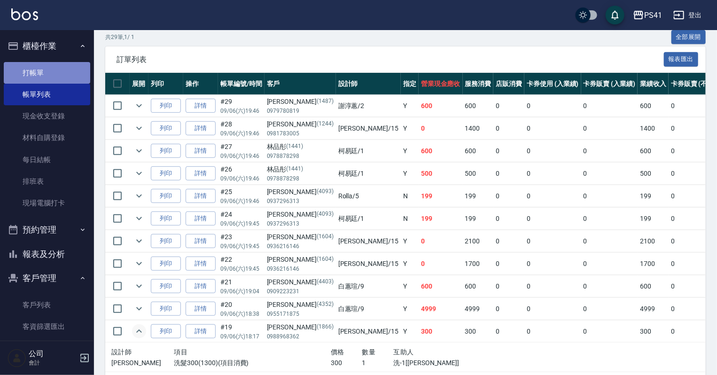
click at [62, 79] on link "打帳單" at bounding box center [47, 73] width 86 height 22
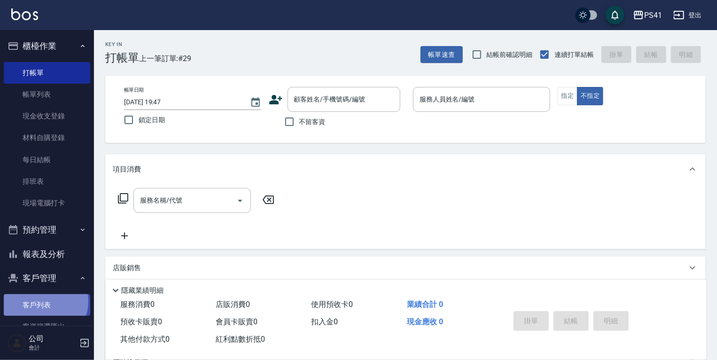
click at [41, 301] on link "客戶列表" at bounding box center [47, 305] width 86 height 22
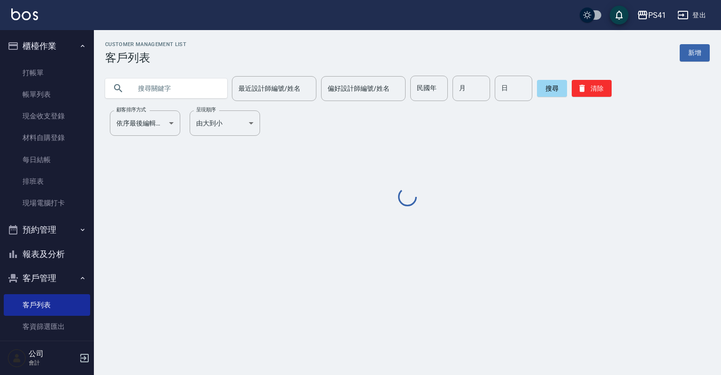
click at [155, 86] on input "text" at bounding box center [176, 88] width 88 height 25
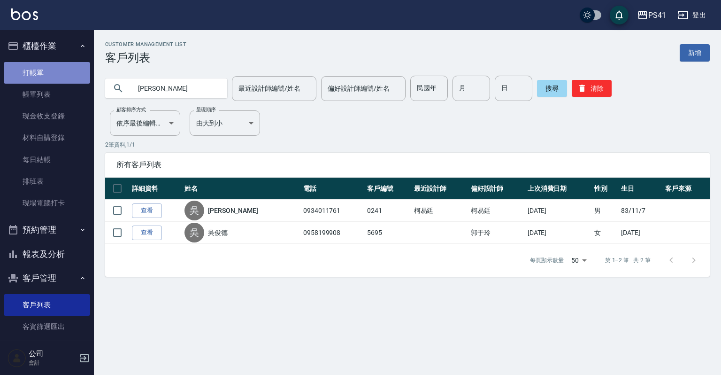
click at [53, 76] on link "打帳單" at bounding box center [47, 73] width 86 height 22
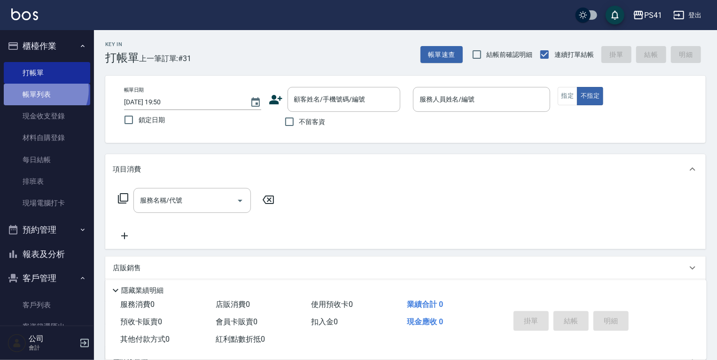
click at [42, 90] on link "帳單列表" at bounding box center [47, 95] width 86 height 22
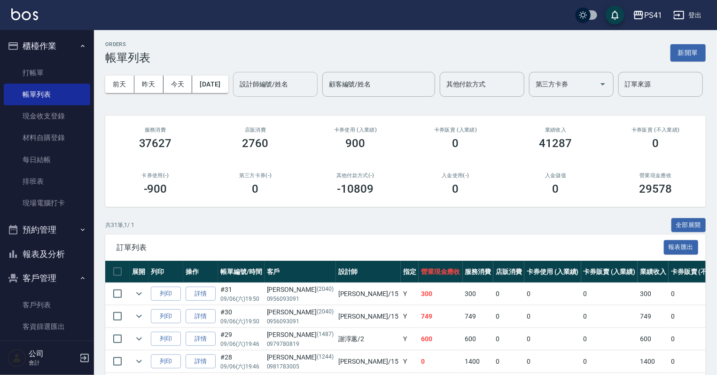
click at [237, 93] on input "設計師編號/姓名" at bounding box center [275, 84] width 76 height 16
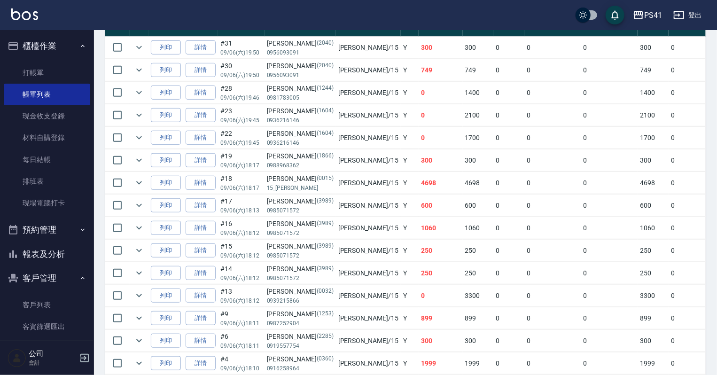
scroll to position [74, 0]
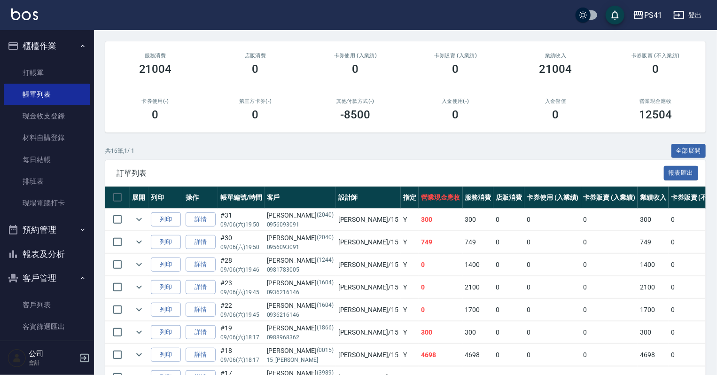
click at [303, 15] on icon "Clear" at bounding box center [307, 9] width 9 height 9
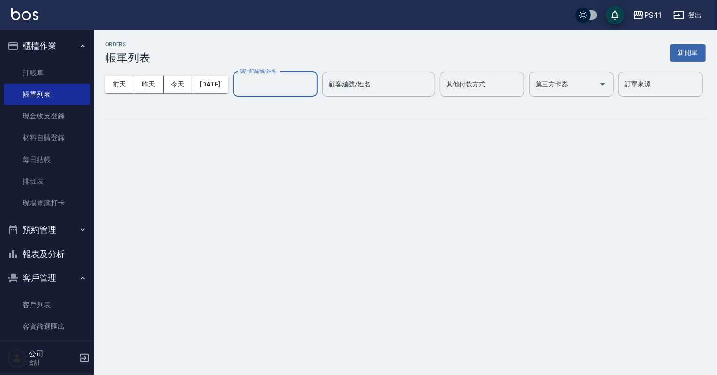
scroll to position [0, 0]
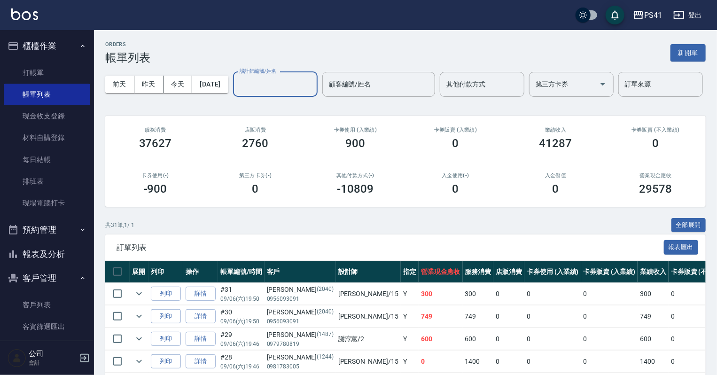
click at [240, 75] on label "設計師編號/姓名" at bounding box center [258, 71] width 37 height 7
click at [237, 93] on input "設計師編號/姓名" at bounding box center [275, 84] width 76 height 16
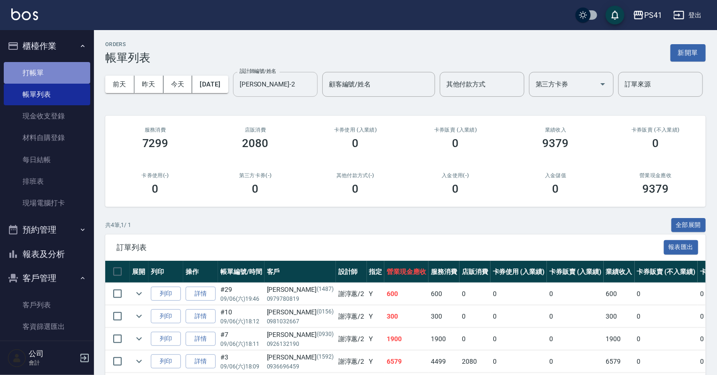
click at [58, 79] on link "打帳單" at bounding box center [47, 73] width 86 height 22
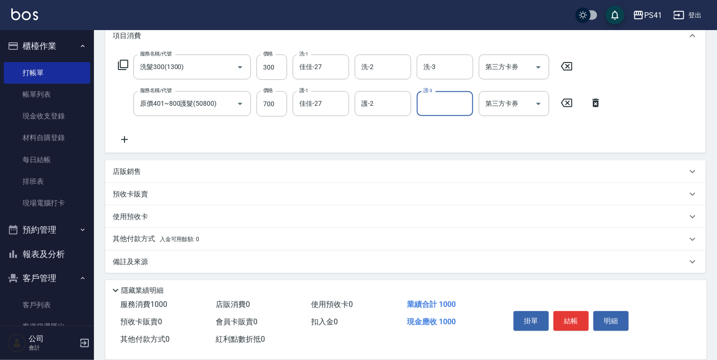
scroll to position [135, 0]
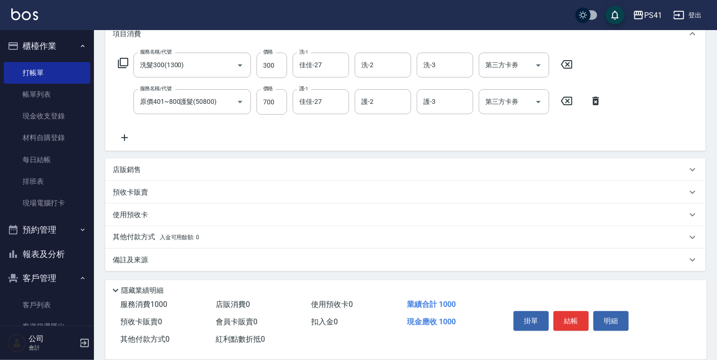
click at [134, 194] on p "預收卡販賣" at bounding box center [130, 192] width 35 height 10
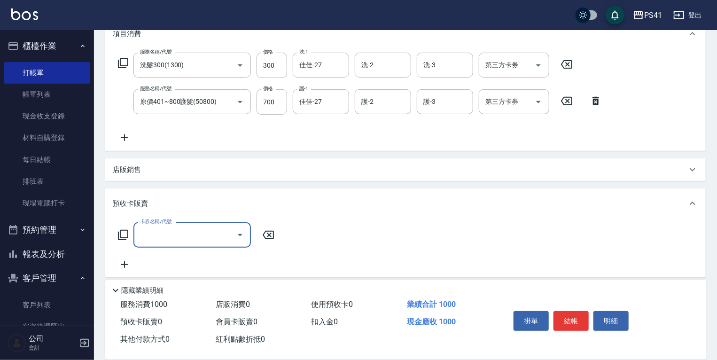
scroll to position [0, 0]
click at [270, 239] on icon at bounding box center [268, 235] width 11 height 8
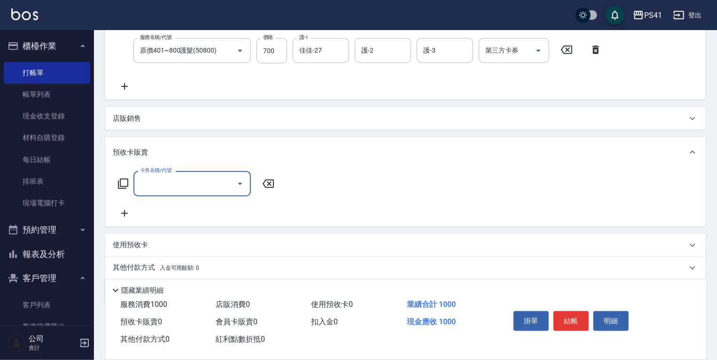
scroll to position [217, 0]
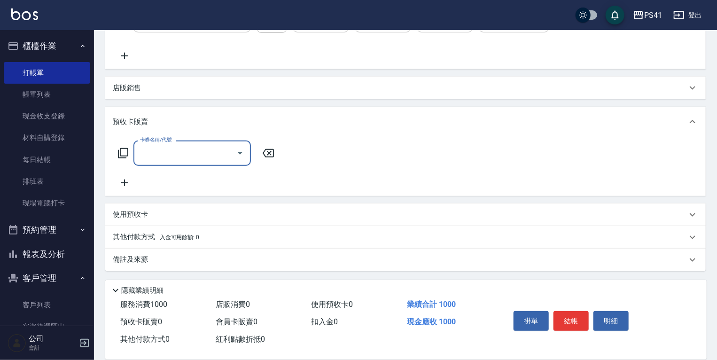
click at [150, 217] on div "使用預收卡" at bounding box center [400, 214] width 574 height 10
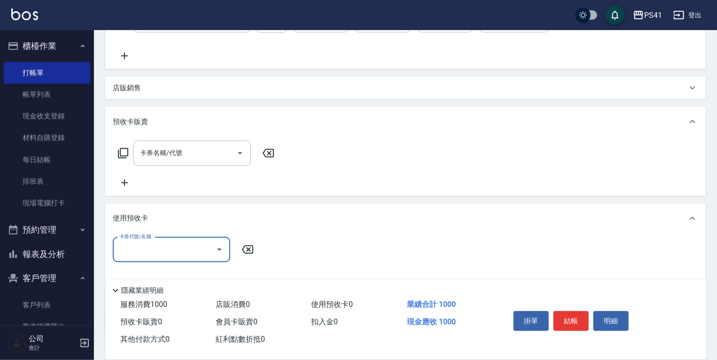
scroll to position [0, 0]
click at [218, 252] on icon "Open" at bounding box center [219, 249] width 11 height 11
click at [264, 226] on div "使用預收卡" at bounding box center [405, 218] width 600 height 30
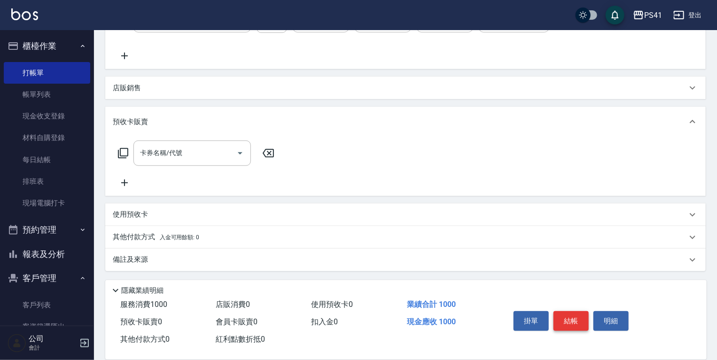
click at [571, 314] on button "結帳" at bounding box center [570, 321] width 35 height 20
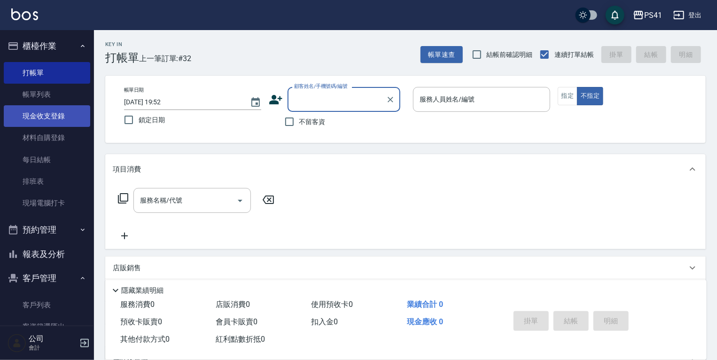
click at [52, 113] on link "現金收支登錄" at bounding box center [47, 116] width 86 height 22
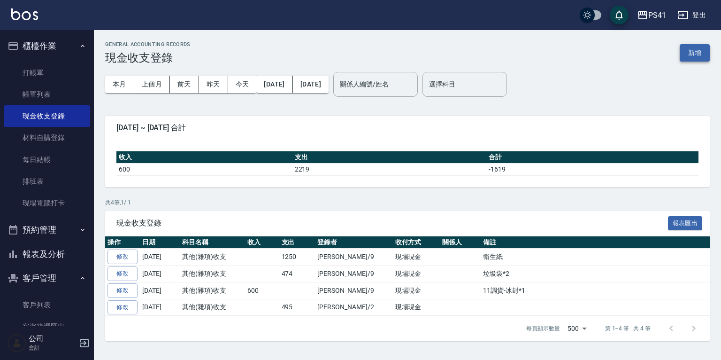
click at [691, 53] on button "新增" at bounding box center [695, 52] width 30 height 17
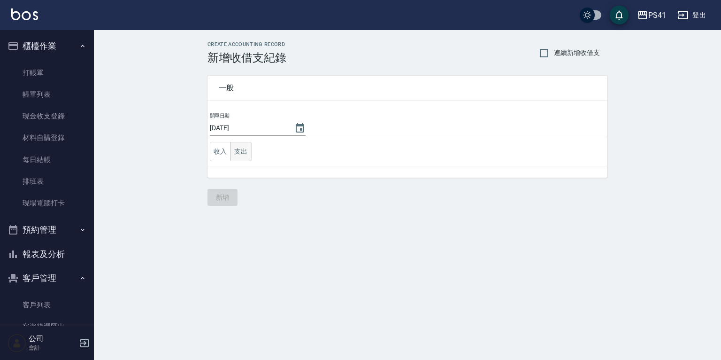
click at [240, 152] on button "支出" at bounding box center [241, 151] width 21 height 19
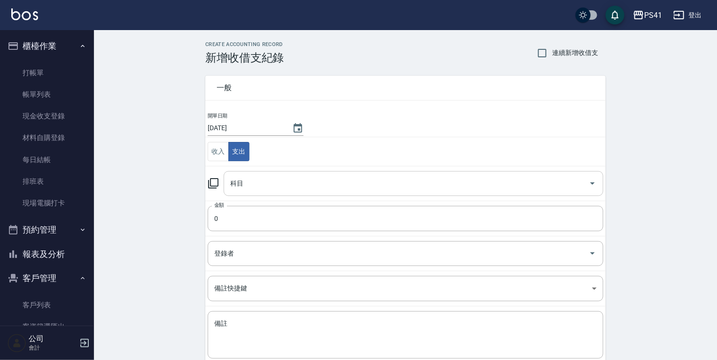
click at [246, 180] on input "科目" at bounding box center [406, 183] width 357 height 16
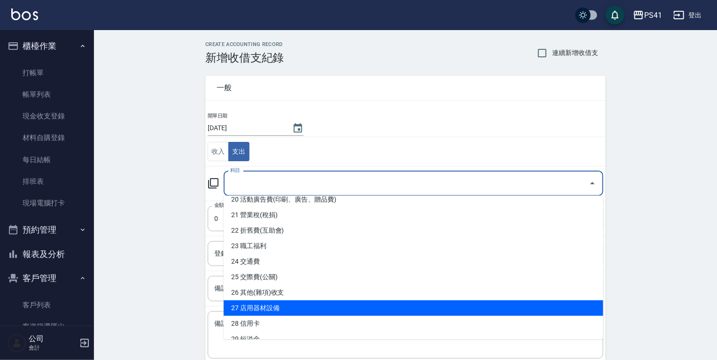
scroll to position [301, 0]
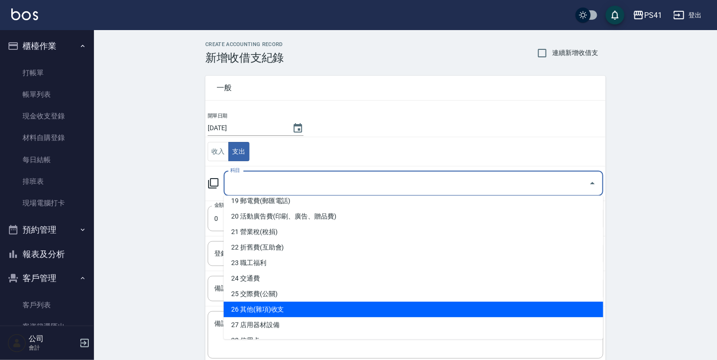
click at [254, 303] on li "26 其他(雜項)收支" at bounding box center [414, 310] width 380 height 16
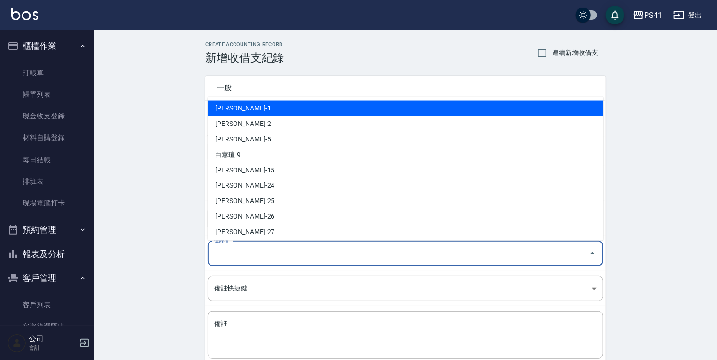
click at [231, 251] on input "登錄者" at bounding box center [398, 253] width 373 height 16
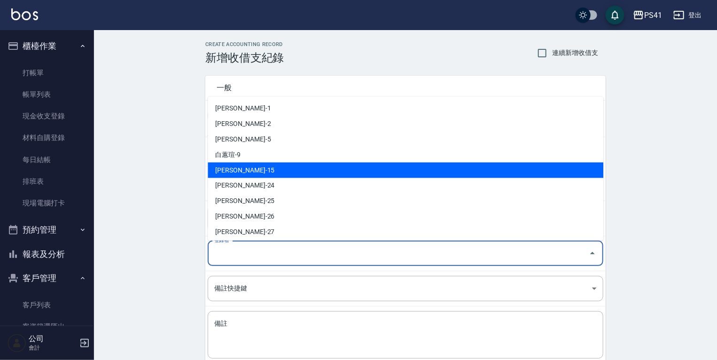
click at [222, 171] on li "[PERSON_NAME]-15" at bounding box center [406, 170] width 396 height 16
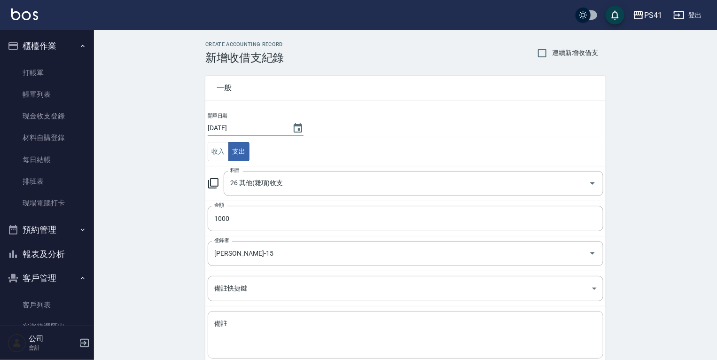
click at [219, 312] on div "x 備註" at bounding box center [406, 334] width 396 height 47
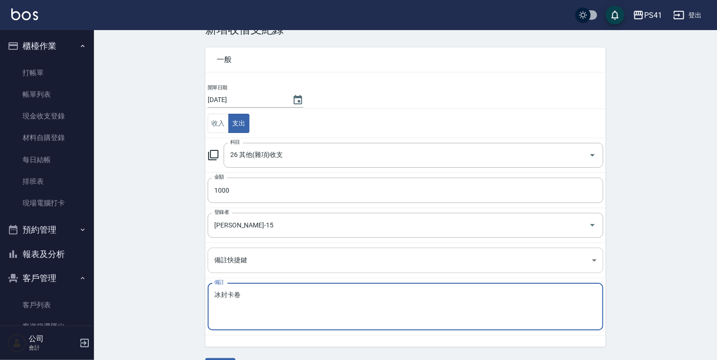
scroll to position [54, 0]
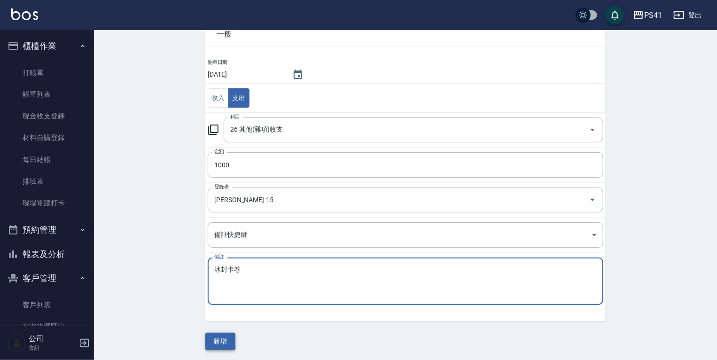
click at [229, 341] on button "新增" at bounding box center [220, 341] width 30 height 17
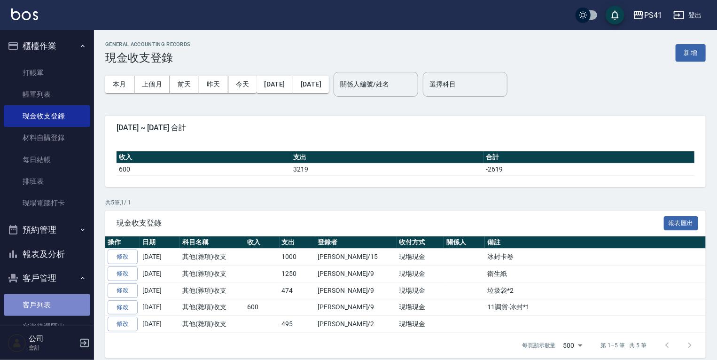
click at [56, 304] on link "客戶列表" at bounding box center [47, 305] width 86 height 22
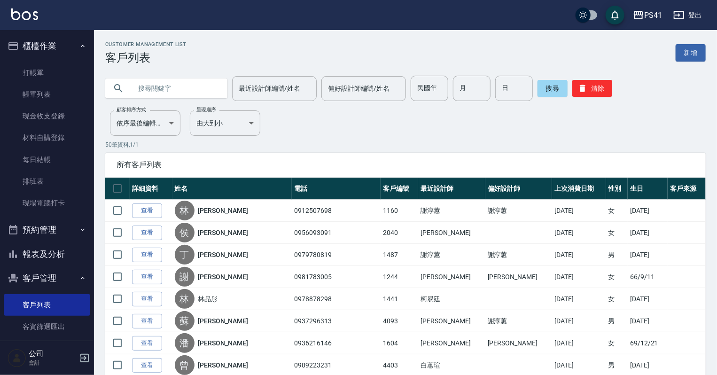
click at [138, 88] on input "text" at bounding box center [176, 88] width 88 height 25
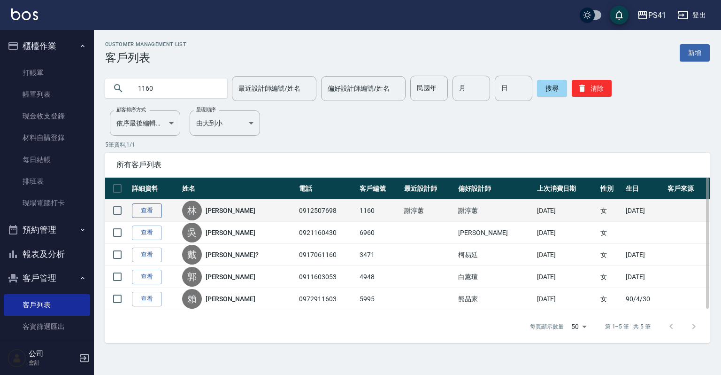
click at [145, 214] on link "查看" at bounding box center [147, 210] width 30 height 15
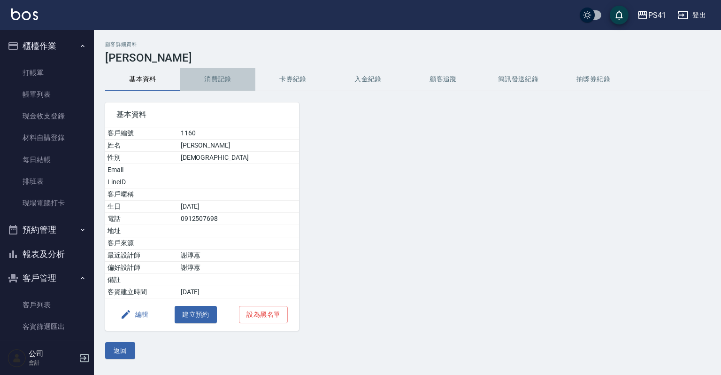
click at [215, 76] on button "消費記錄" at bounding box center [217, 79] width 75 height 23
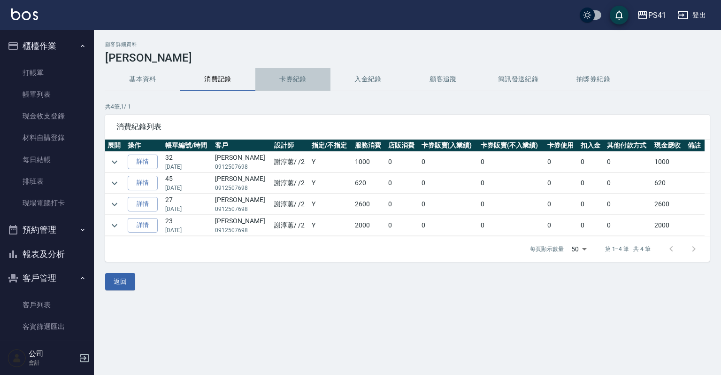
click at [295, 73] on button "卡券紀錄" at bounding box center [293, 79] width 75 height 23
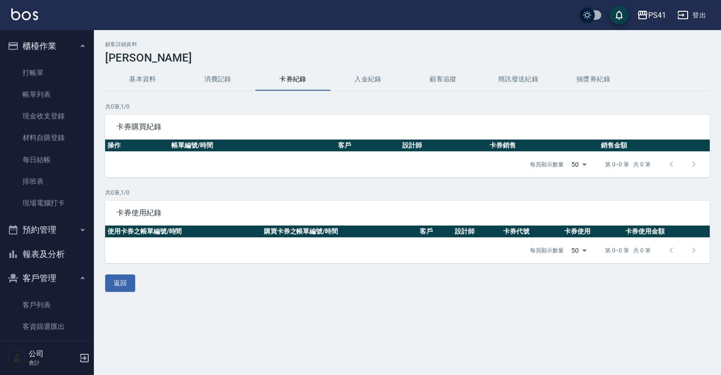
click at [137, 78] on button "基本資料" at bounding box center [142, 79] width 75 height 23
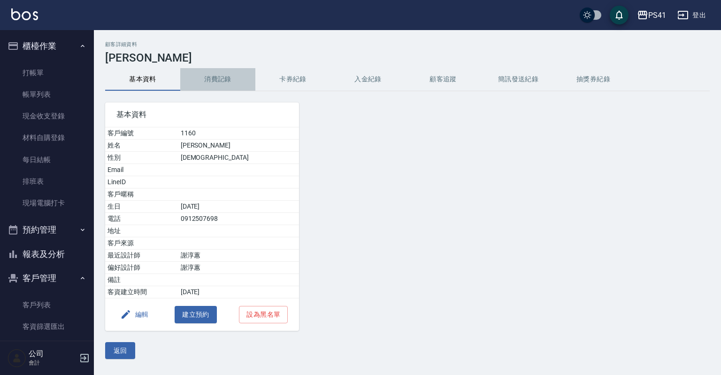
click at [214, 81] on button "消費記錄" at bounding box center [217, 79] width 75 height 23
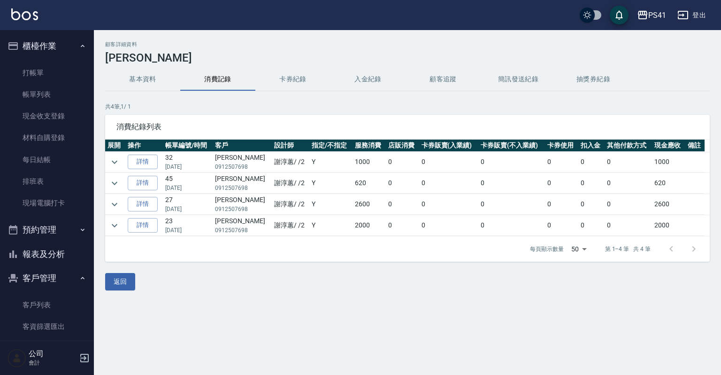
click at [16, 0] on div "PS41 登出" at bounding box center [360, 15] width 721 height 30
click at [29, 73] on link "打帳單" at bounding box center [47, 73] width 86 height 22
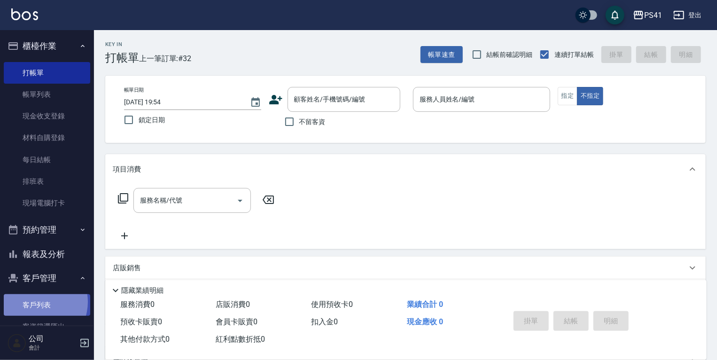
click at [38, 302] on link "客戶列表" at bounding box center [47, 305] width 86 height 22
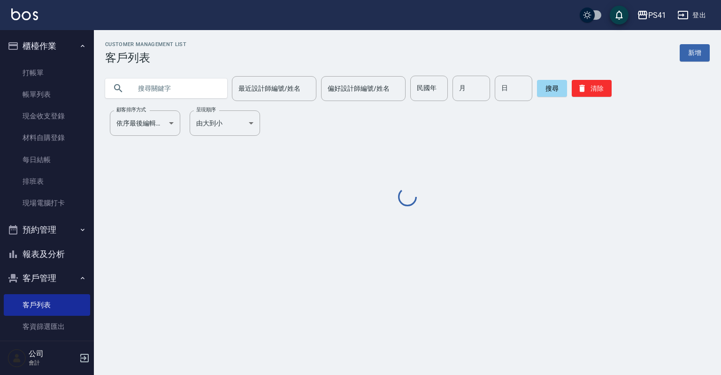
click at [188, 86] on input "text" at bounding box center [176, 88] width 88 height 25
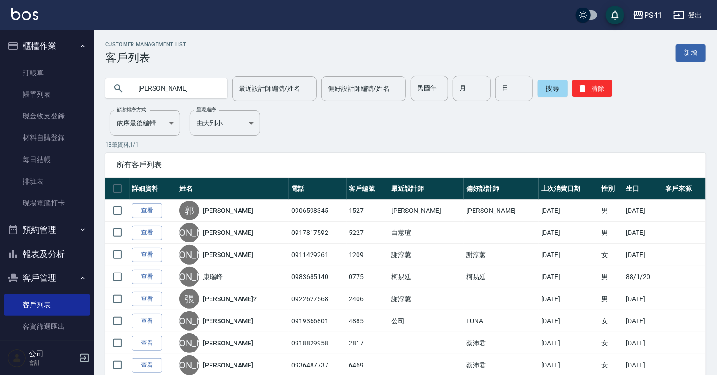
drag, startPoint x: 43, startPoint y: 249, endPoint x: 41, endPoint y: 242, distance: 6.8
click at [41, 249] on button "報表及分析" at bounding box center [47, 254] width 86 height 24
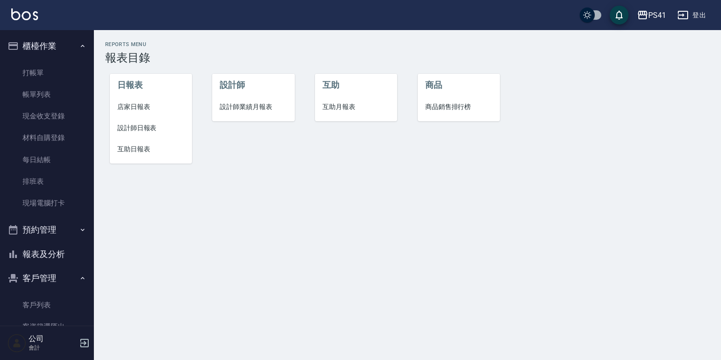
click at [145, 146] on span "互助日報表" at bounding box center [150, 149] width 67 height 10
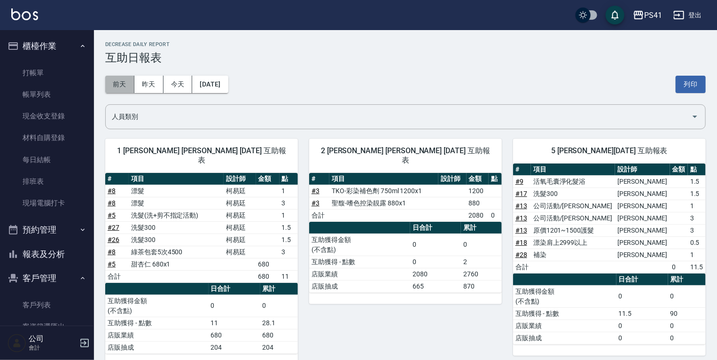
click at [126, 89] on button "前天" at bounding box center [119, 84] width 29 height 17
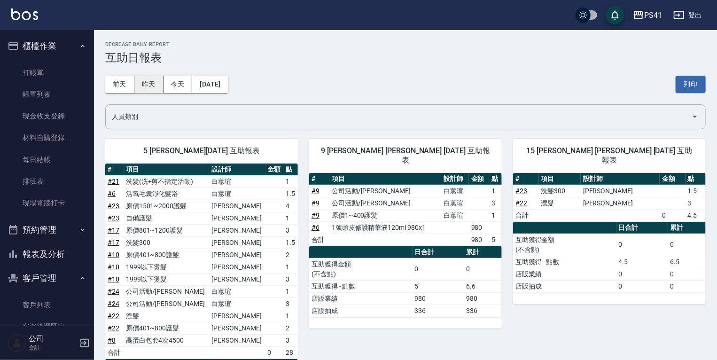
click at [147, 92] on button "昨天" at bounding box center [148, 84] width 29 height 17
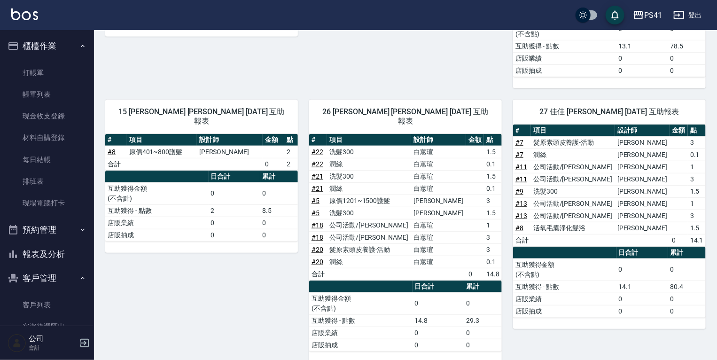
scroll to position [280, 0]
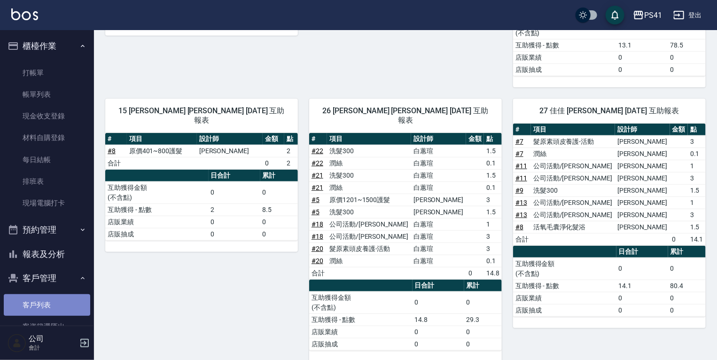
click at [73, 295] on link "客戶列表" at bounding box center [47, 305] width 86 height 22
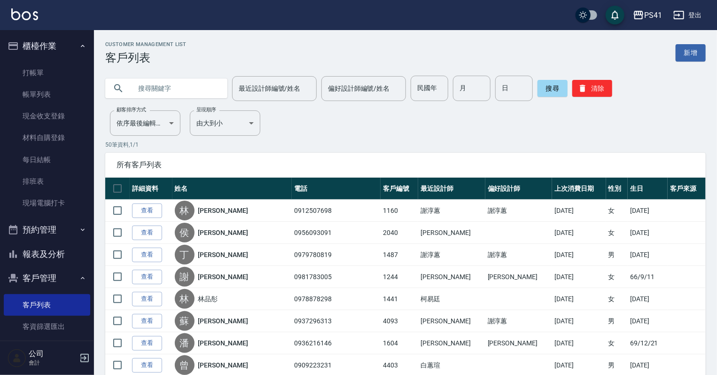
click at [27, 242] on button "報表及分析" at bounding box center [47, 254] width 86 height 24
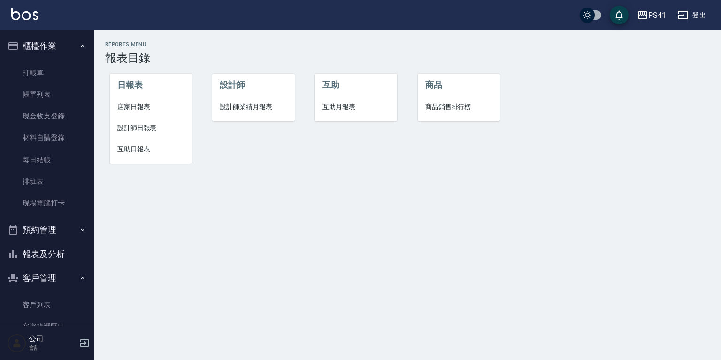
click at [140, 142] on li "互助日報表" at bounding box center [151, 149] width 82 height 21
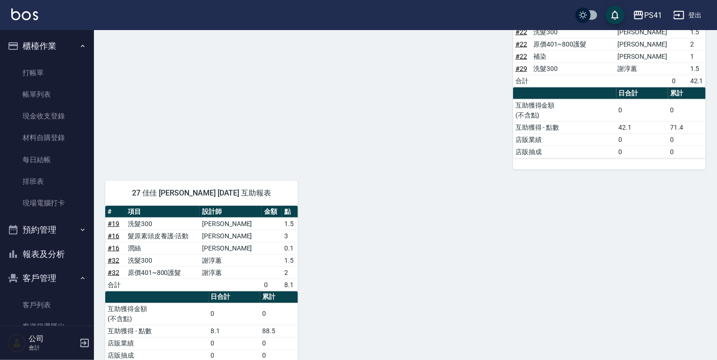
scroll to position [605, 0]
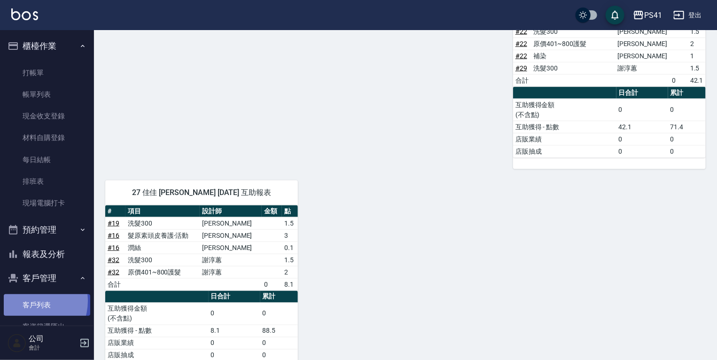
click at [31, 301] on link "客戶列表" at bounding box center [47, 305] width 86 height 22
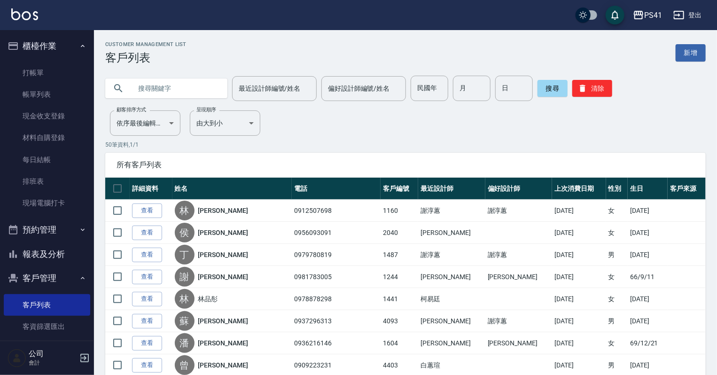
click at [201, 96] on input "text" at bounding box center [176, 88] width 88 height 25
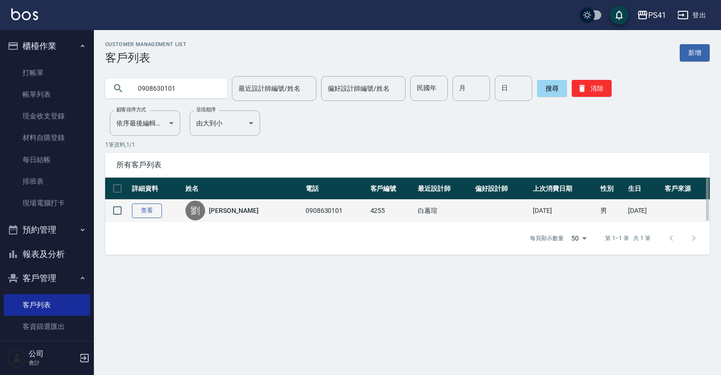
click at [140, 209] on link "查看" at bounding box center [147, 210] width 30 height 15
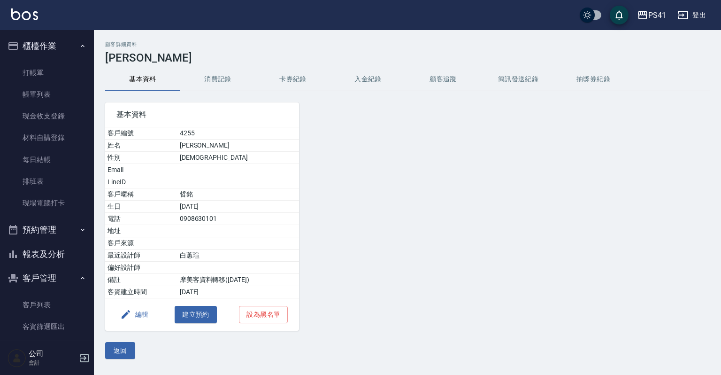
click at [202, 88] on button "消費記錄" at bounding box center [217, 79] width 75 height 23
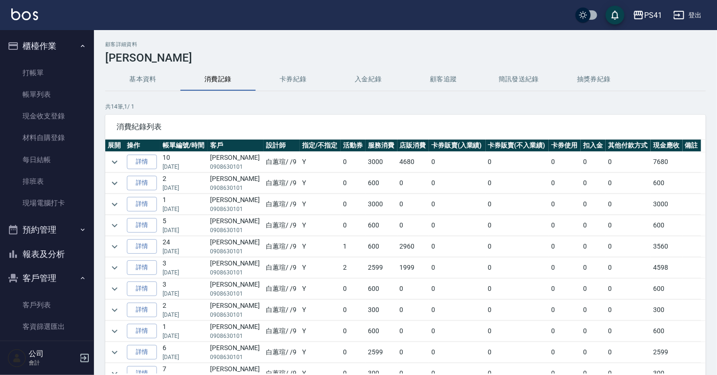
click at [106, 164] on div "顧客詳細資料 [PERSON_NAME]資料 消費記錄 卡券紀錄 入金紀錄 顧客追蹤 簡訊發送紀錄 抽獎券紀錄 共 14 筆, 1 / 1 消費紀錄列表 展開…" at bounding box center [405, 234] width 623 height 386
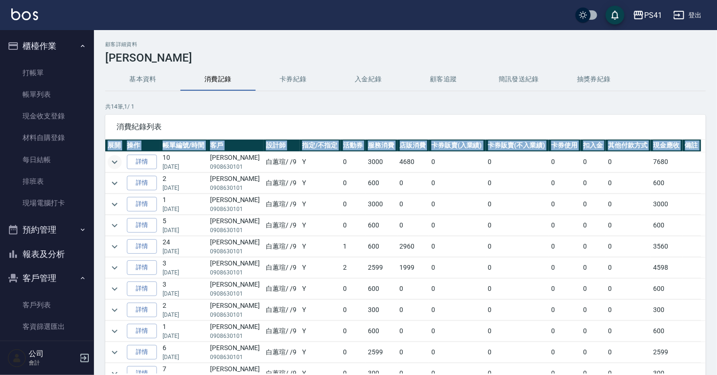
click at [109, 164] on icon "expand row" at bounding box center [114, 161] width 11 height 11
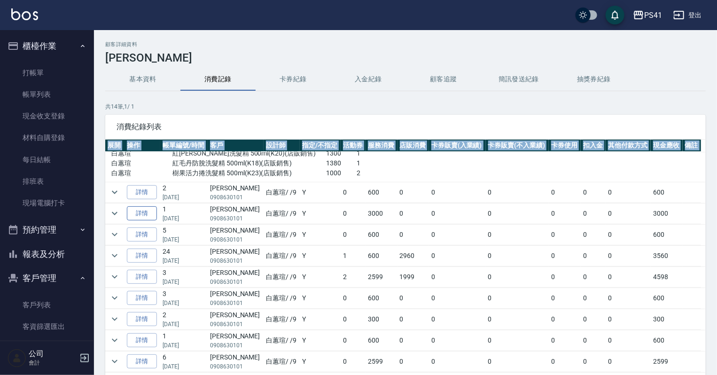
scroll to position [75, 0]
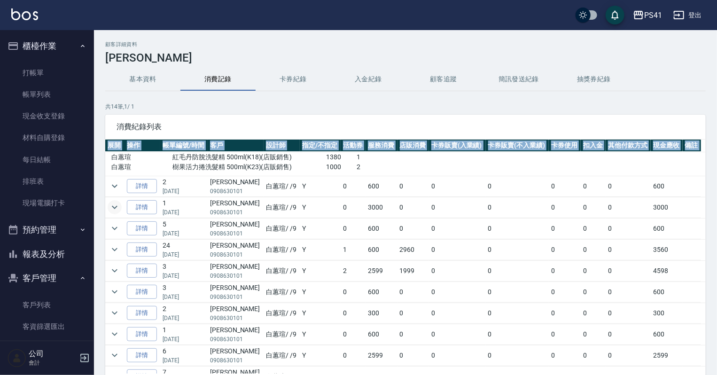
click at [116, 203] on icon "expand row" at bounding box center [114, 207] width 11 height 11
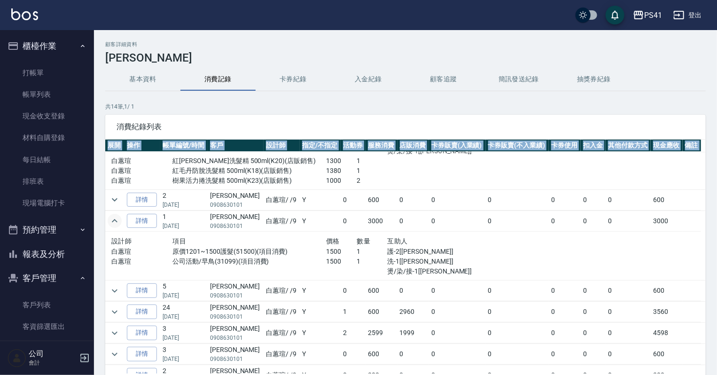
scroll to position [0, 0]
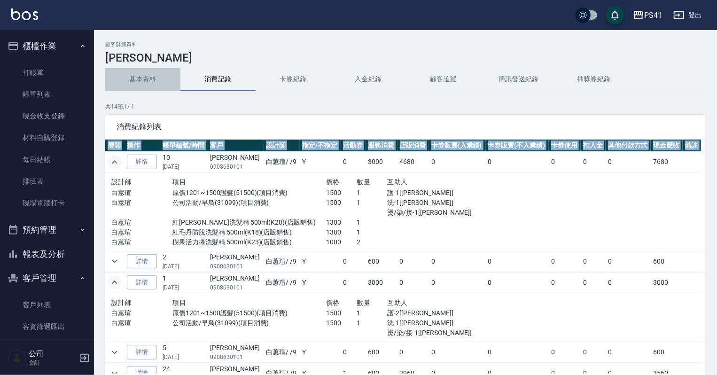
click at [142, 80] on button "基本資料" at bounding box center [142, 79] width 75 height 23
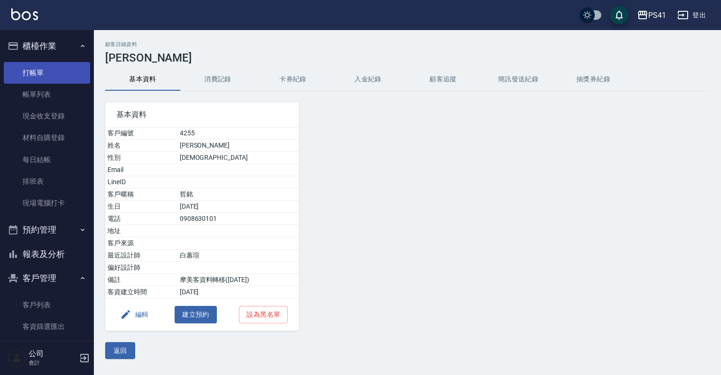
click at [66, 65] on link "打帳單" at bounding box center [47, 73] width 86 height 22
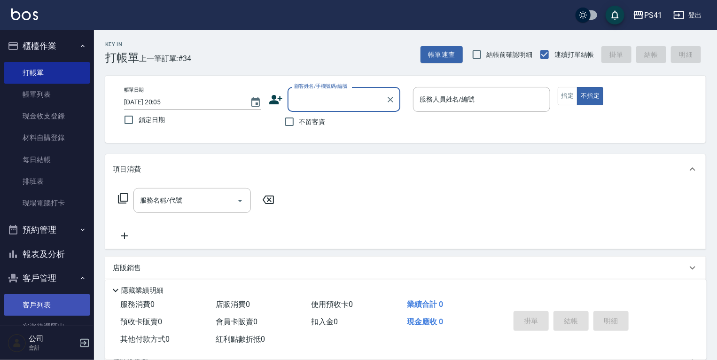
click at [9, 303] on link "客戶列表" at bounding box center [47, 305] width 86 height 22
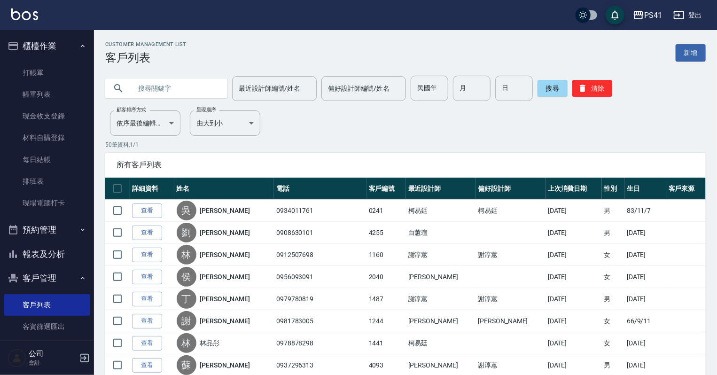
click at [674, 58] on div "Customer Management List 客戶列表 新增" at bounding box center [405, 52] width 600 height 23
click at [686, 54] on link "新增" at bounding box center [690, 52] width 30 height 17
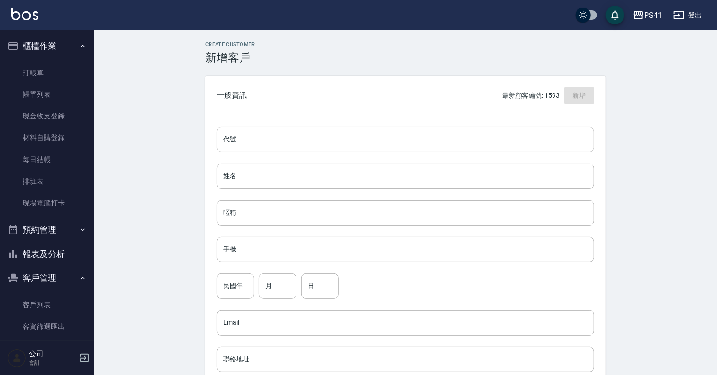
click at [359, 148] on input "代號" at bounding box center [406, 139] width 378 height 25
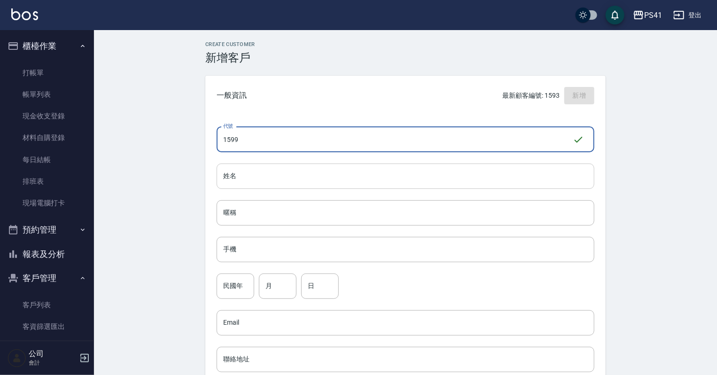
click at [340, 175] on input "姓名" at bounding box center [406, 175] width 378 height 25
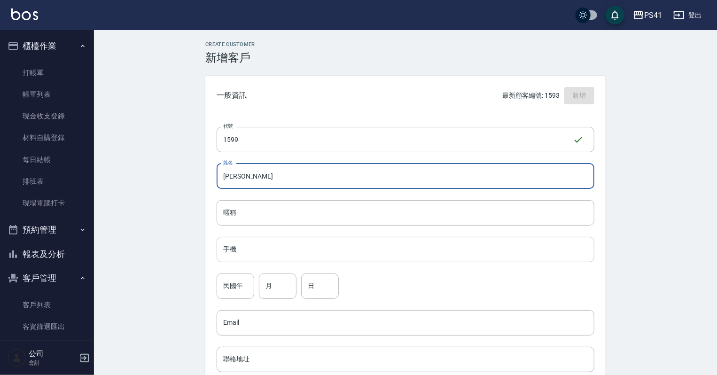
click at [321, 240] on input "手機" at bounding box center [406, 249] width 378 height 25
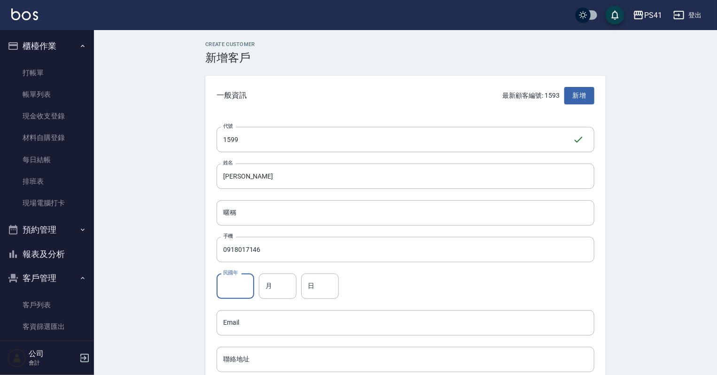
click at [245, 277] on input "民國年" at bounding box center [236, 285] width 38 height 25
click at [276, 287] on input "月" at bounding box center [278, 285] width 38 height 25
click at [334, 290] on input "日" at bounding box center [320, 285] width 38 height 25
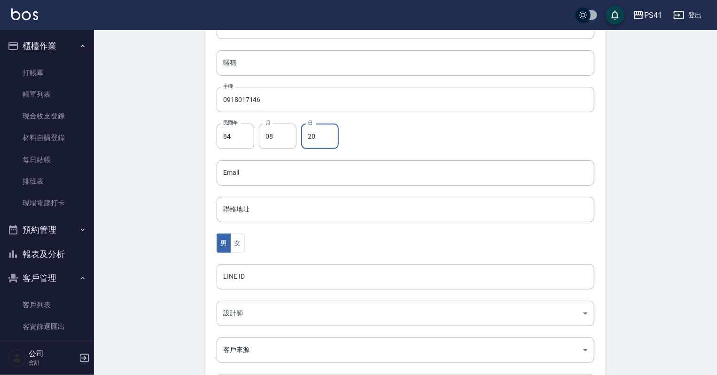
scroll to position [150, 0]
click at [233, 240] on button "女" at bounding box center [237, 242] width 14 height 19
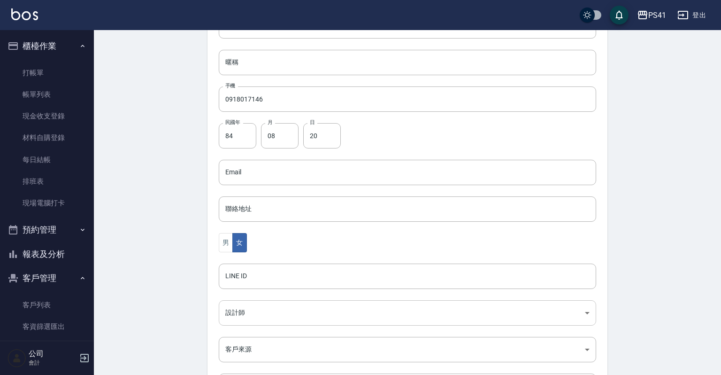
click at [247, 309] on body "PS41 登出 櫃檯作業 打帳單 帳單列表 現金收支登錄 材料自購登錄 每日結帳 排班表 現場電腦打卡 預約管理 預約管理 單日預約紀錄 單週預約紀錄 報表及…" at bounding box center [360, 156] width 721 height 612
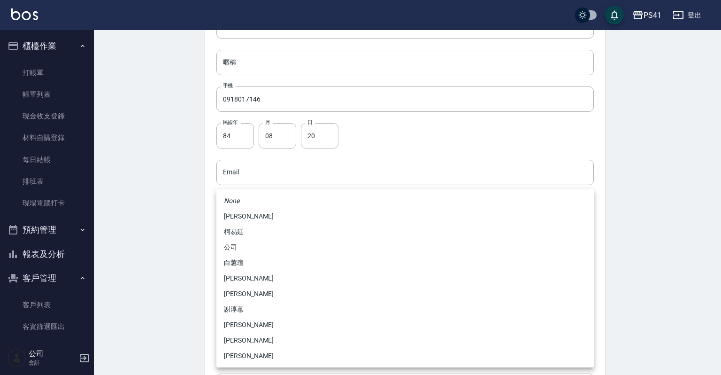
click at [244, 280] on li "[PERSON_NAME]" at bounding box center [406, 279] width 378 height 16
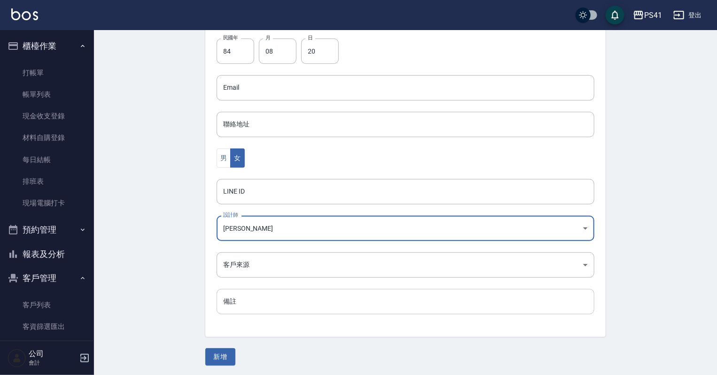
scroll to position [236, 0]
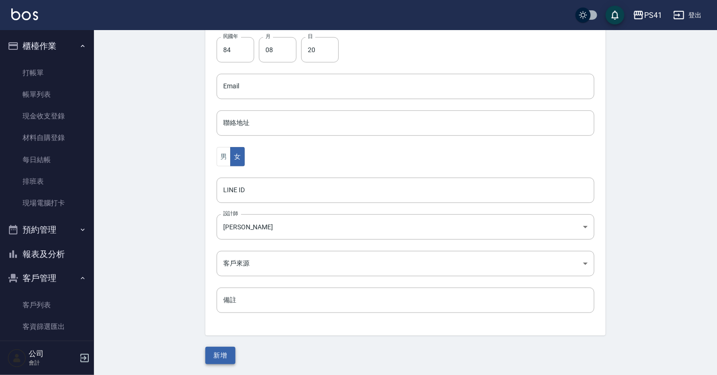
click at [216, 362] on div "Create Customer 新增客戶 一般資訊 最新顧客編號: 1593 新增 代號 1599 ​ 代號 姓名 [PERSON_NAME] 姓名 暱稱 暱…" at bounding box center [405, 85] width 623 height 582
click at [216, 355] on button "新增" at bounding box center [220, 355] width 30 height 17
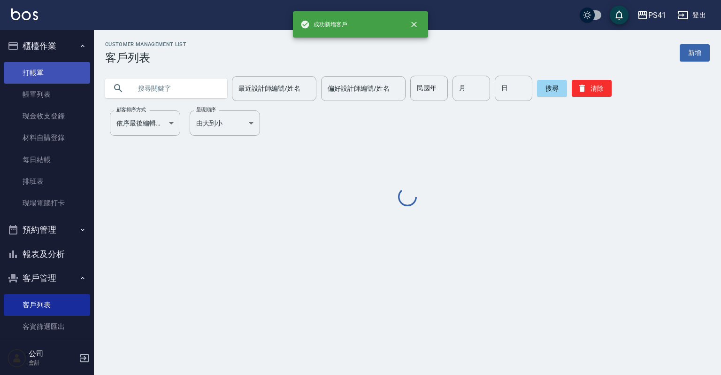
click at [28, 75] on link "打帳單" at bounding box center [47, 73] width 86 height 22
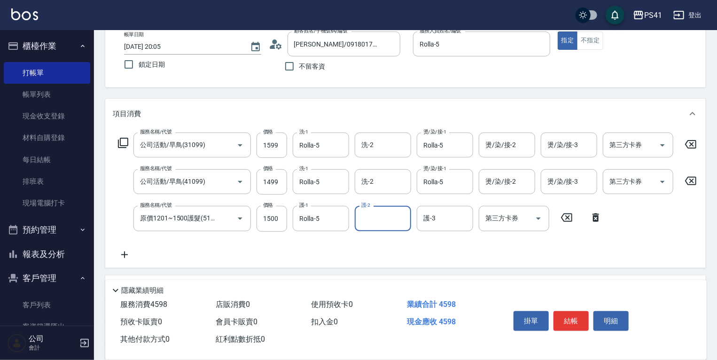
scroll to position [150, 0]
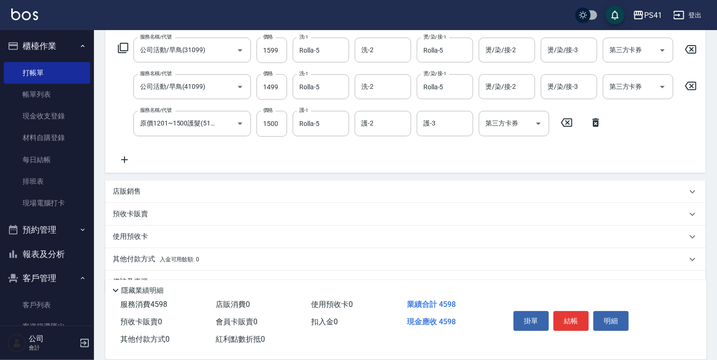
click at [157, 262] on p "其他付款方式 入金可用餘額: 0" at bounding box center [156, 259] width 86 height 10
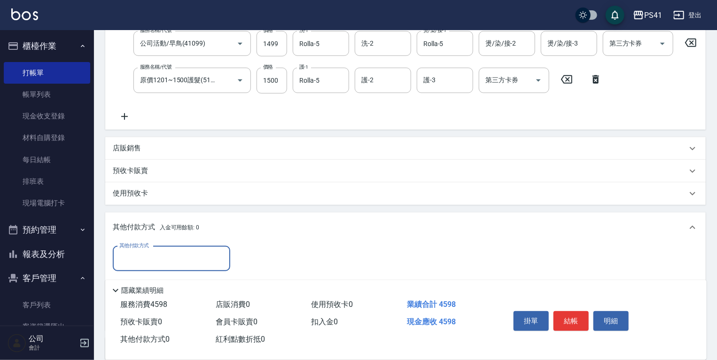
scroll to position [0, 0]
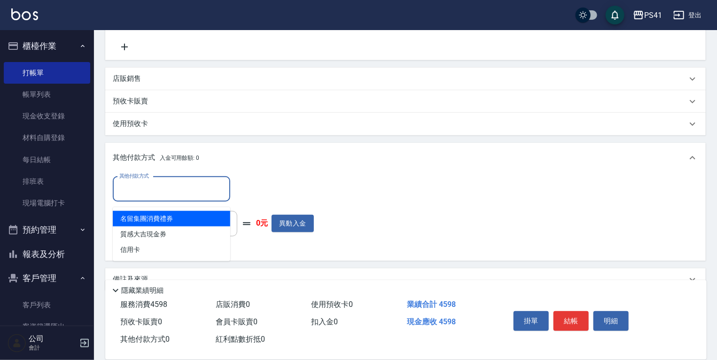
click at [171, 197] on input "其他付款方式" at bounding box center [171, 189] width 109 height 16
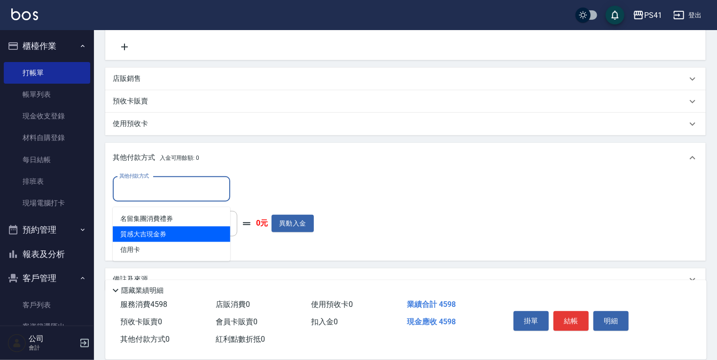
click at [174, 234] on span "質感大吉現金券" at bounding box center [171, 234] width 117 height 16
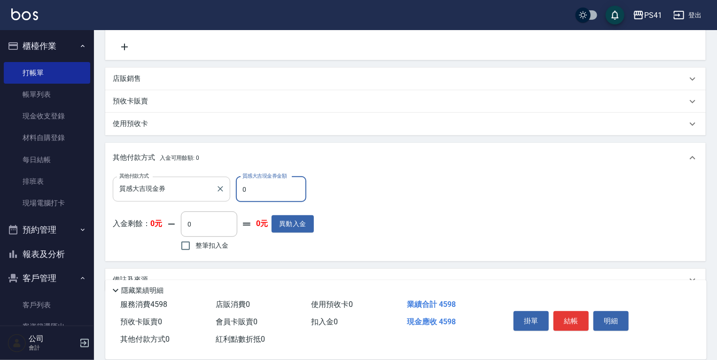
click at [179, 195] on input "質感大吉現金券" at bounding box center [164, 189] width 95 height 16
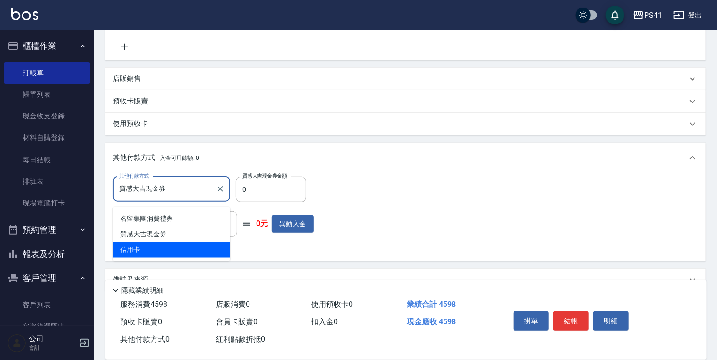
drag, startPoint x: 176, startPoint y: 248, endPoint x: 192, endPoint y: 238, distance: 18.6
click at [177, 248] on span "信用卡" at bounding box center [171, 250] width 117 height 16
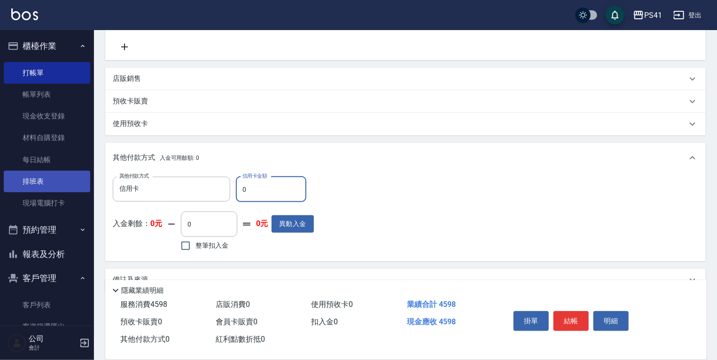
drag, startPoint x: 270, startPoint y: 184, endPoint x: 45, endPoint y: 184, distance: 225.0
click at [60, 184] on div "PS41 登出 櫃檯作業 打帳單 帳單列表 現金收支登錄 材料自購登錄 每日結帳 排班表 現場電腦打卡 預約管理 預約管理 單日預約紀錄 單週預約紀錄 報表及…" at bounding box center [358, 59] width 717 height 644
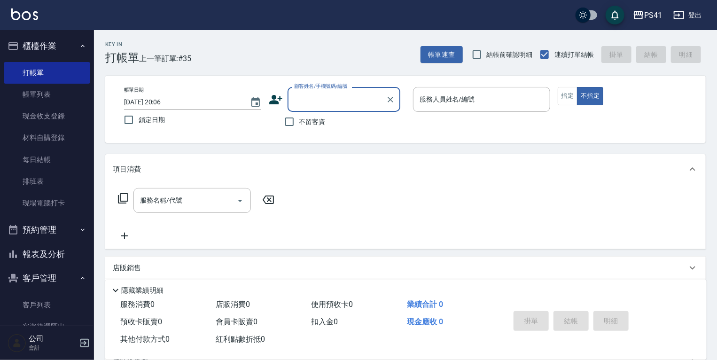
click at [63, 248] on button "報表及分析" at bounding box center [47, 254] width 86 height 24
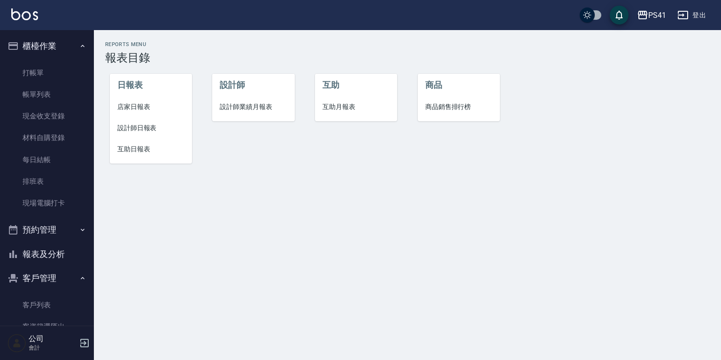
click at [128, 124] on span "設計師日報表" at bounding box center [150, 128] width 67 height 10
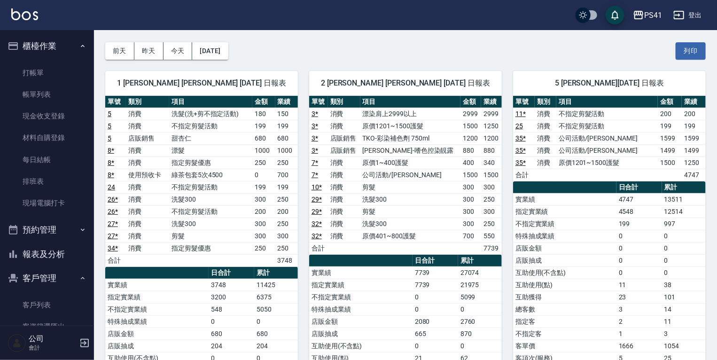
scroll to position [75, 0]
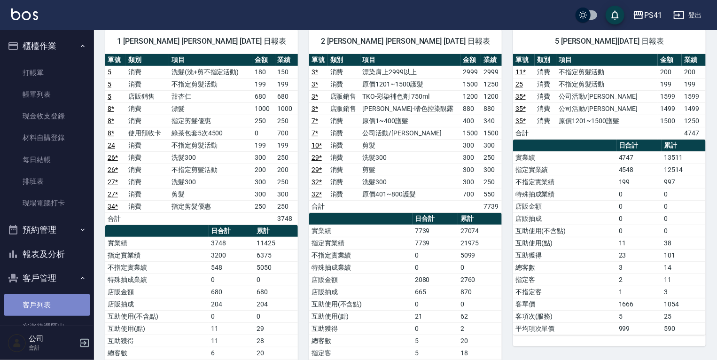
click at [51, 301] on link "客戶列表" at bounding box center [47, 305] width 86 height 22
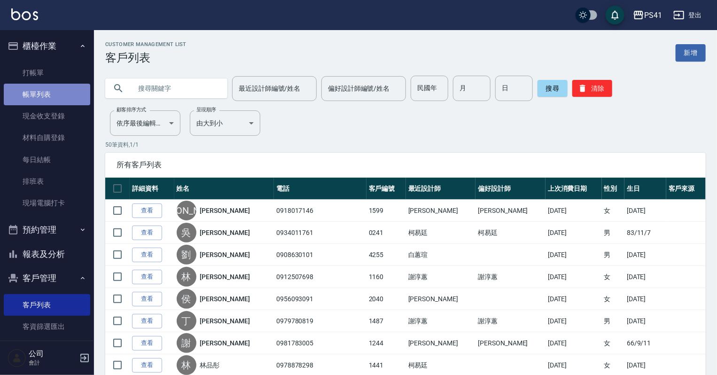
click at [66, 103] on link "帳單列表" at bounding box center [47, 95] width 86 height 22
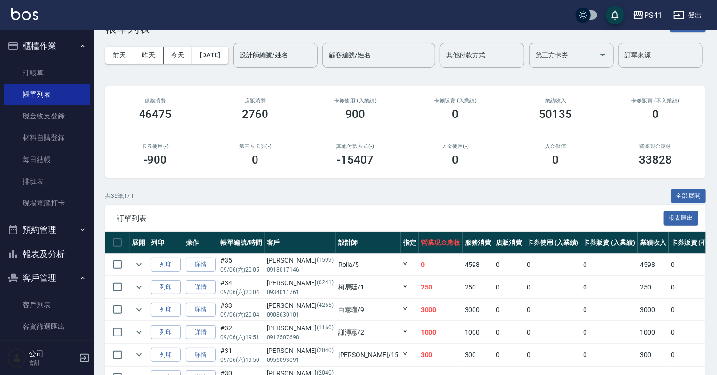
scroll to position [75, 0]
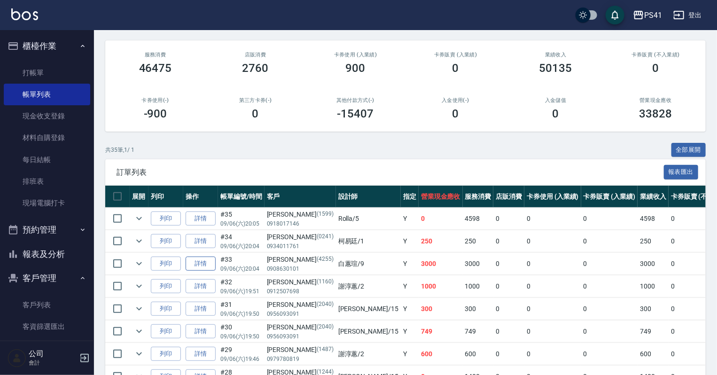
click at [208, 271] on link "詳情" at bounding box center [201, 263] width 30 height 15
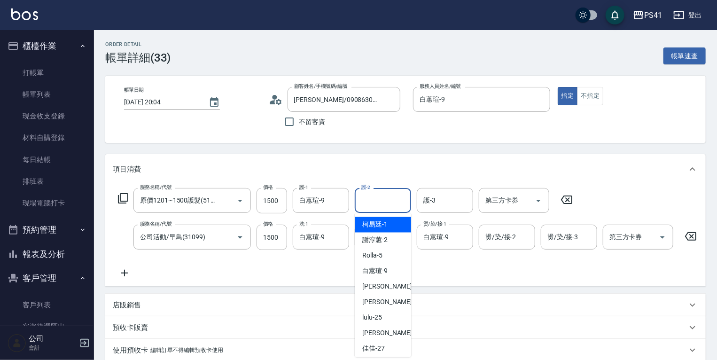
click at [392, 201] on input "護-2" at bounding box center [383, 200] width 48 height 16
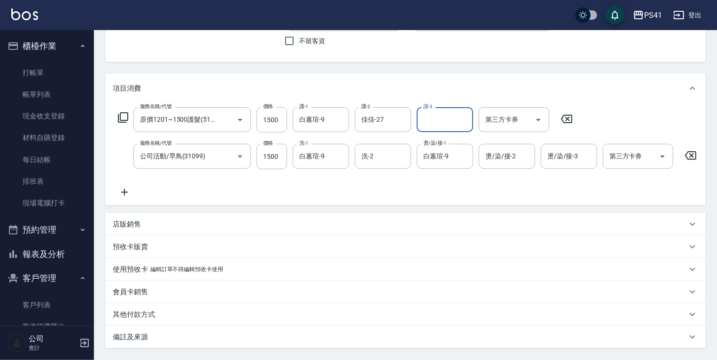
scroll to position [150, 0]
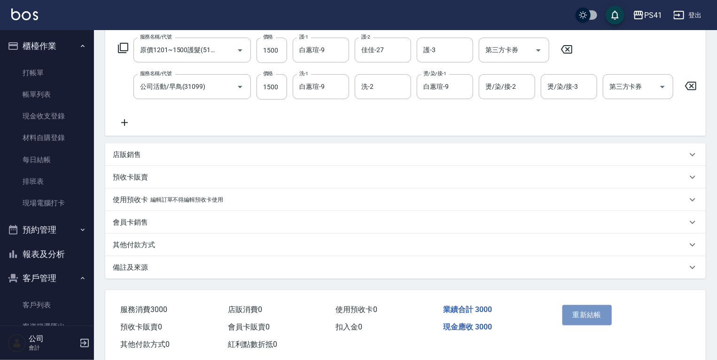
click at [584, 325] on button "重新結帳" at bounding box center [587, 315] width 50 height 20
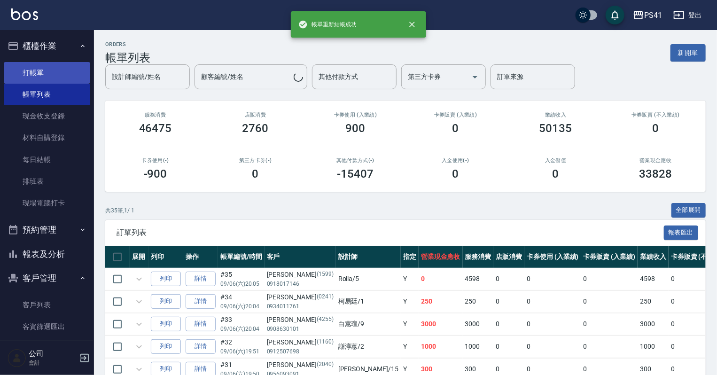
click at [29, 73] on link "打帳單" at bounding box center [47, 73] width 86 height 22
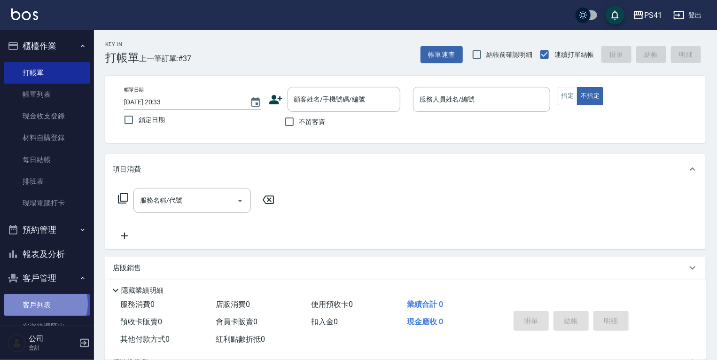
click at [43, 304] on link "客戶列表" at bounding box center [47, 305] width 86 height 22
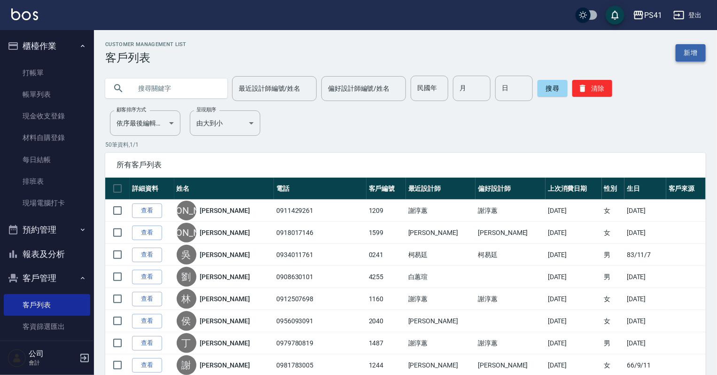
click at [696, 52] on link "新增" at bounding box center [690, 52] width 30 height 17
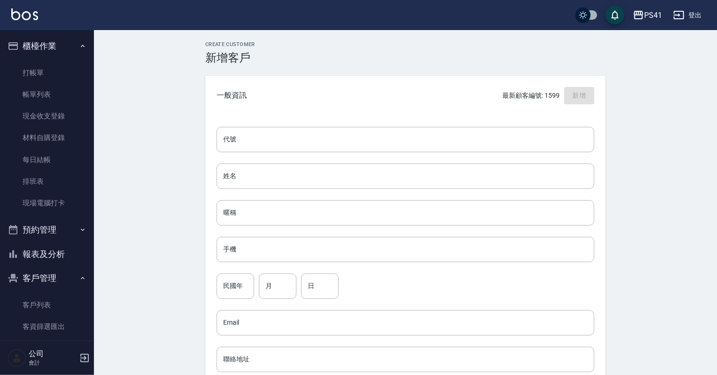
click at [334, 119] on div "代號 代號 姓名 姓名 暱稱 暱稱 手機 手機 民國年 民國年 月 月 日 日 Email Email 聯絡地址 聯絡地址 男 女 LINE ID LINE …" at bounding box center [405, 344] width 400 height 457
click at [334, 131] on input "代號" at bounding box center [406, 139] width 378 height 25
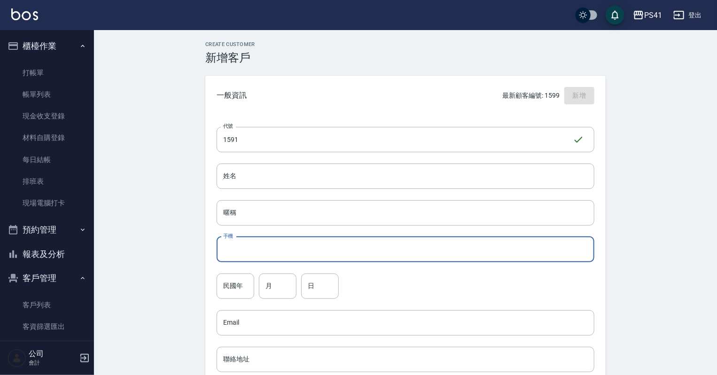
drag, startPoint x: 317, startPoint y: 245, endPoint x: 321, endPoint y: 244, distance: 4.8
click at [318, 245] on input "手機" at bounding box center [406, 249] width 378 height 25
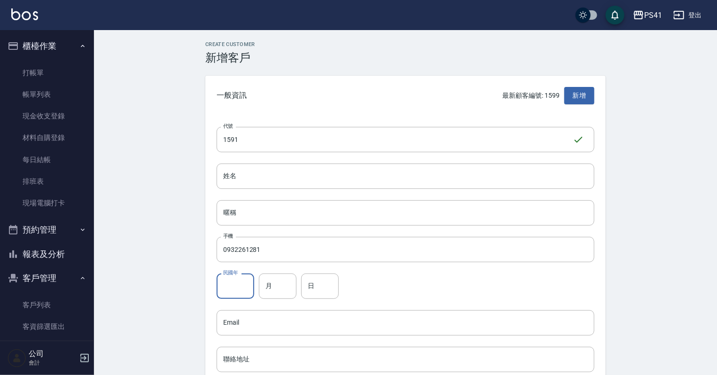
click at [238, 287] on input "民國年" at bounding box center [236, 285] width 38 height 25
click at [279, 295] on input "月" at bounding box center [278, 285] width 38 height 25
click at [310, 287] on input "日" at bounding box center [320, 285] width 38 height 25
click at [294, 169] on input "姓名" at bounding box center [406, 175] width 378 height 25
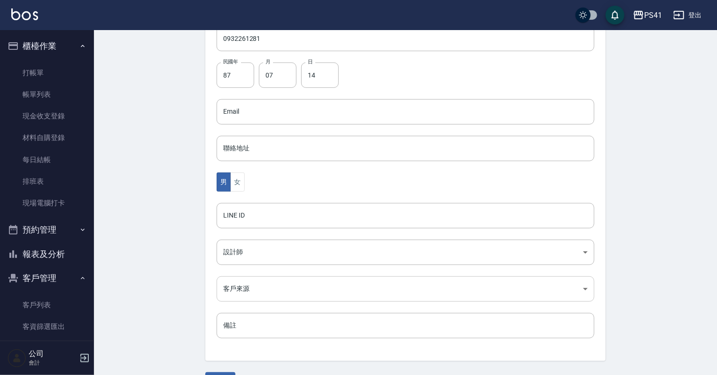
scroll to position [236, 0]
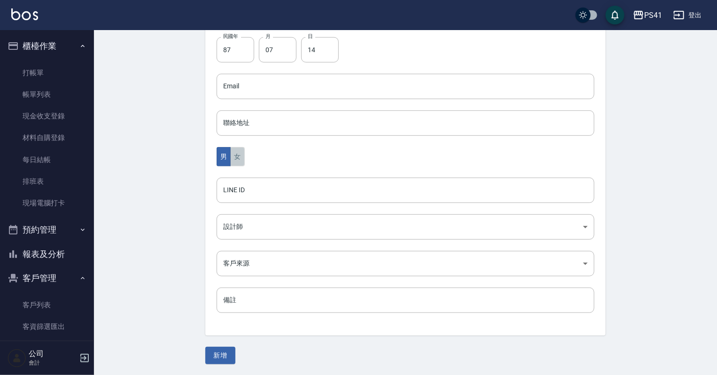
click at [235, 157] on button "女" at bounding box center [237, 156] width 14 height 19
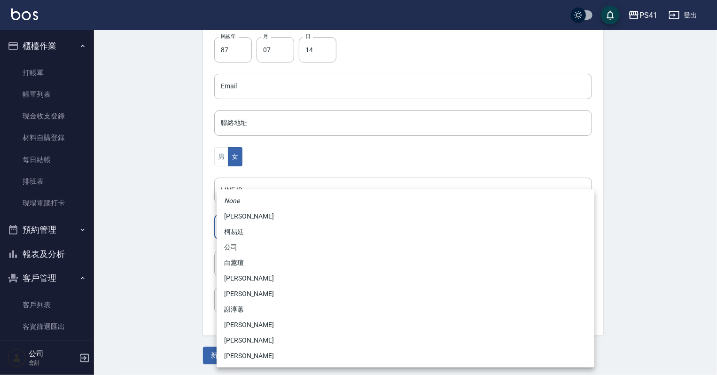
click at [243, 229] on body "PS41 登出 櫃檯作業 打帳單 帳單列表 現金收支登錄 材料自購登錄 每日結帳 排班表 現場電腦打卡 預約管理 預約管理 單日預約紀錄 單週預約紀錄 報表及…" at bounding box center [358, 70] width 717 height 612
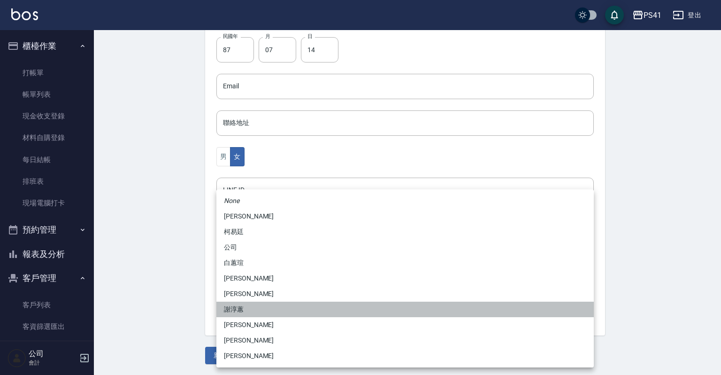
click at [239, 315] on li "謝淳蕙" at bounding box center [406, 310] width 378 height 16
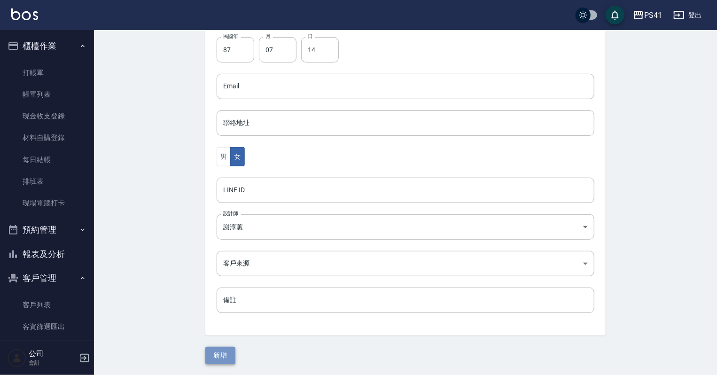
click at [219, 349] on button "新增" at bounding box center [220, 355] width 30 height 17
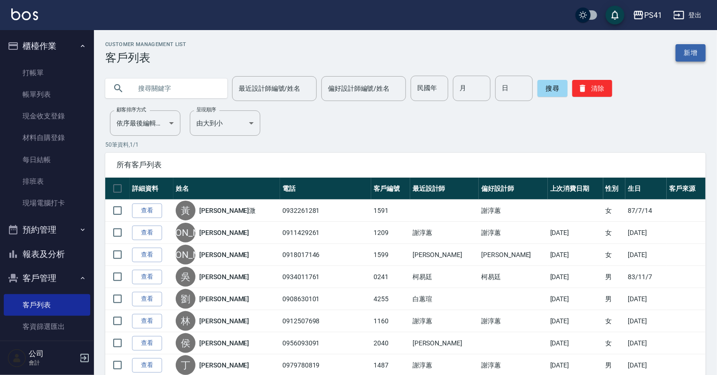
drag, startPoint x: 680, startPoint y: 41, endPoint x: 682, endPoint y: 52, distance: 10.9
click at [682, 51] on div "Customer Management List 客戶列表 新增" at bounding box center [405, 52] width 600 height 23
click at [682, 52] on link "新增" at bounding box center [690, 52] width 30 height 17
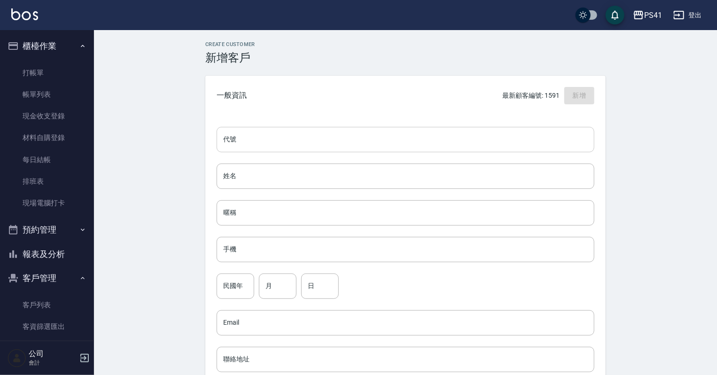
click at [243, 139] on input "代號" at bounding box center [406, 139] width 378 height 25
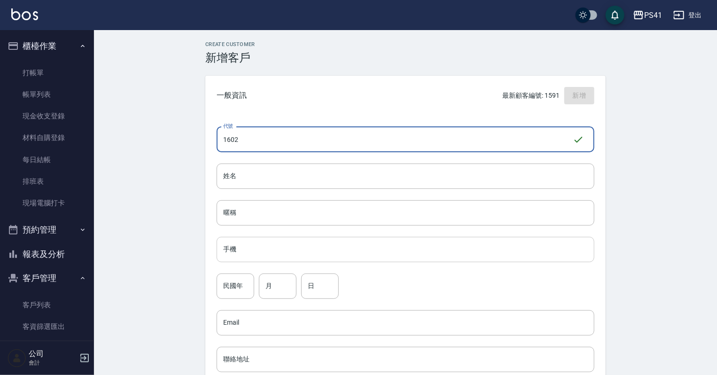
drag, startPoint x: 295, startPoint y: 252, endPoint x: 290, endPoint y: 252, distance: 4.7
click at [295, 252] on input "手機" at bounding box center [406, 249] width 378 height 25
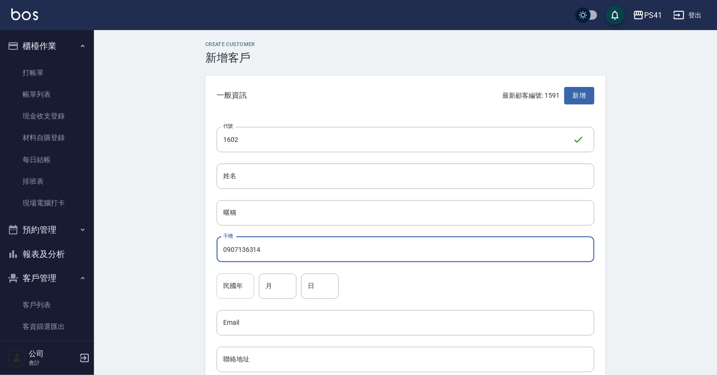
click at [248, 279] on input "民國年" at bounding box center [236, 285] width 38 height 25
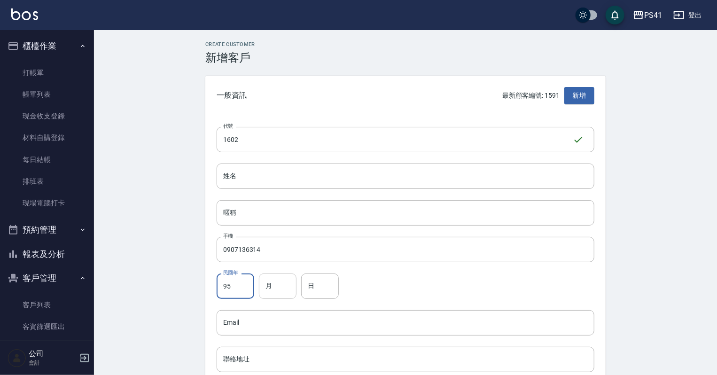
click at [287, 289] on input "月" at bounding box center [278, 285] width 38 height 25
click at [308, 284] on input "日" at bounding box center [320, 285] width 38 height 25
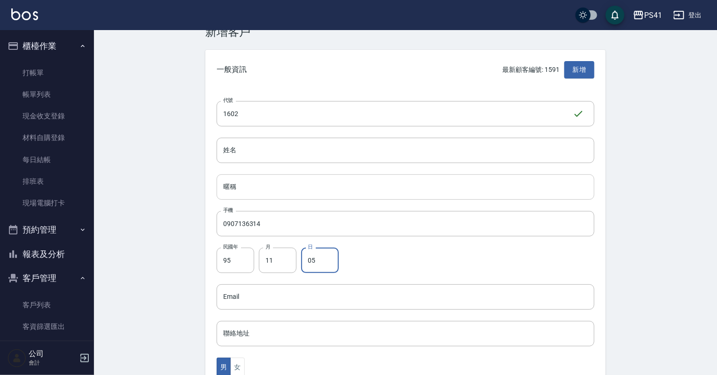
scroll to position [38, 0]
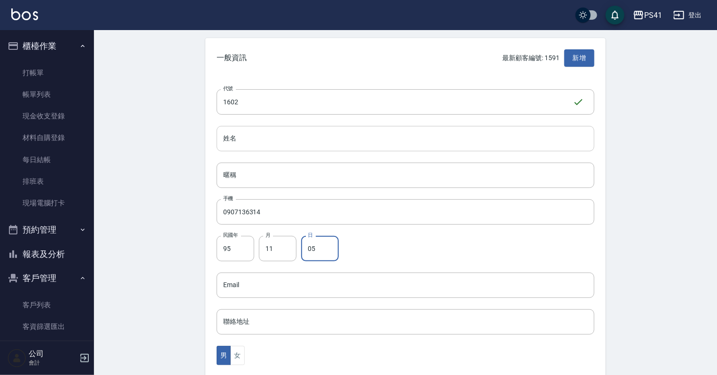
click at [278, 142] on input "姓名" at bounding box center [406, 138] width 378 height 25
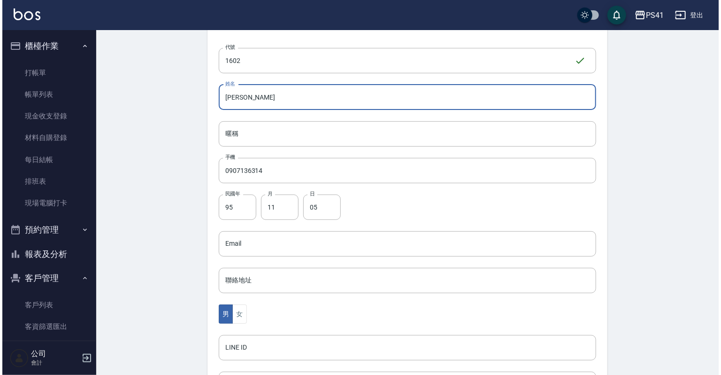
scroll to position [150, 0]
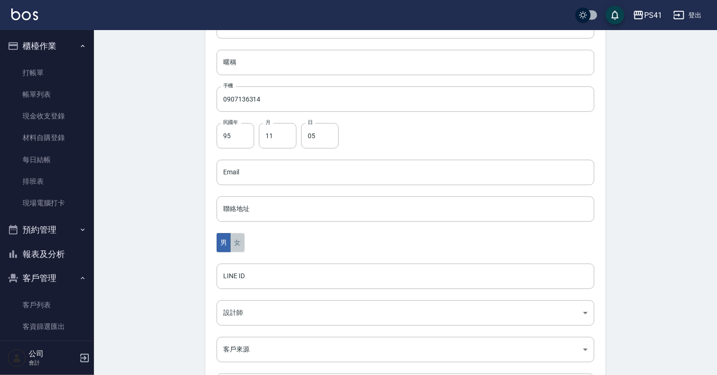
click at [239, 247] on button "女" at bounding box center [237, 242] width 14 height 19
click at [253, 314] on body "PS41 登出 櫃檯作業 打帳單 帳單列表 現金收支登錄 材料自購登錄 每日結帳 排班表 現場電腦打卡 預約管理 預約管理 單日預約紀錄 單週預約紀錄 報表及…" at bounding box center [358, 156] width 717 height 612
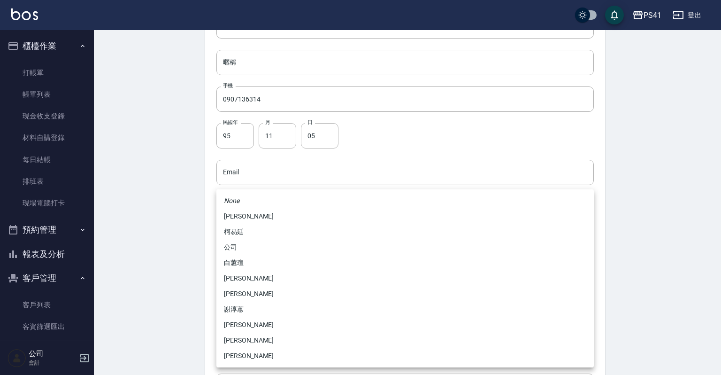
click at [256, 309] on li "謝淳蕙" at bounding box center [406, 310] width 378 height 16
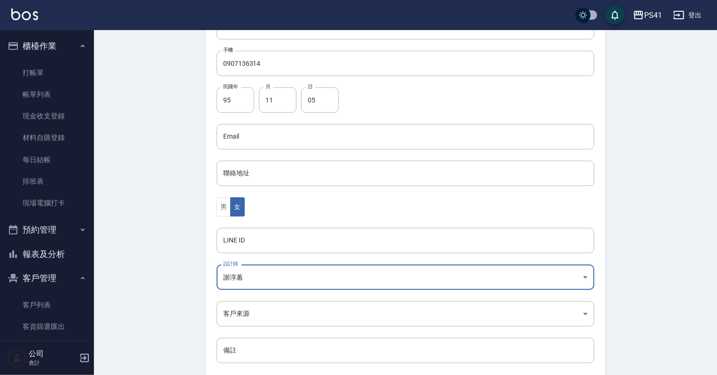
scroll to position [236, 0]
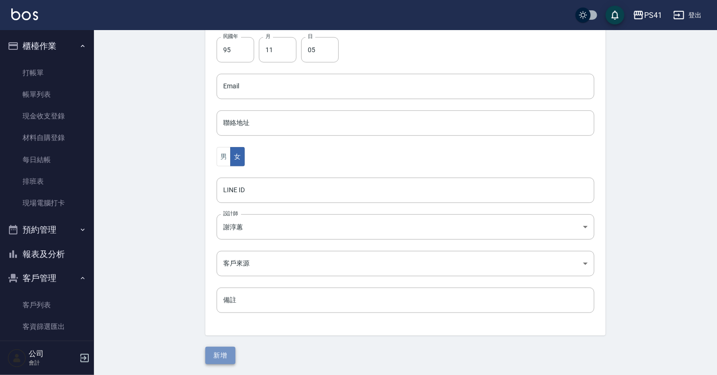
click at [231, 354] on button "新增" at bounding box center [220, 355] width 30 height 17
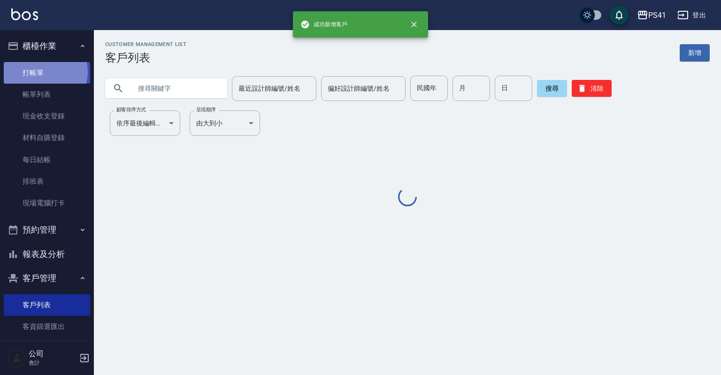
click at [43, 71] on link "打帳單" at bounding box center [47, 73] width 86 height 22
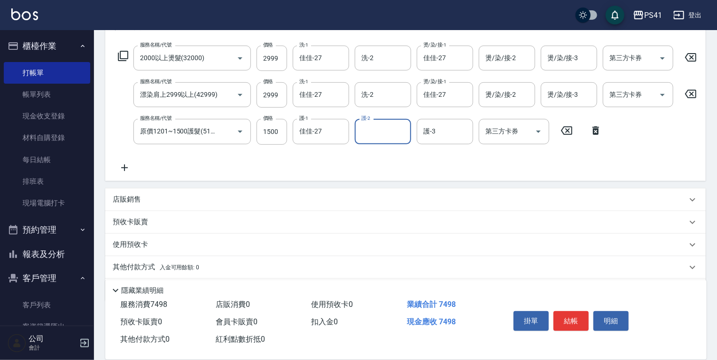
scroll to position [178, 0]
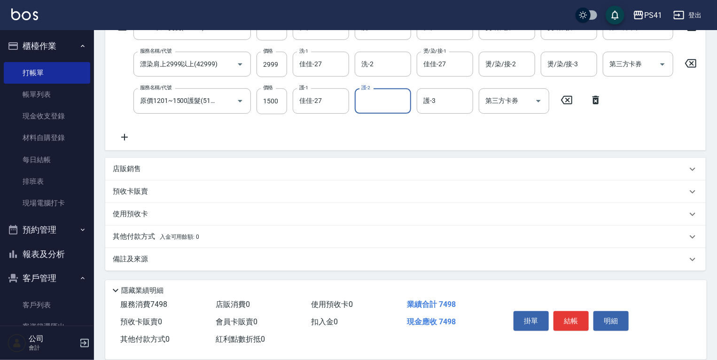
click at [183, 167] on div "店販銷售" at bounding box center [400, 169] width 574 height 10
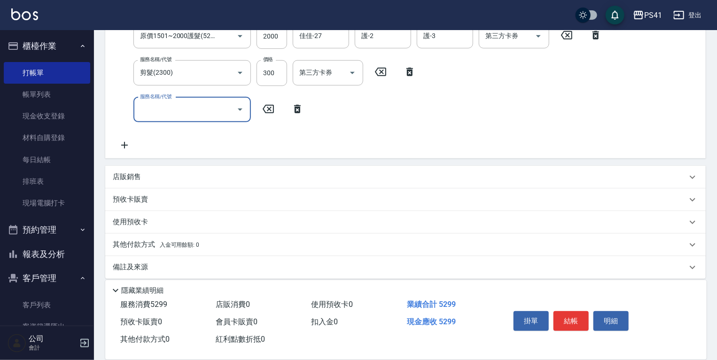
scroll to position [214, 0]
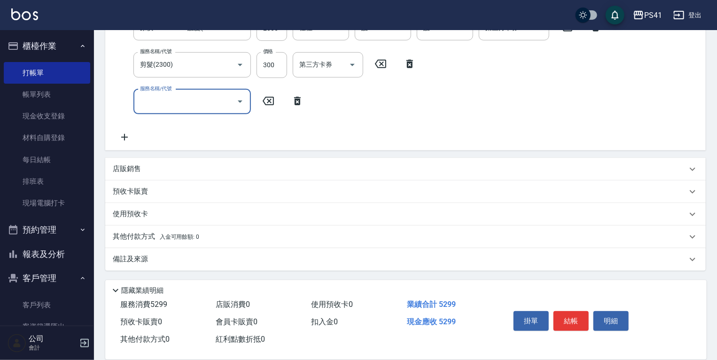
click at [186, 175] on div "店販銷售" at bounding box center [405, 169] width 600 height 23
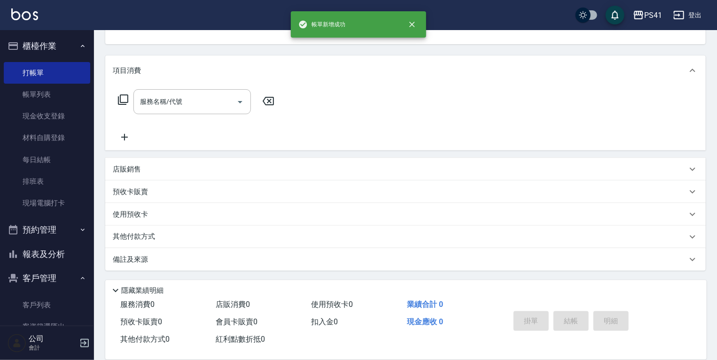
scroll to position [0, 0]
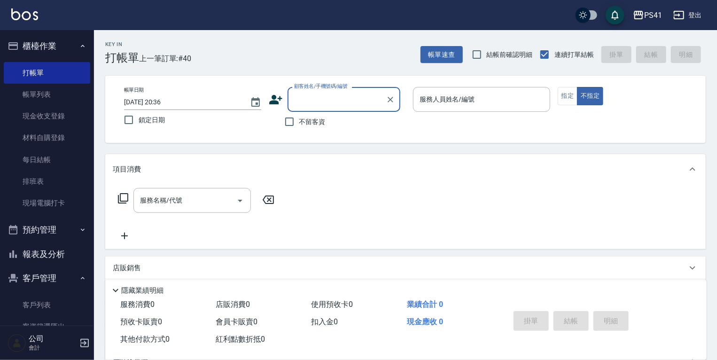
click at [34, 256] on button "報表及分析" at bounding box center [47, 254] width 86 height 24
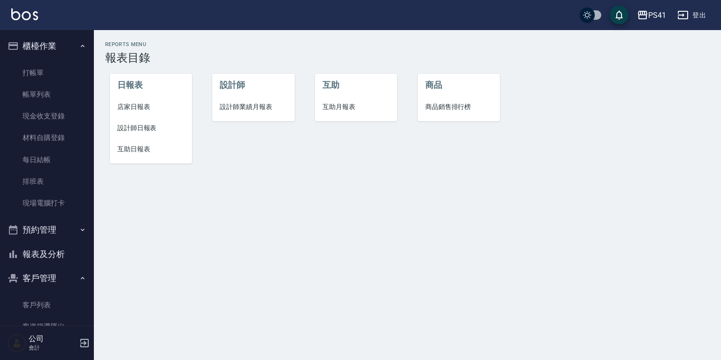
click at [139, 108] on span "店家日報表" at bounding box center [150, 107] width 67 height 10
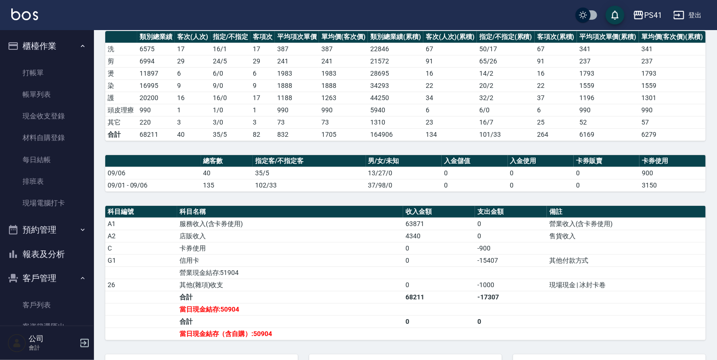
scroll to position [38, 0]
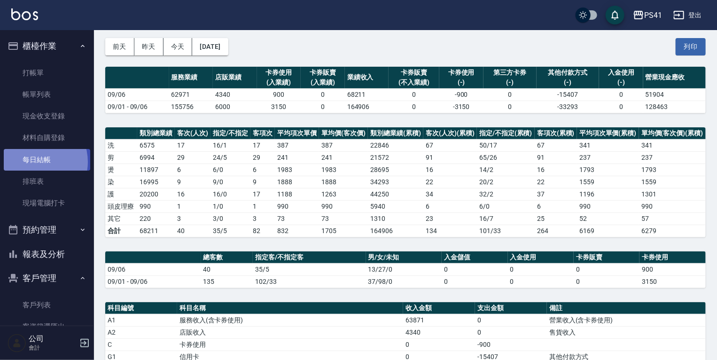
click at [33, 162] on link "每日結帳" at bounding box center [47, 160] width 86 height 22
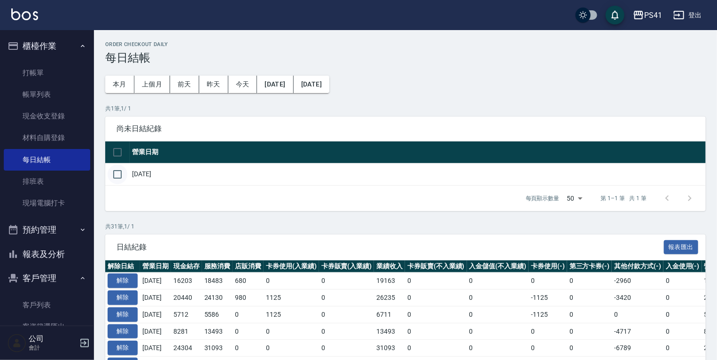
click at [116, 176] on input "checkbox" at bounding box center [118, 174] width 20 height 20
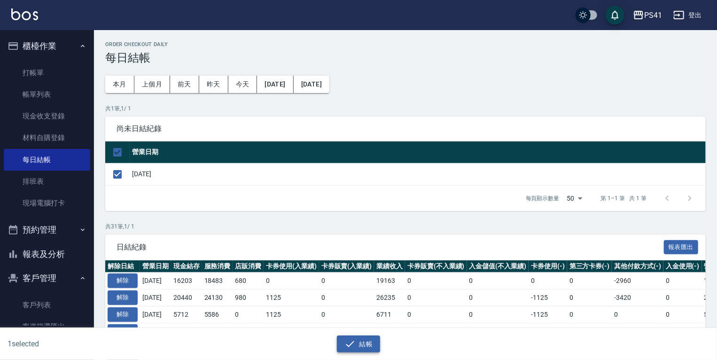
click at [356, 339] on button "結帳" at bounding box center [359, 343] width 44 height 17
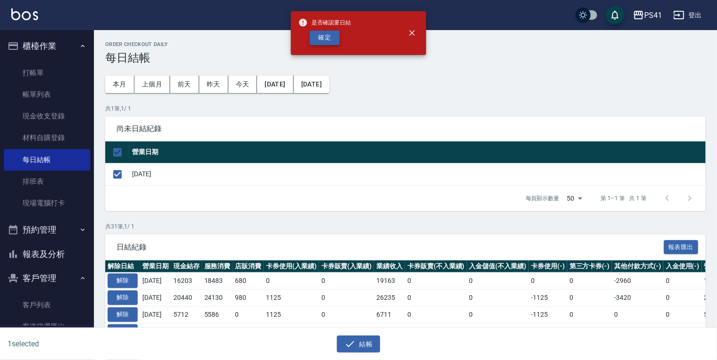
click at [332, 35] on button "確定" at bounding box center [325, 38] width 30 height 15
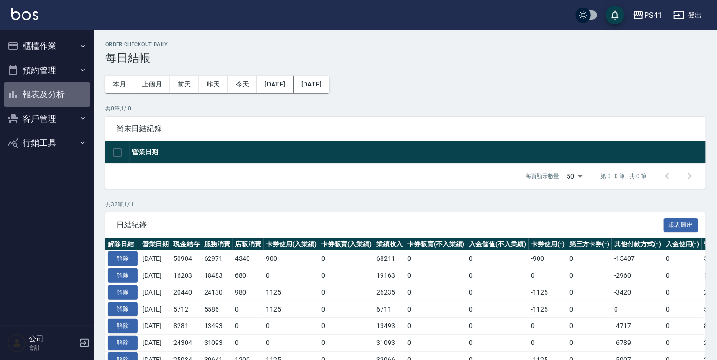
click at [76, 88] on button "報表及分析" at bounding box center [47, 94] width 86 height 24
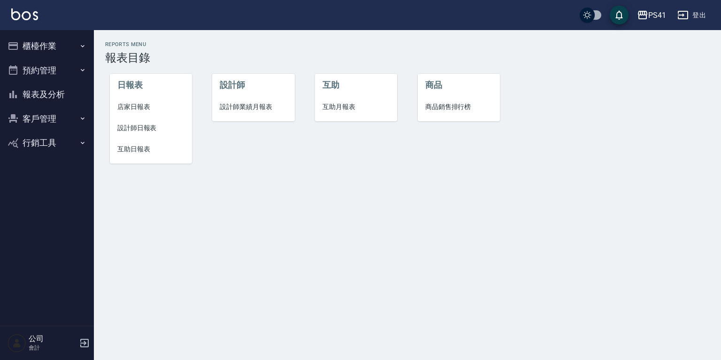
click at [139, 126] on span "設計師日報表" at bounding box center [150, 128] width 67 height 10
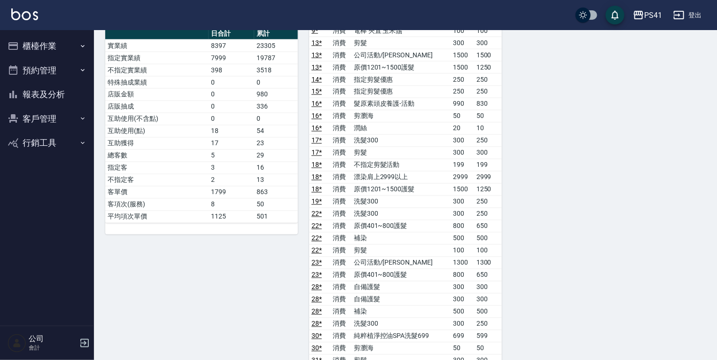
scroll to position [864, 0]
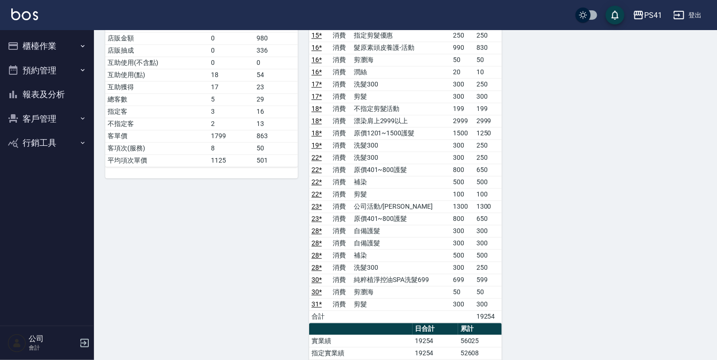
click at [46, 101] on button "報表及分析" at bounding box center [47, 94] width 86 height 24
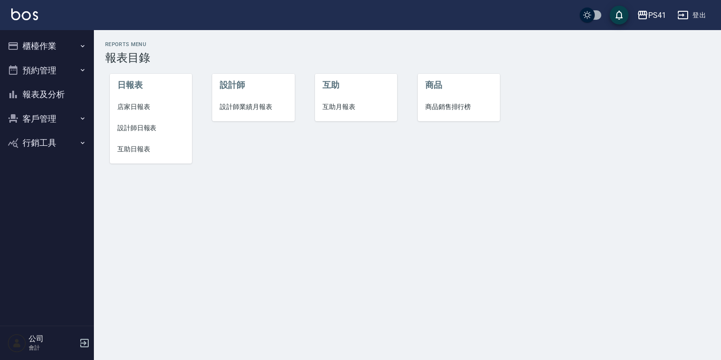
click at [242, 109] on span "設計師業績月報表" at bounding box center [253, 107] width 67 height 10
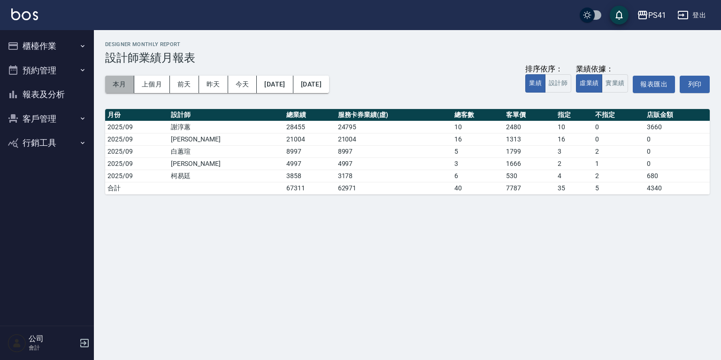
click at [119, 80] on button "本月" at bounding box center [119, 84] width 29 height 17
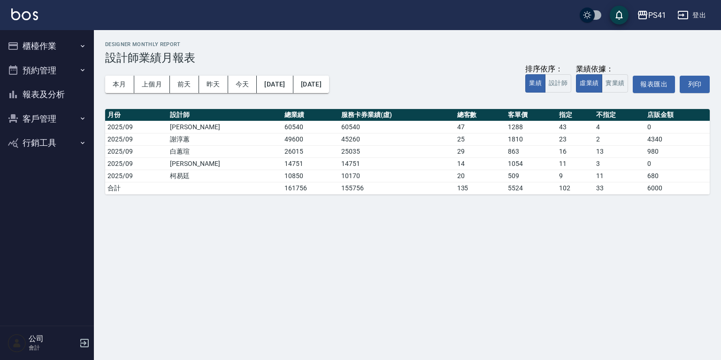
click at [39, 129] on button "客戶管理" at bounding box center [47, 119] width 86 height 24
click at [616, 90] on button "實業績" at bounding box center [615, 83] width 26 height 18
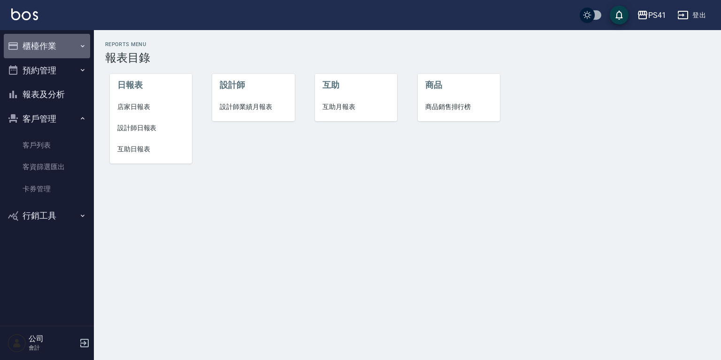
click at [40, 42] on button "櫃檯作業" at bounding box center [47, 46] width 86 height 24
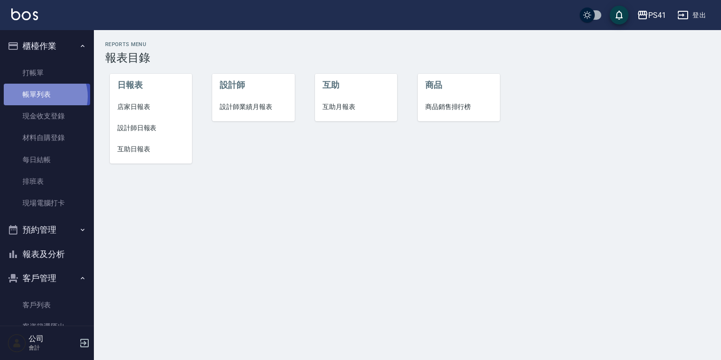
click at [42, 96] on link "帳單列表" at bounding box center [47, 95] width 86 height 22
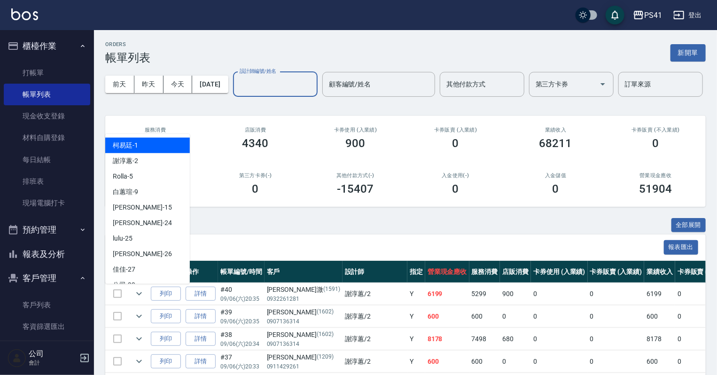
click at [237, 93] on input "設計師編號/姓名" at bounding box center [275, 84] width 76 height 16
click at [146, 161] on div "[PERSON_NAME]-2" at bounding box center [147, 161] width 85 height 16
type input "[PERSON_NAME]-2"
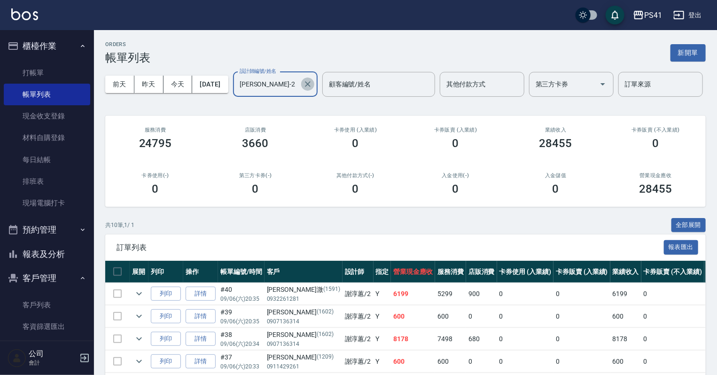
click at [303, 89] on icon "Clear" at bounding box center [307, 83] width 9 height 9
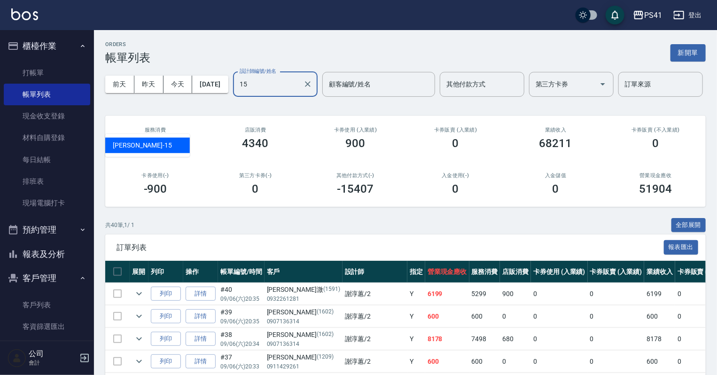
type input "[PERSON_NAME]-15"
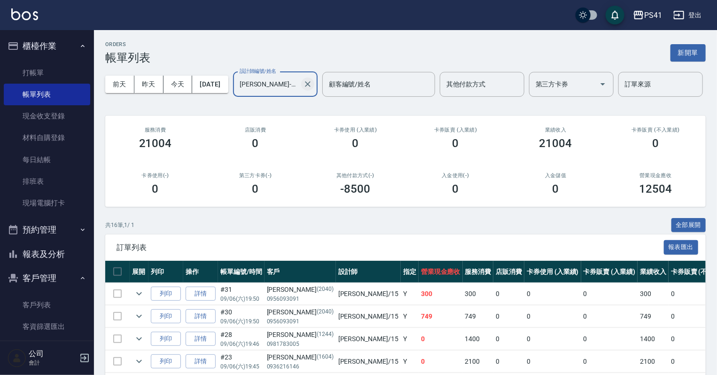
click at [303, 89] on icon "Clear" at bounding box center [307, 83] width 9 height 9
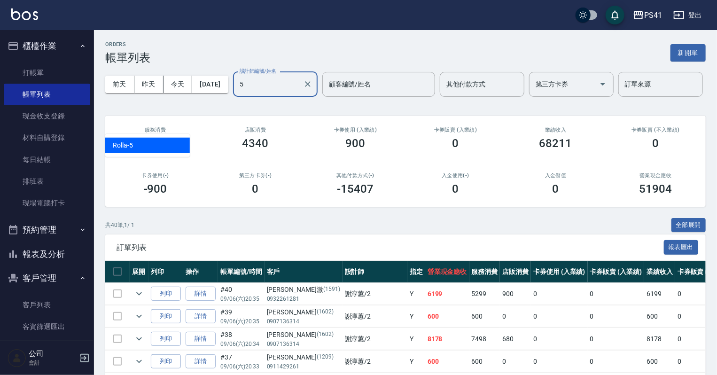
type input "Rolla-5"
